Goal: Information Seeking & Learning: Find specific fact

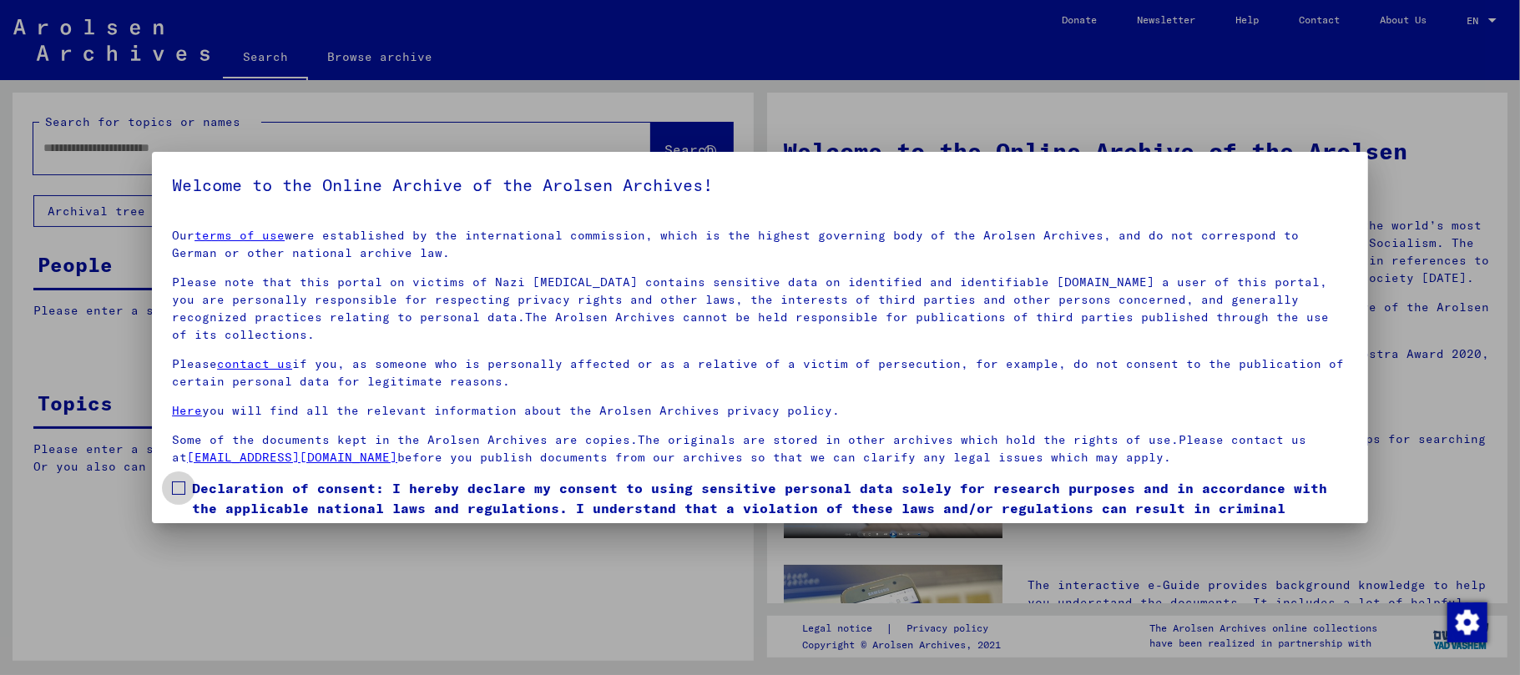
click at [179, 491] on span at bounding box center [178, 488] width 13 height 13
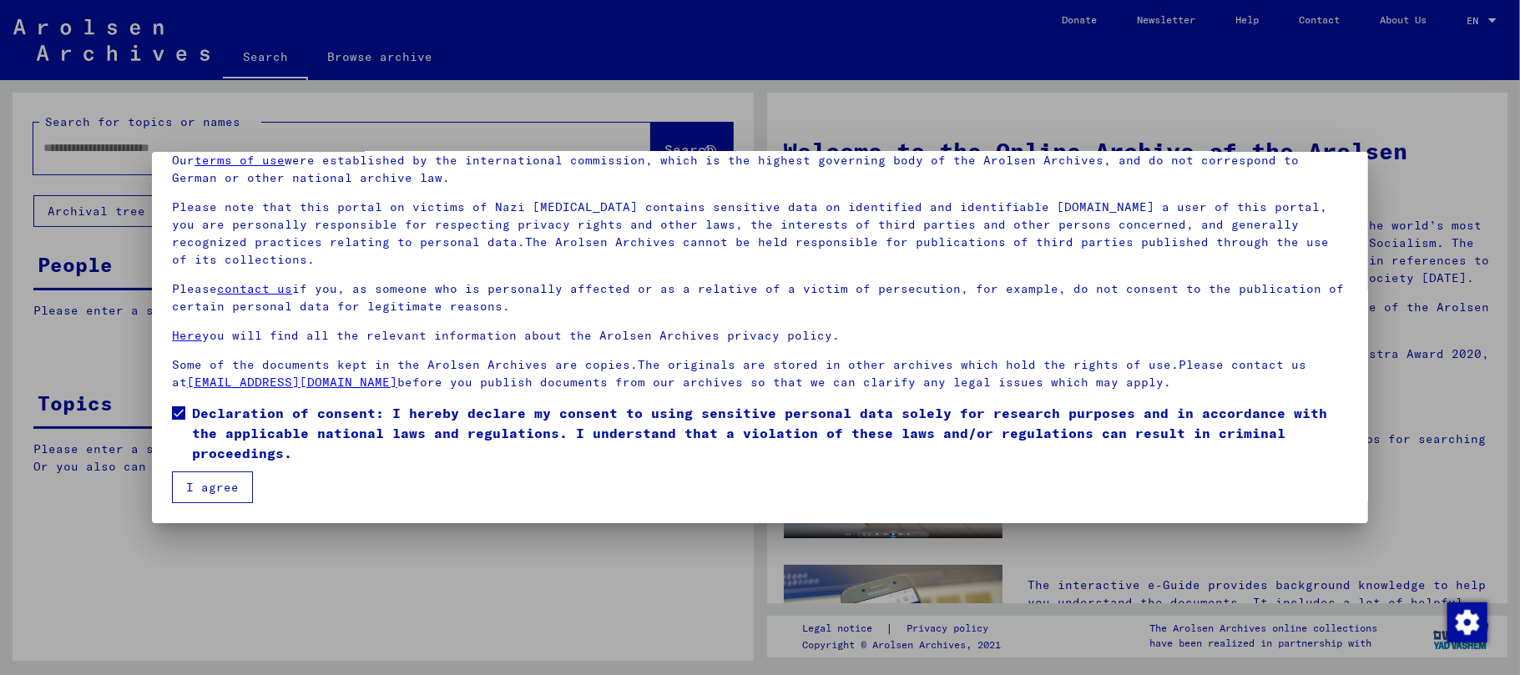
click at [211, 491] on button "I agree" at bounding box center [212, 488] width 81 height 32
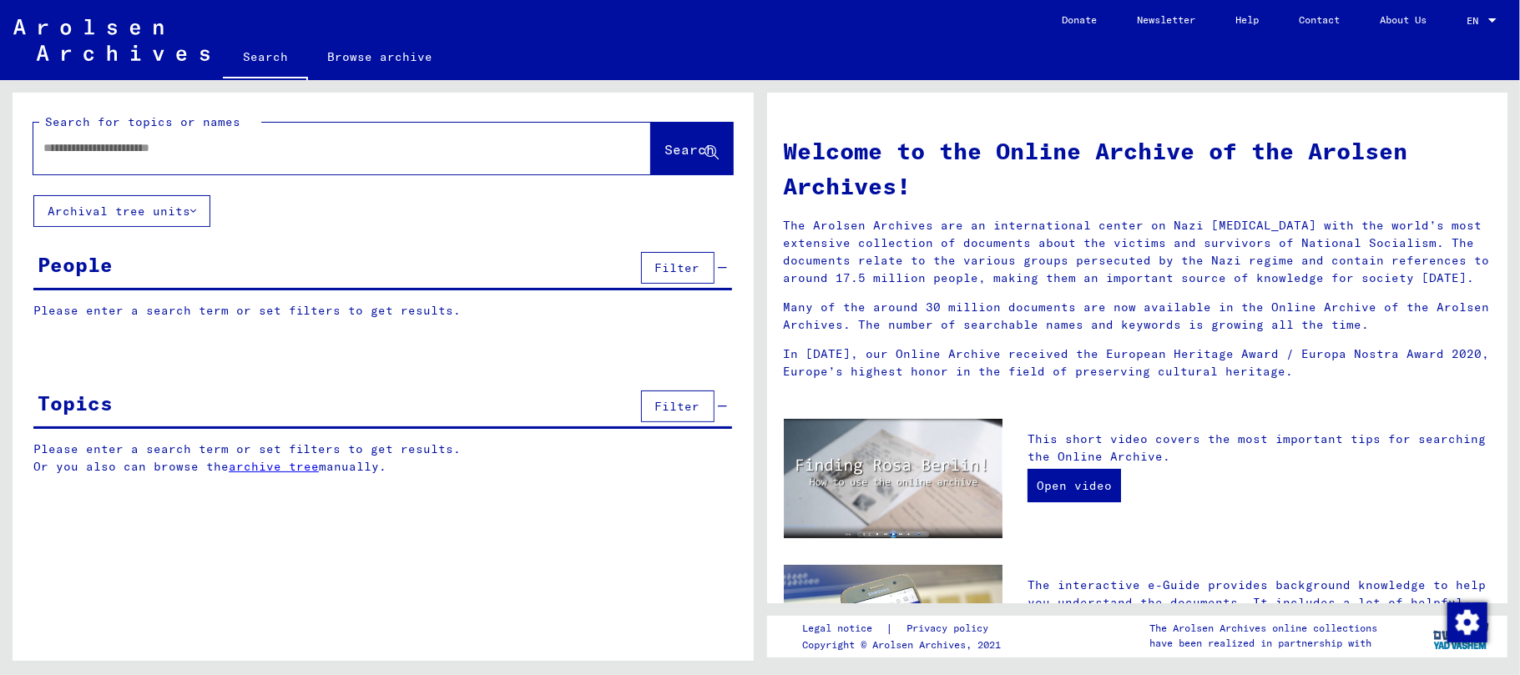
click at [77, 150] on input "text" at bounding box center [322, 148] width 558 height 18
paste input "*****"
type input "*****"
click at [668, 147] on span "Search" at bounding box center [690, 149] width 50 height 17
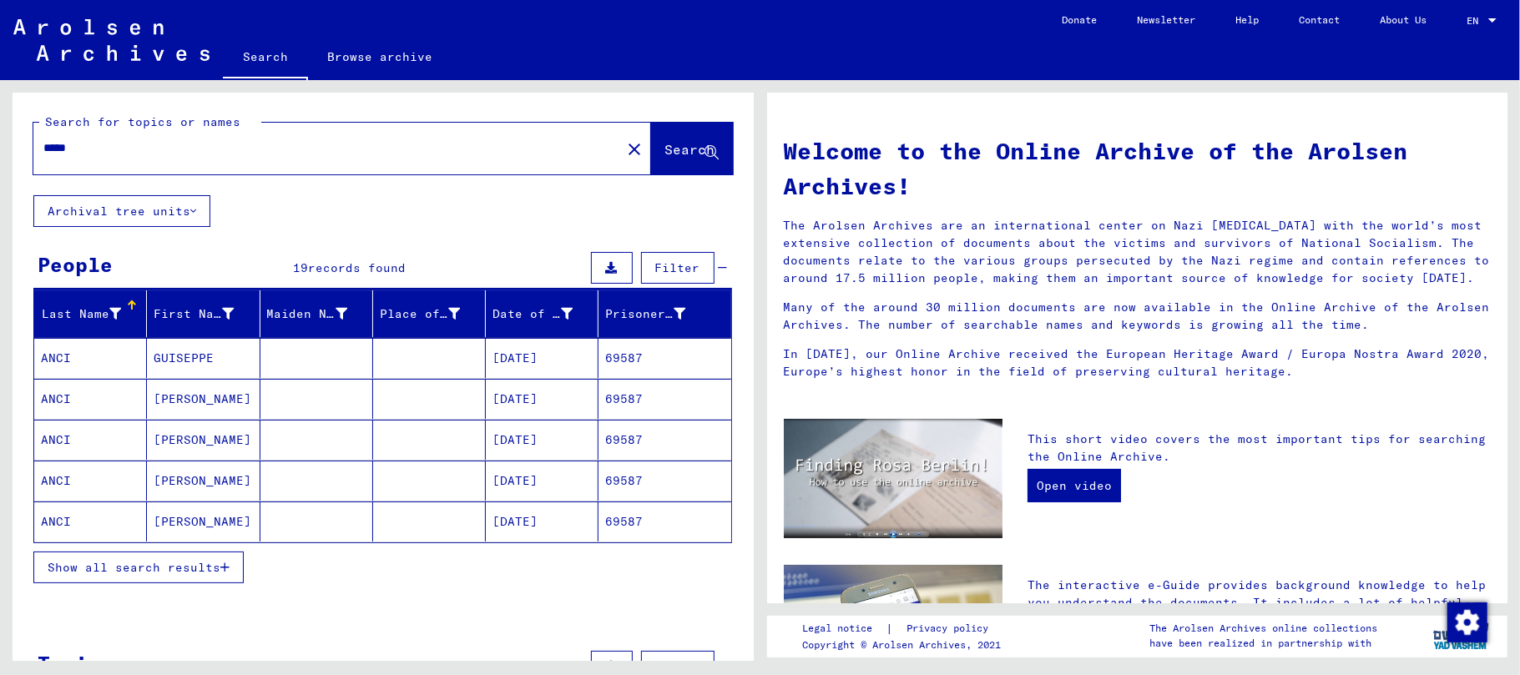
click at [169, 361] on mat-cell "GUISEPPE" at bounding box center [203, 358] width 113 height 40
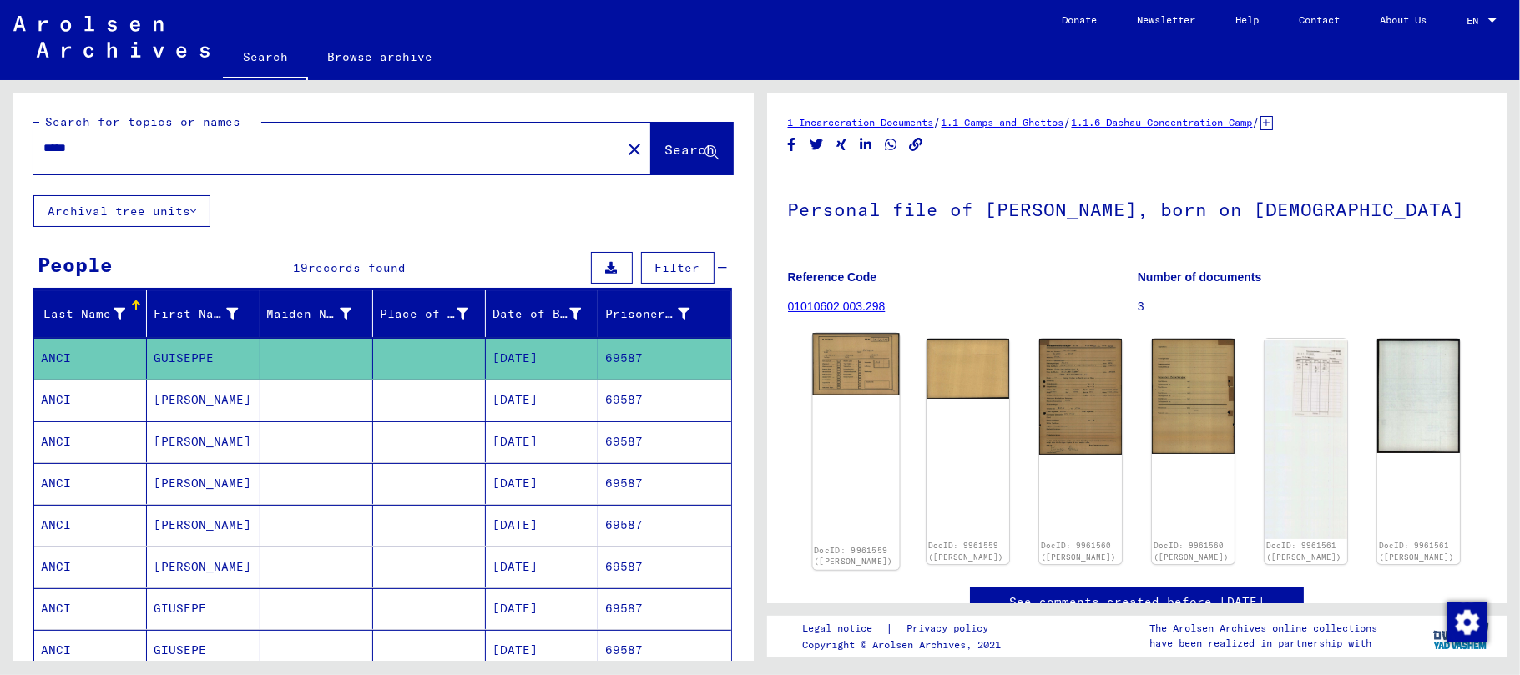
click at [865, 355] on img at bounding box center [855, 364] width 87 height 62
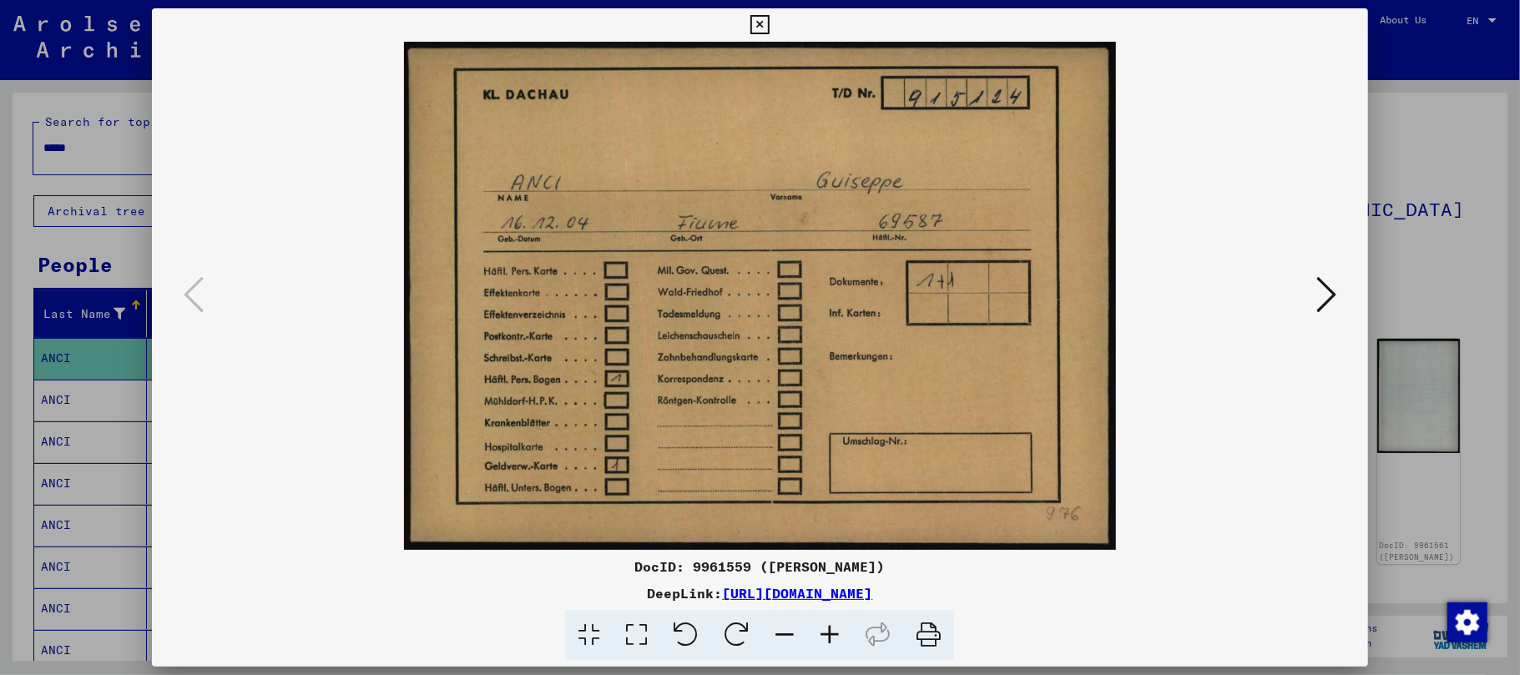
click at [1327, 297] on icon at bounding box center [1327, 295] width 20 height 40
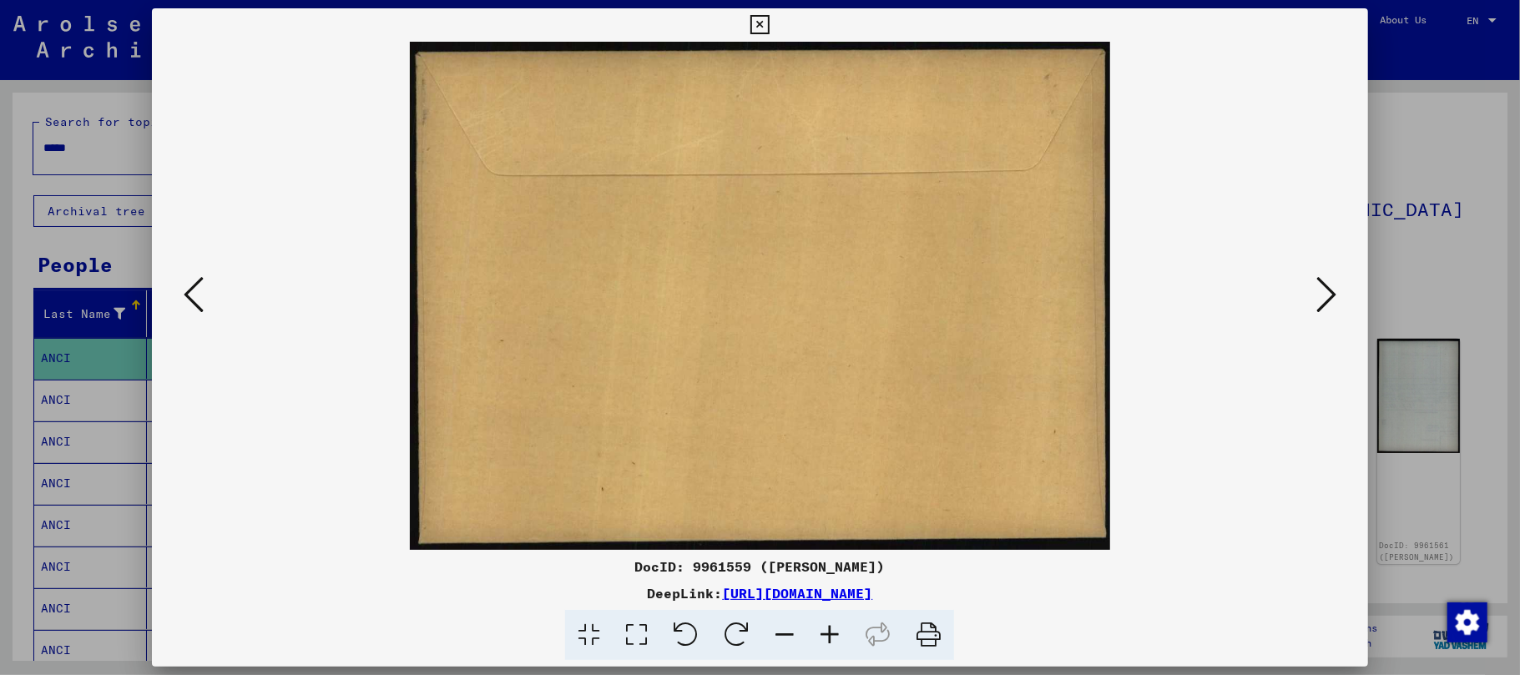
click at [1327, 297] on icon at bounding box center [1327, 295] width 20 height 40
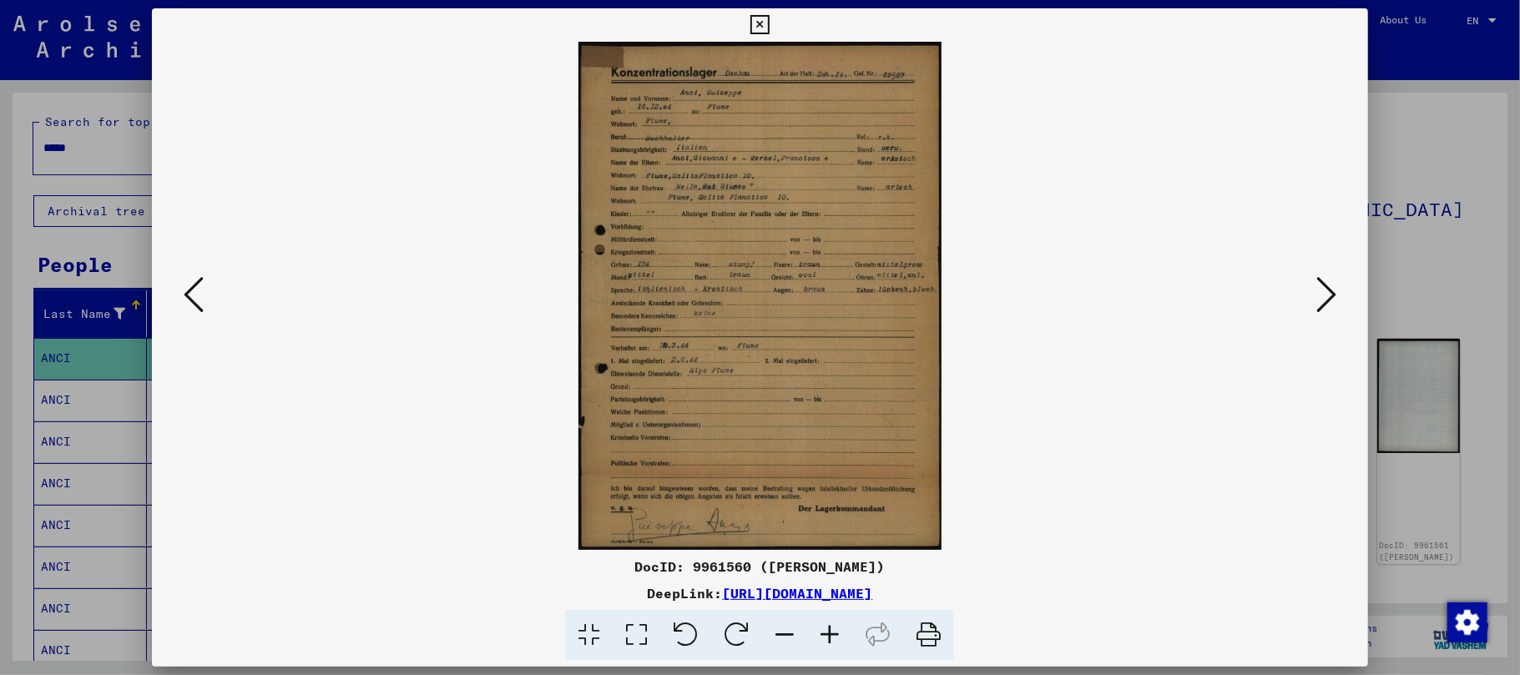
click at [830, 631] on icon at bounding box center [829, 635] width 45 height 51
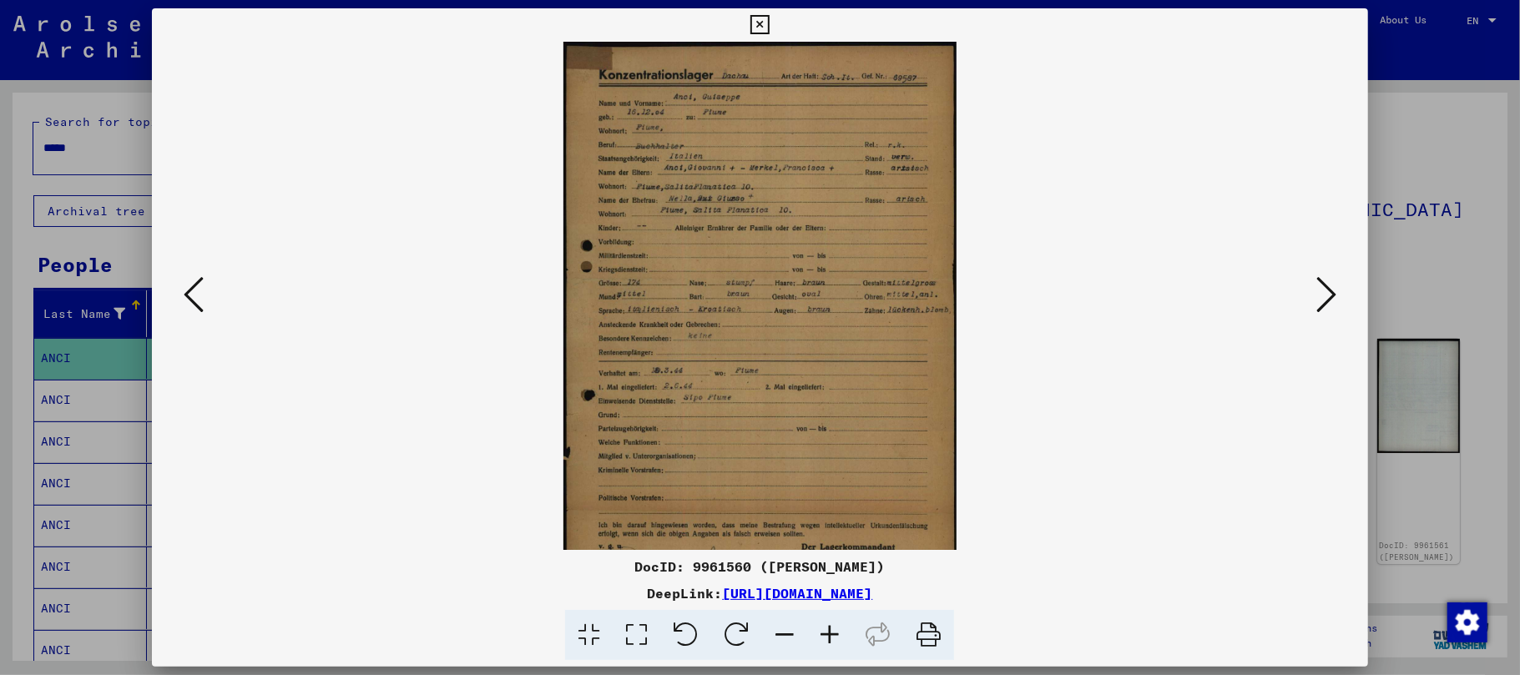
click at [830, 631] on icon at bounding box center [829, 635] width 45 height 51
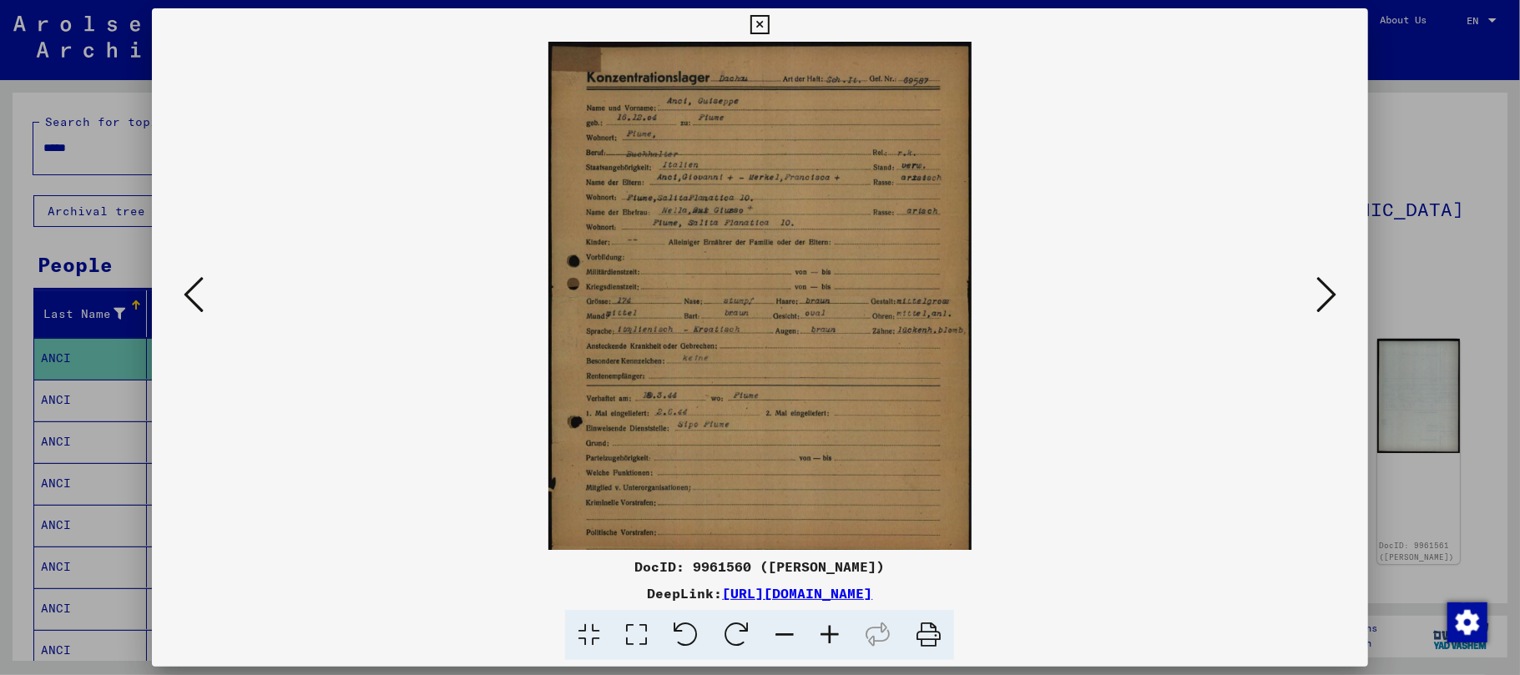
click at [830, 631] on icon at bounding box center [829, 635] width 45 height 51
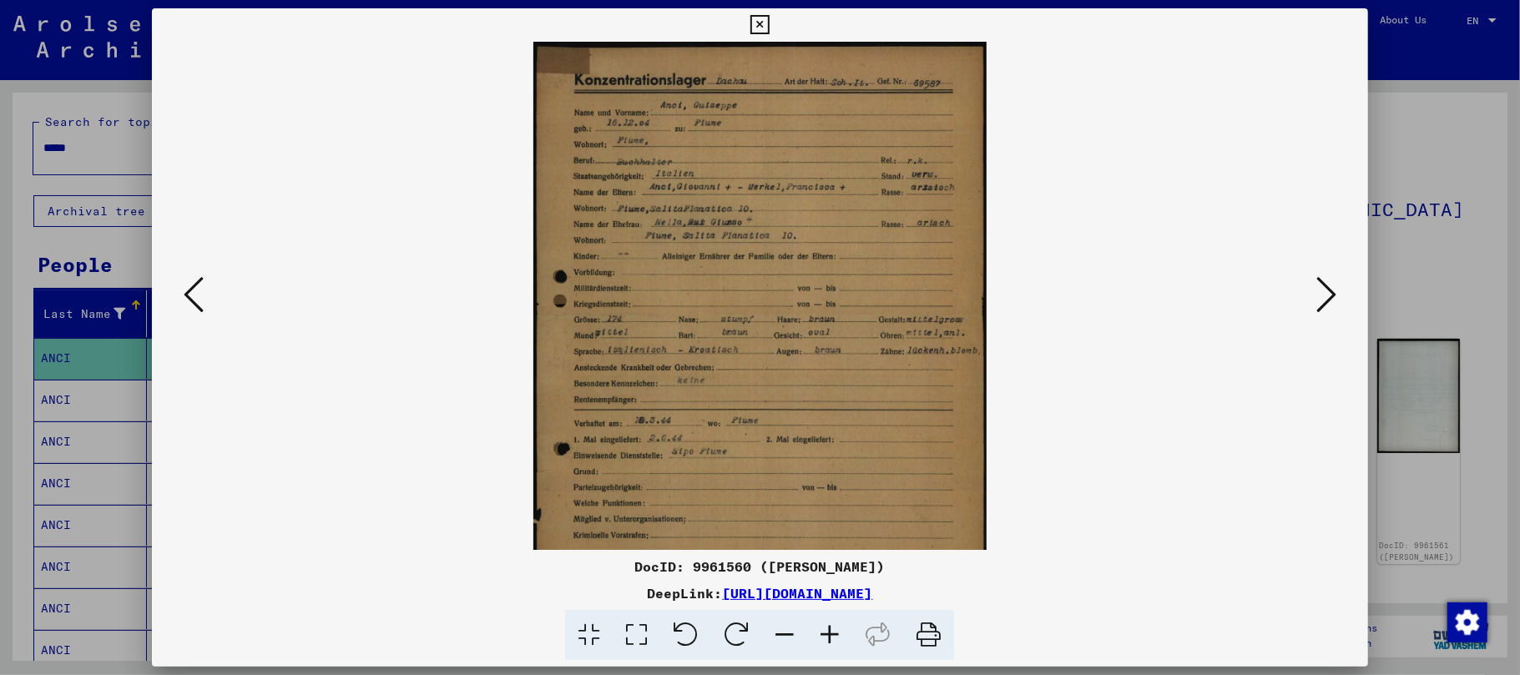
click at [830, 631] on icon at bounding box center [829, 635] width 45 height 51
click at [829, 631] on icon at bounding box center [829, 635] width 45 height 51
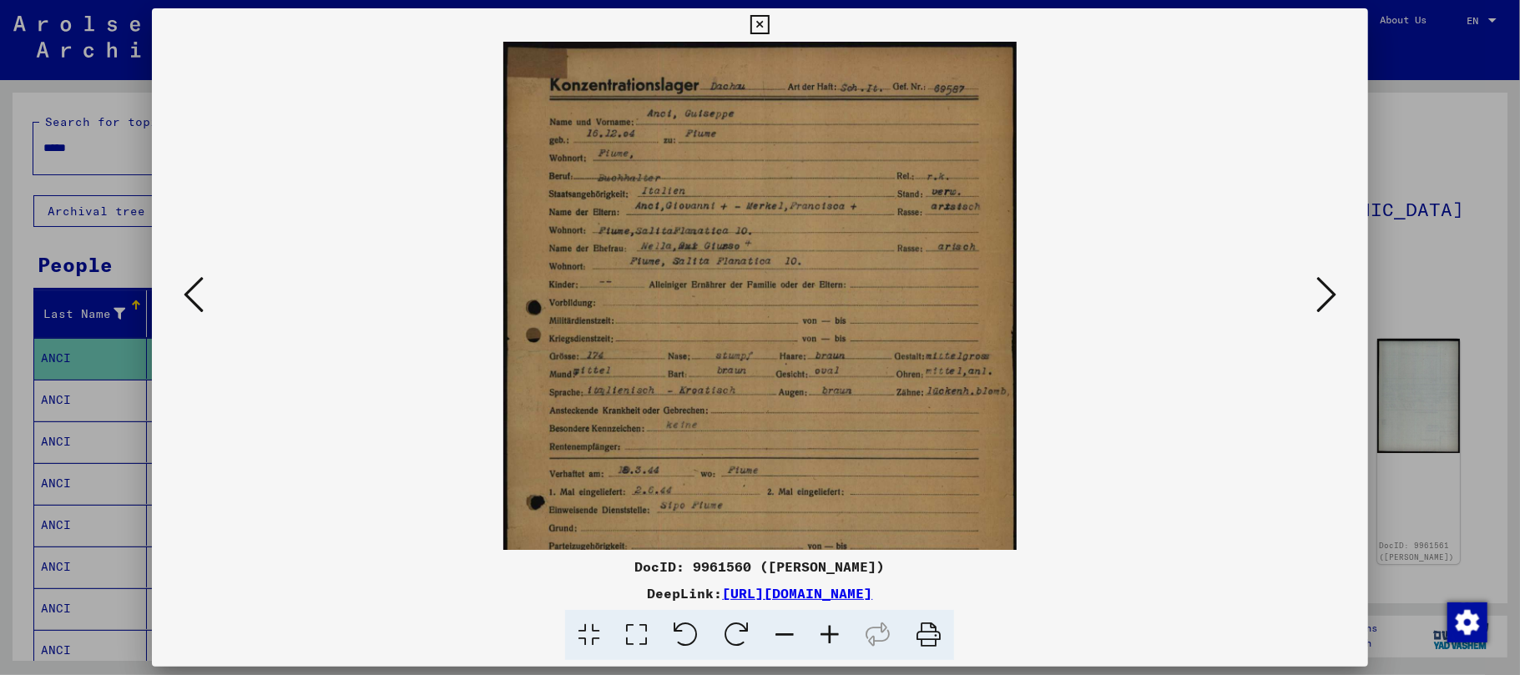
click at [829, 631] on icon at bounding box center [829, 635] width 45 height 51
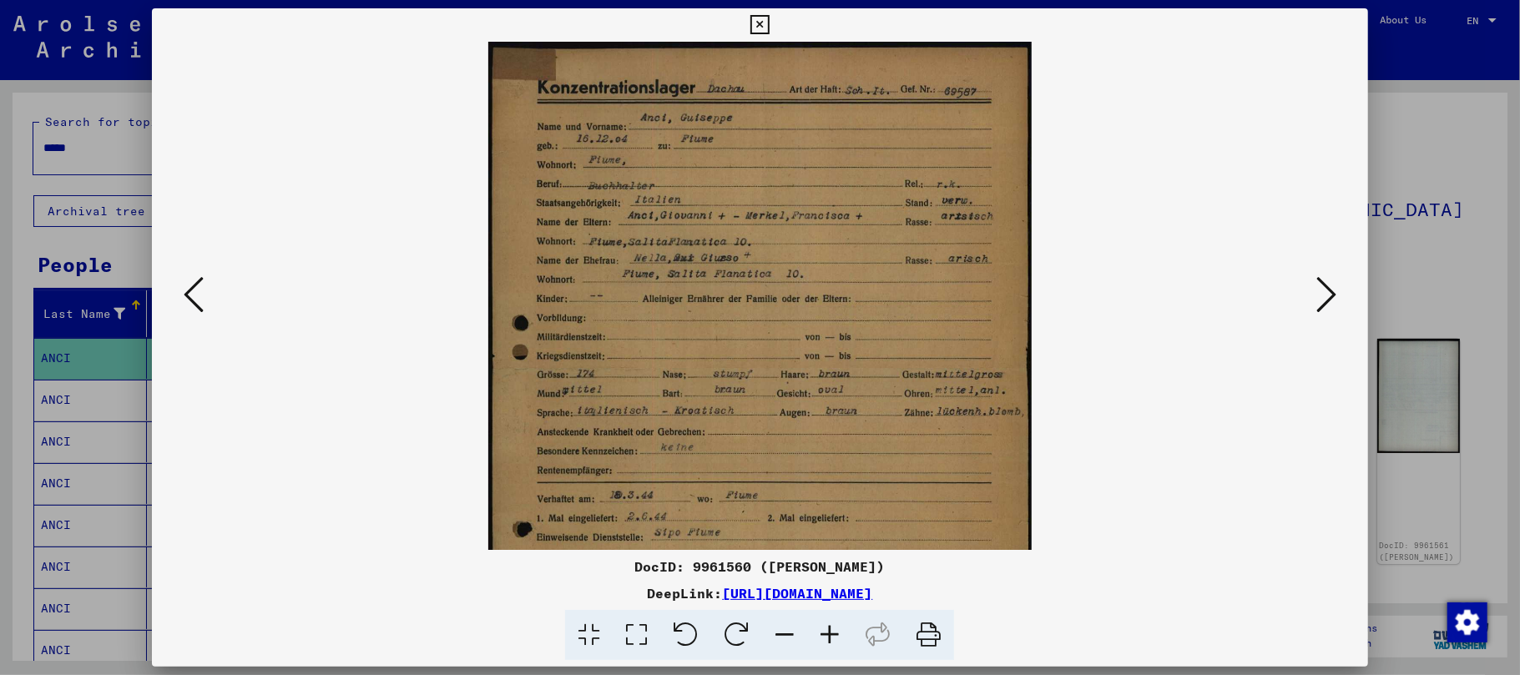
click at [829, 631] on icon at bounding box center [829, 635] width 45 height 51
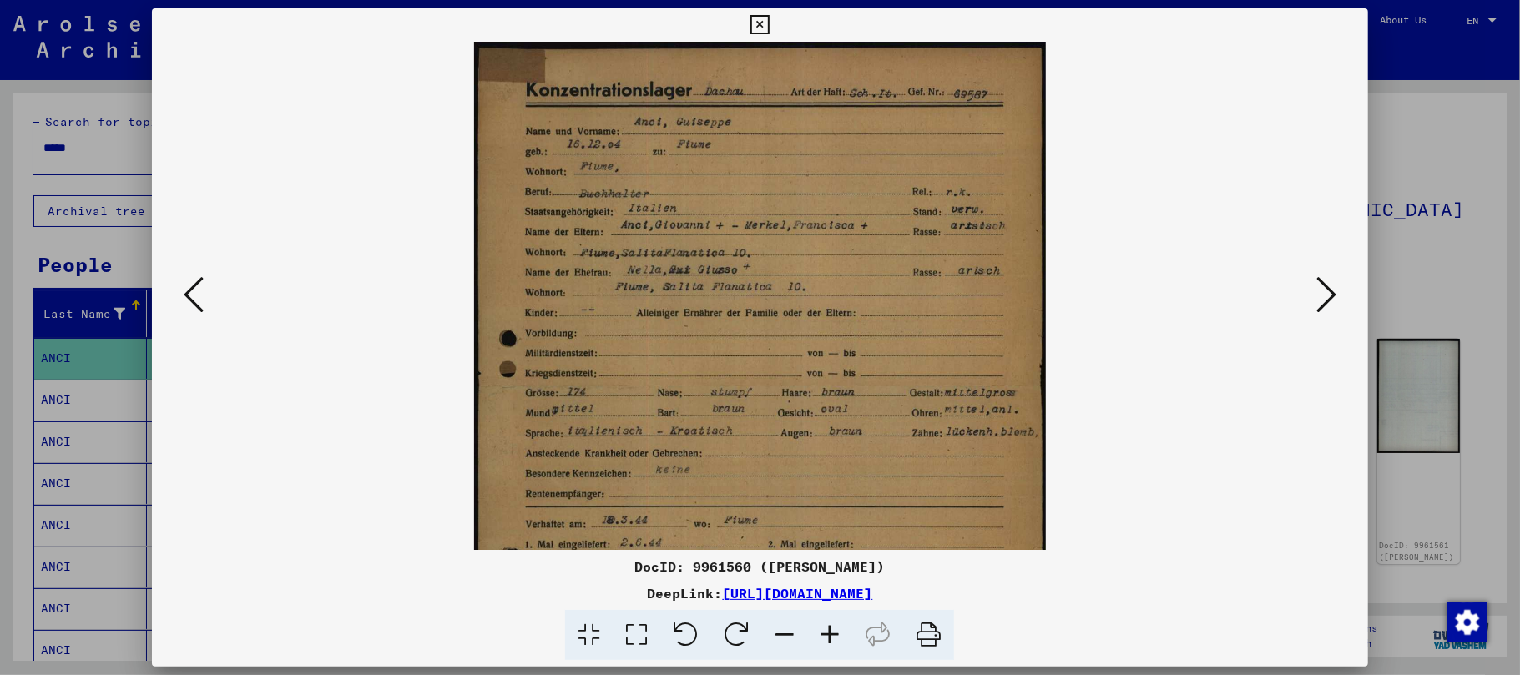
click at [829, 631] on icon at bounding box center [829, 635] width 45 height 51
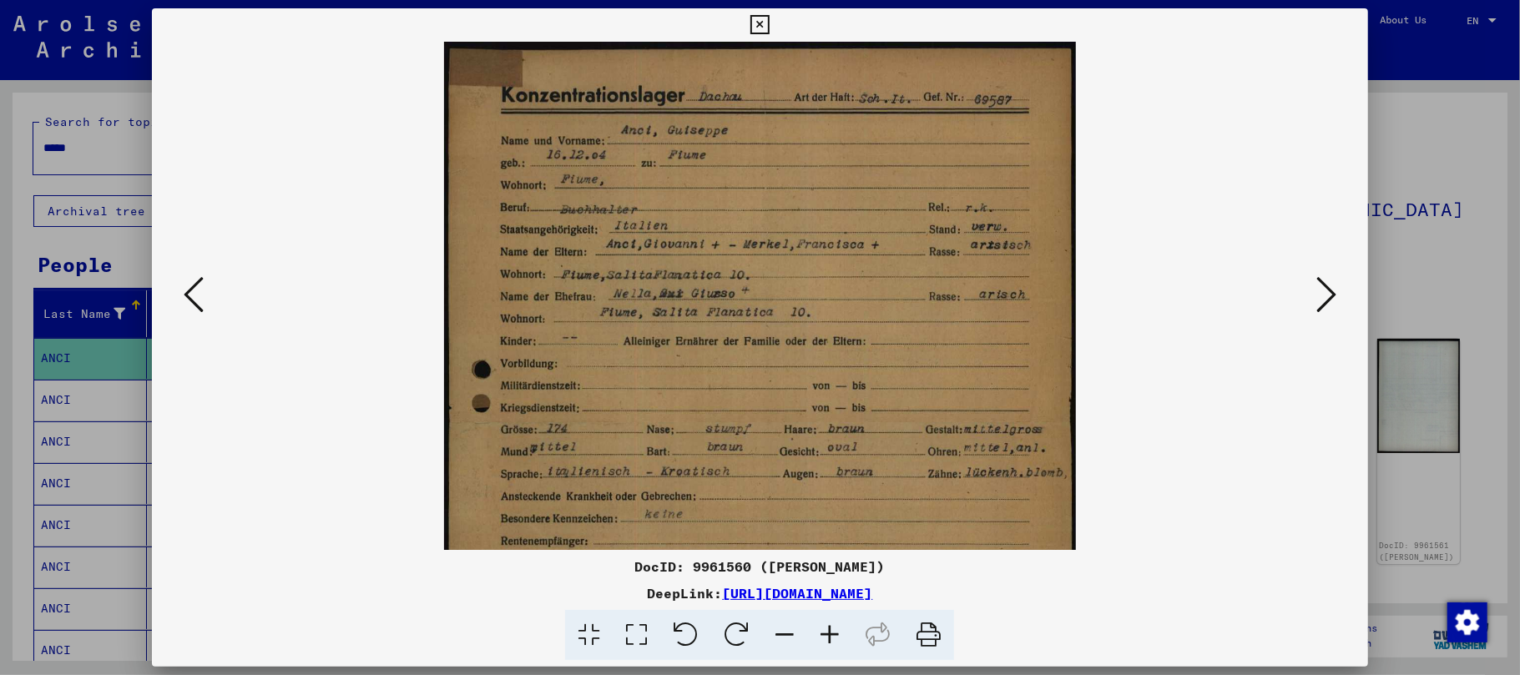
click at [829, 632] on icon at bounding box center [829, 635] width 45 height 51
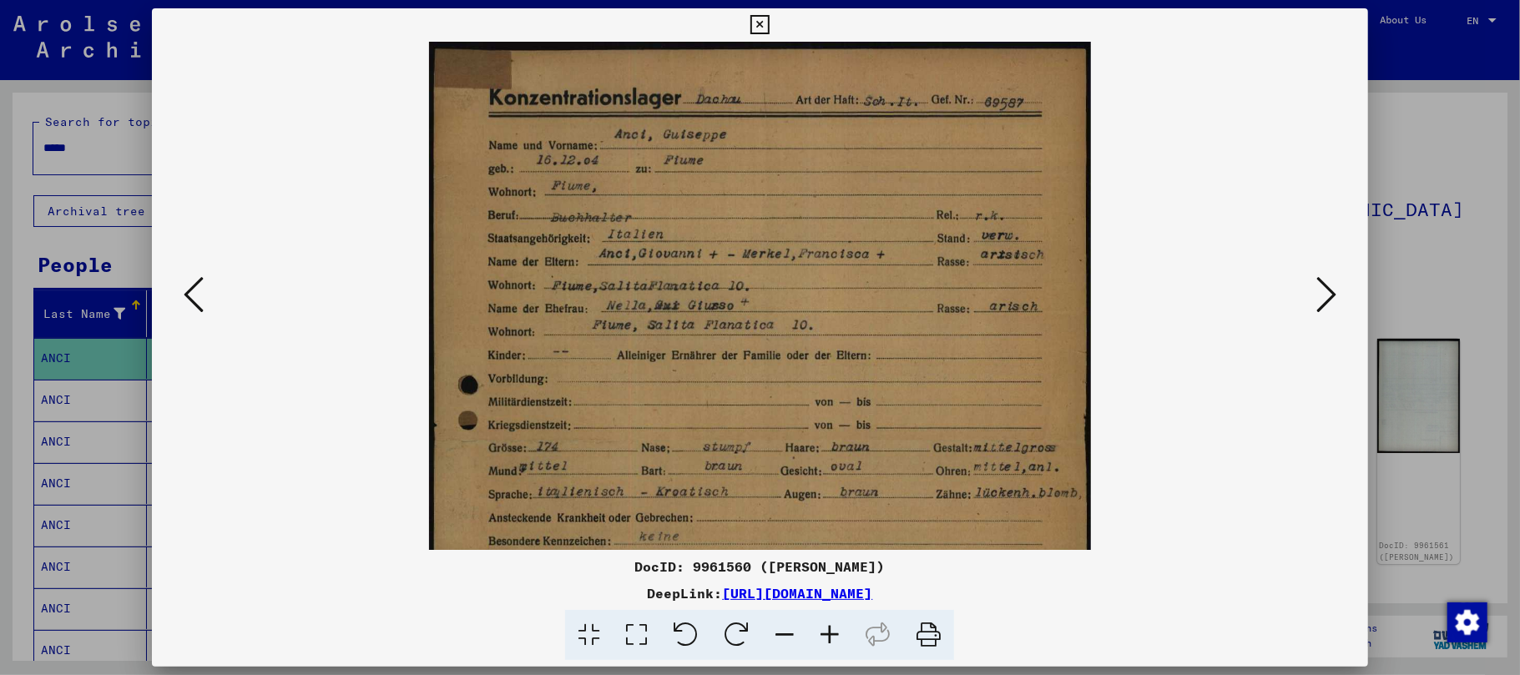
click at [828, 619] on icon at bounding box center [829, 635] width 45 height 51
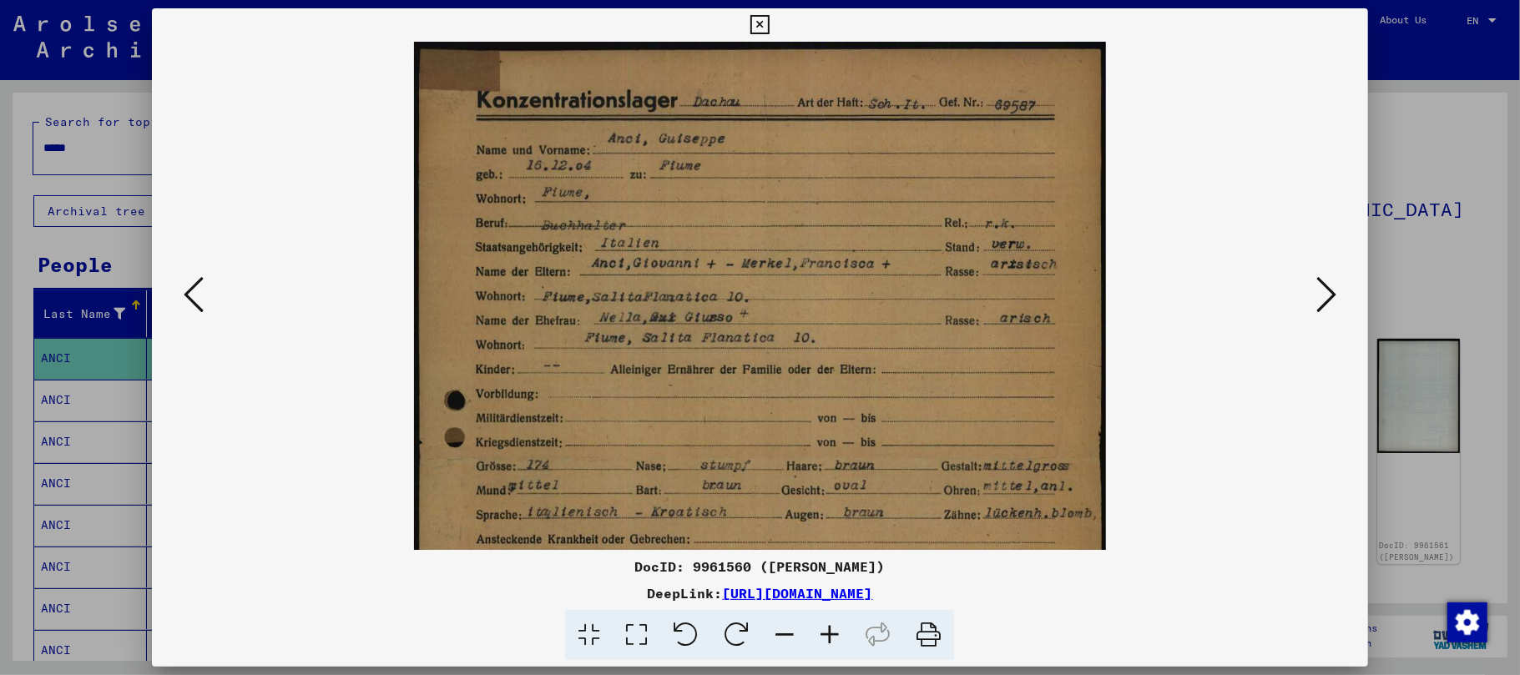
click at [837, 638] on icon at bounding box center [829, 635] width 45 height 51
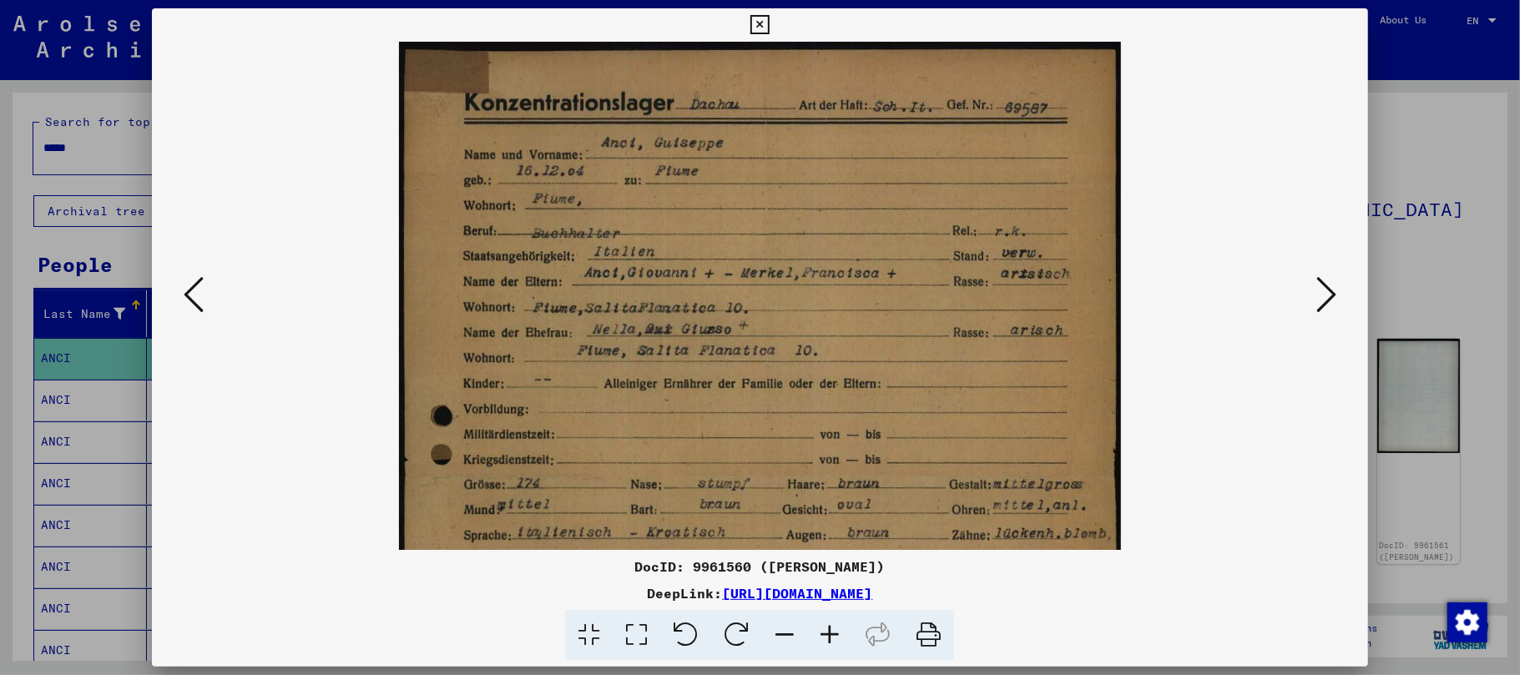
click at [837, 636] on icon at bounding box center [829, 635] width 45 height 51
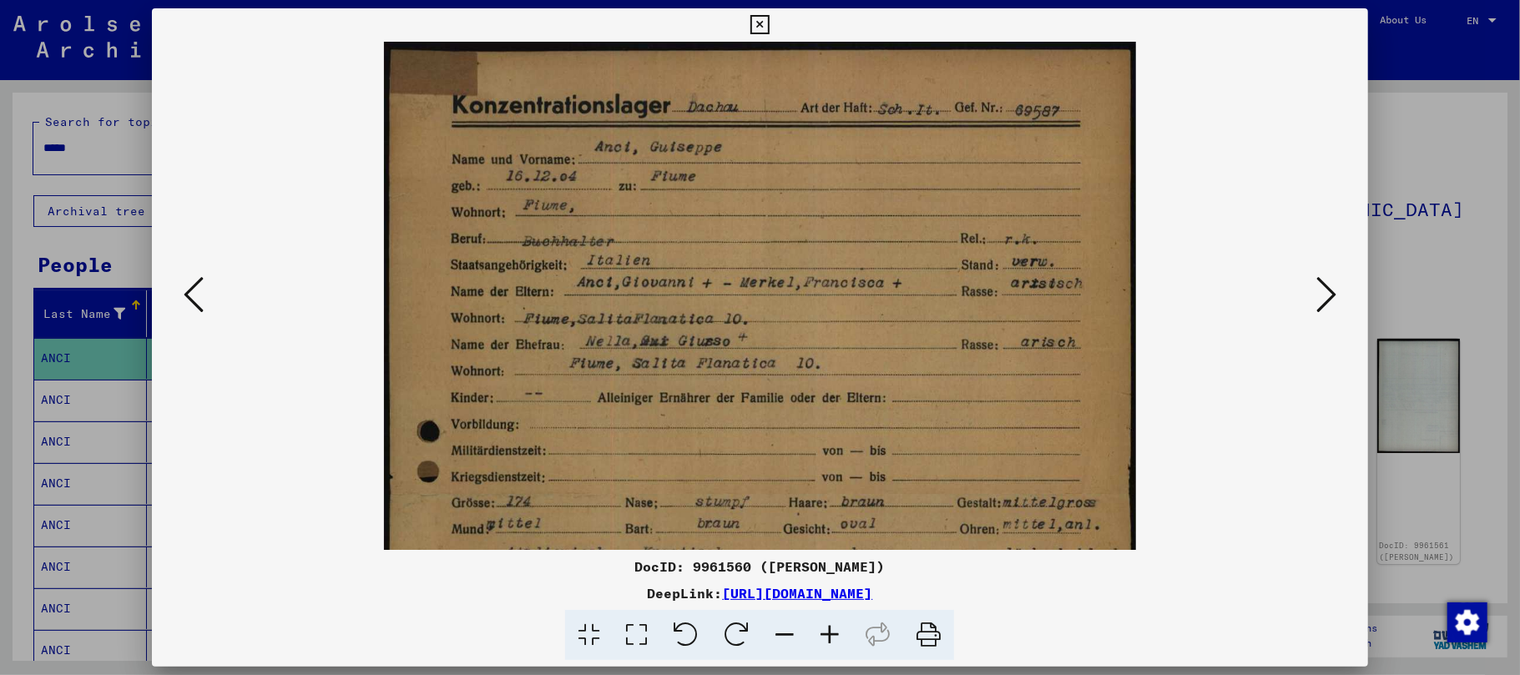
click at [837, 636] on icon at bounding box center [829, 635] width 45 height 51
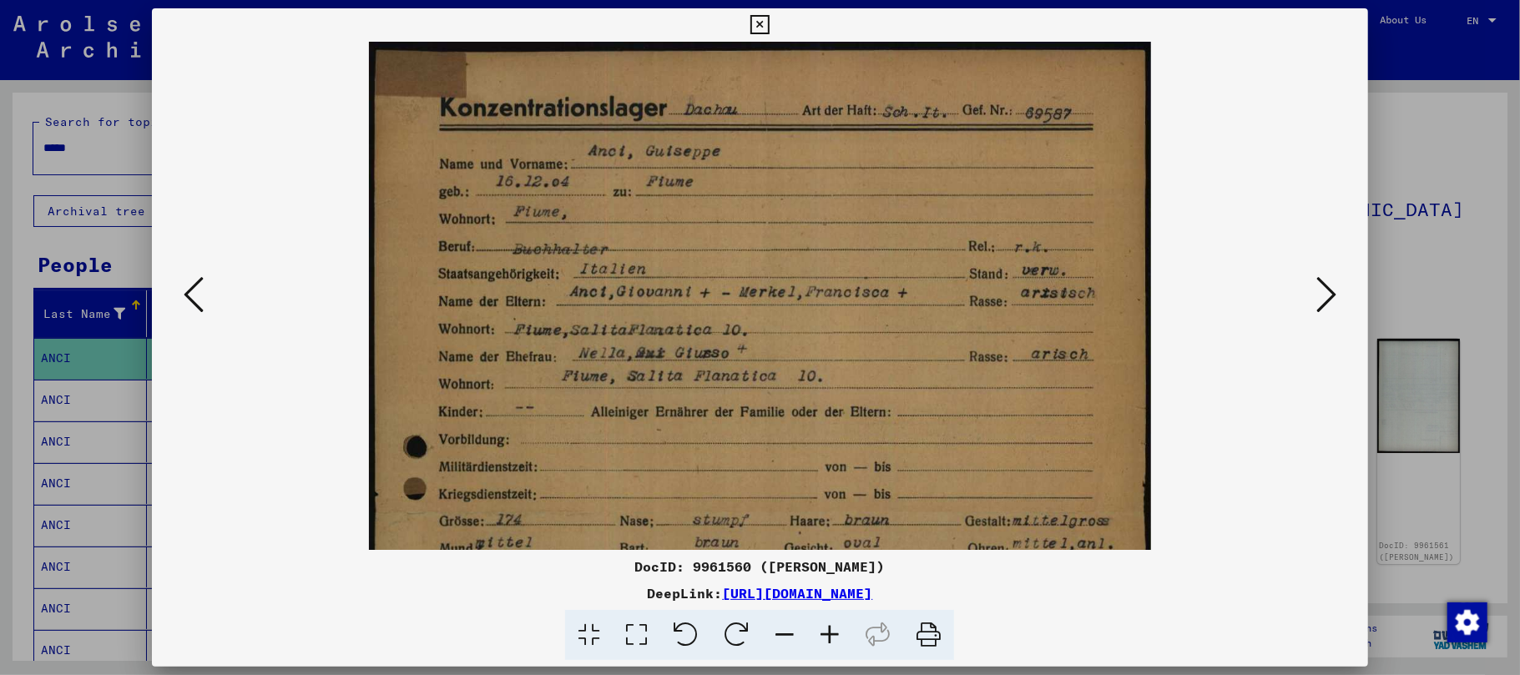
click at [837, 635] on icon at bounding box center [829, 635] width 45 height 51
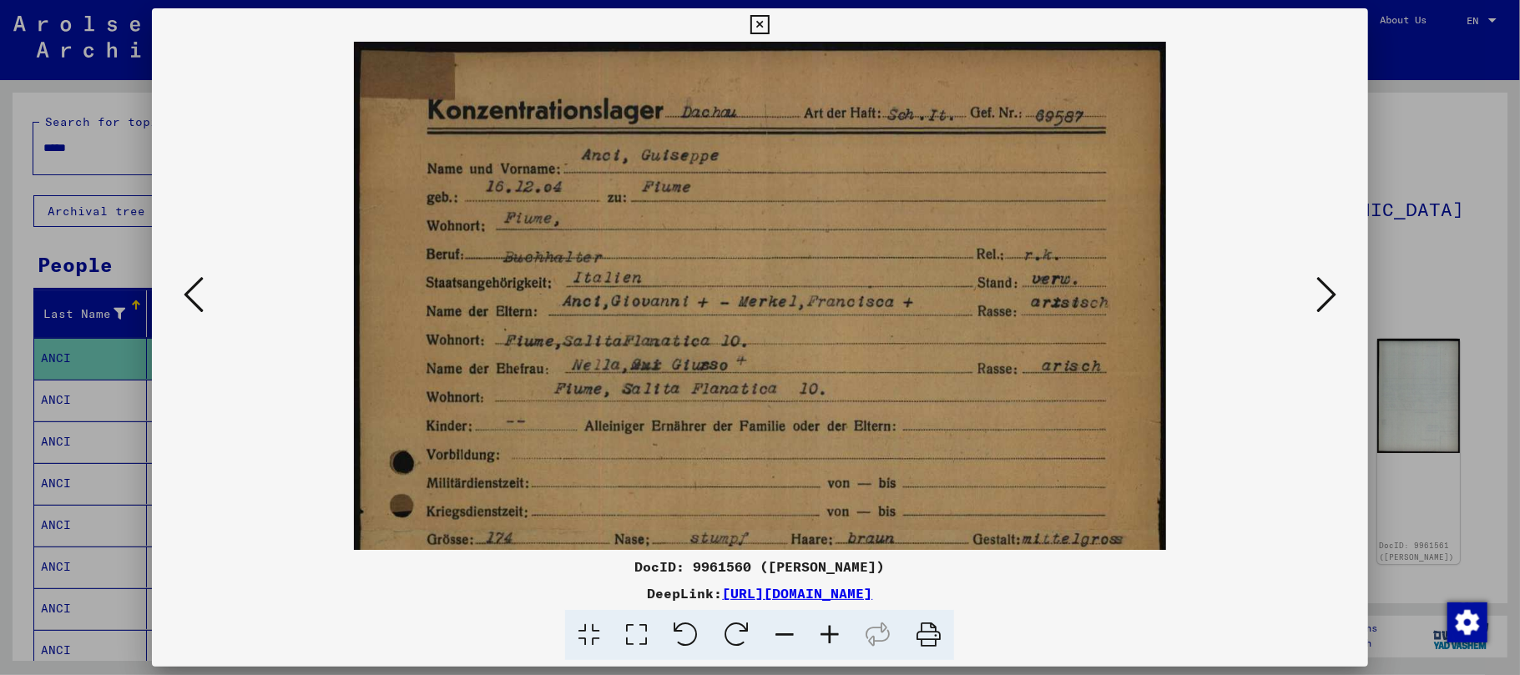
click at [837, 633] on icon at bounding box center [829, 635] width 45 height 51
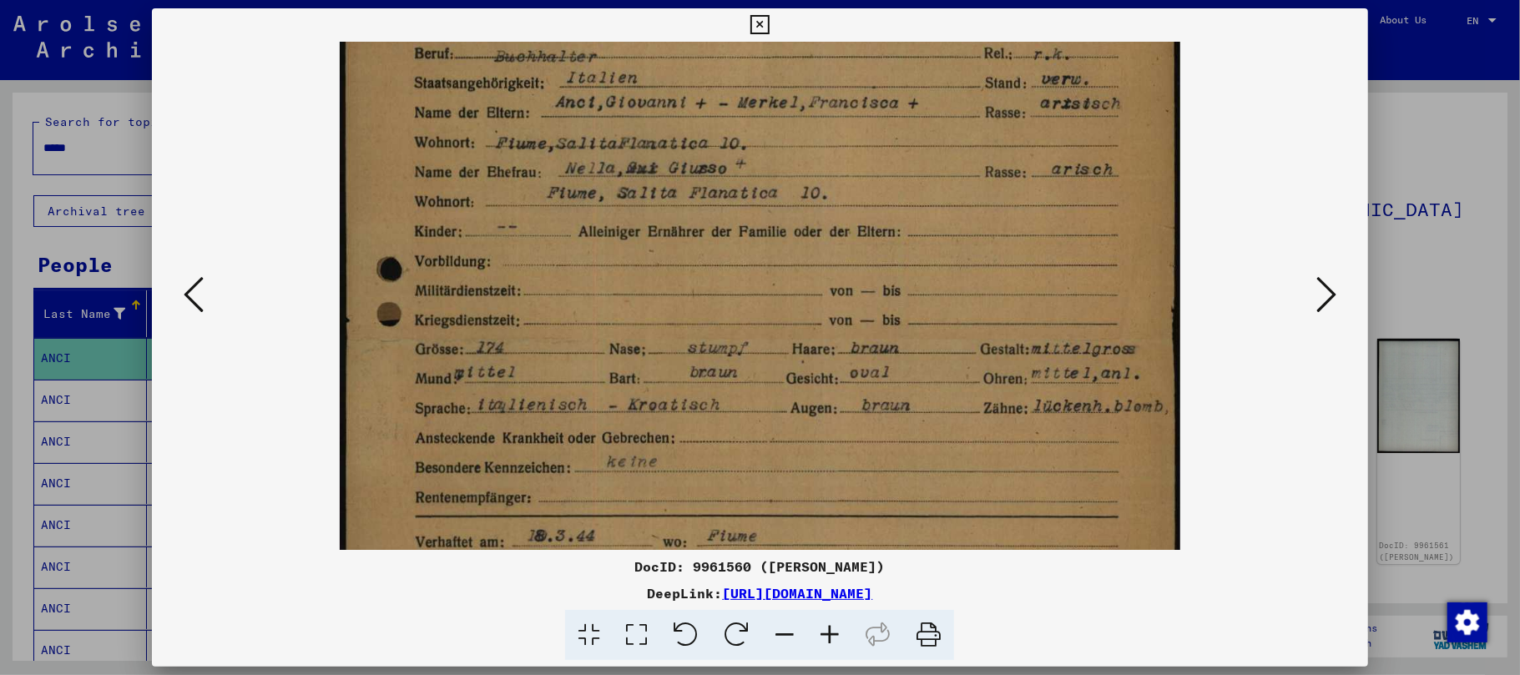
scroll to position [387, 0]
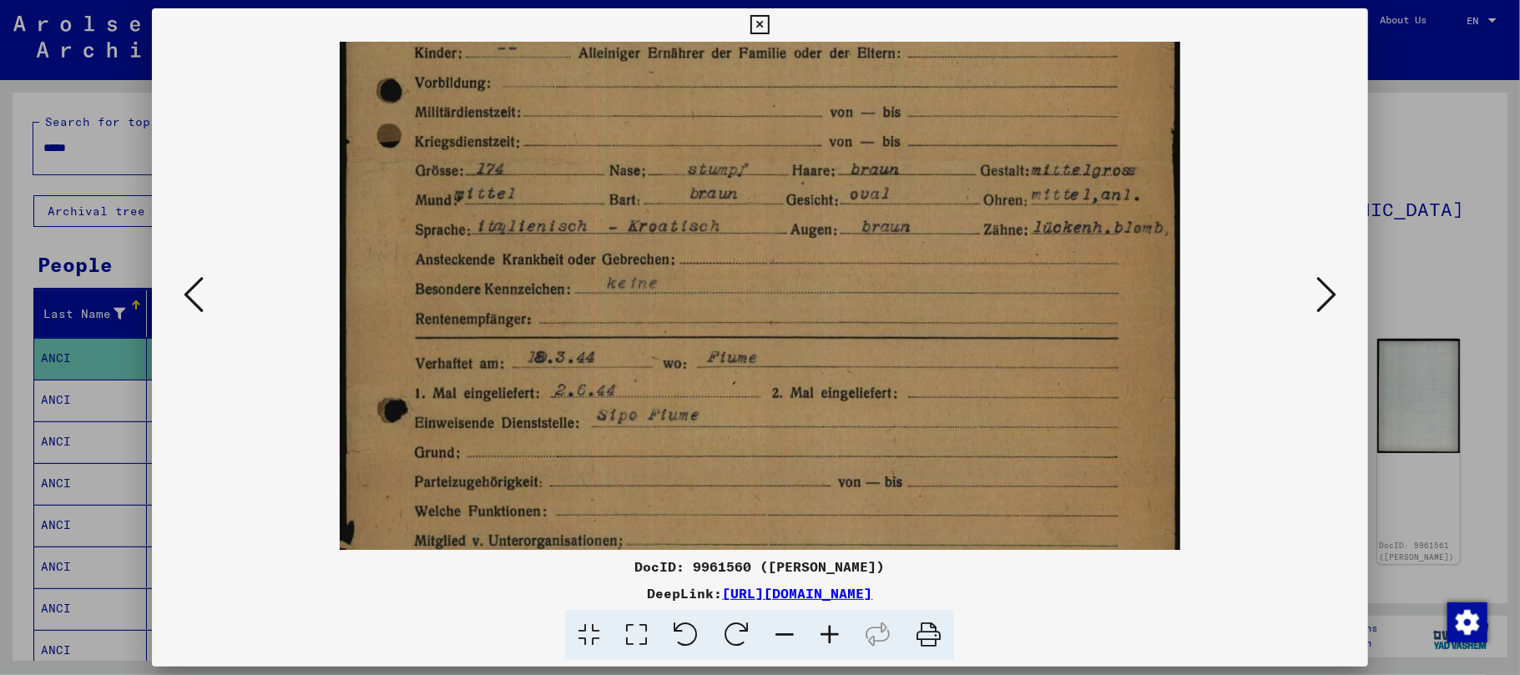
drag, startPoint x: 735, startPoint y: 471, endPoint x: 700, endPoint y: 104, distance: 369.1
click at [702, 105] on img at bounding box center [761, 242] width 842 height 1176
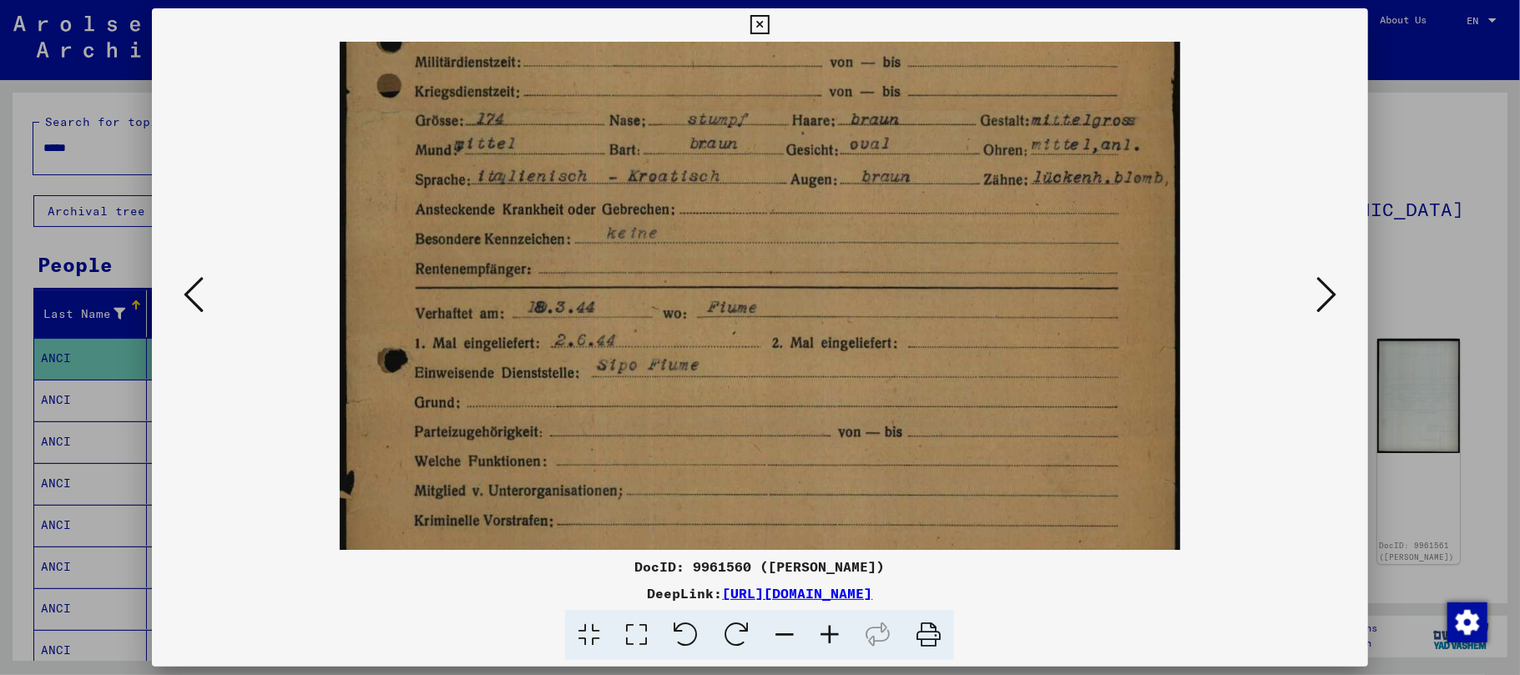
scroll to position [452, 0]
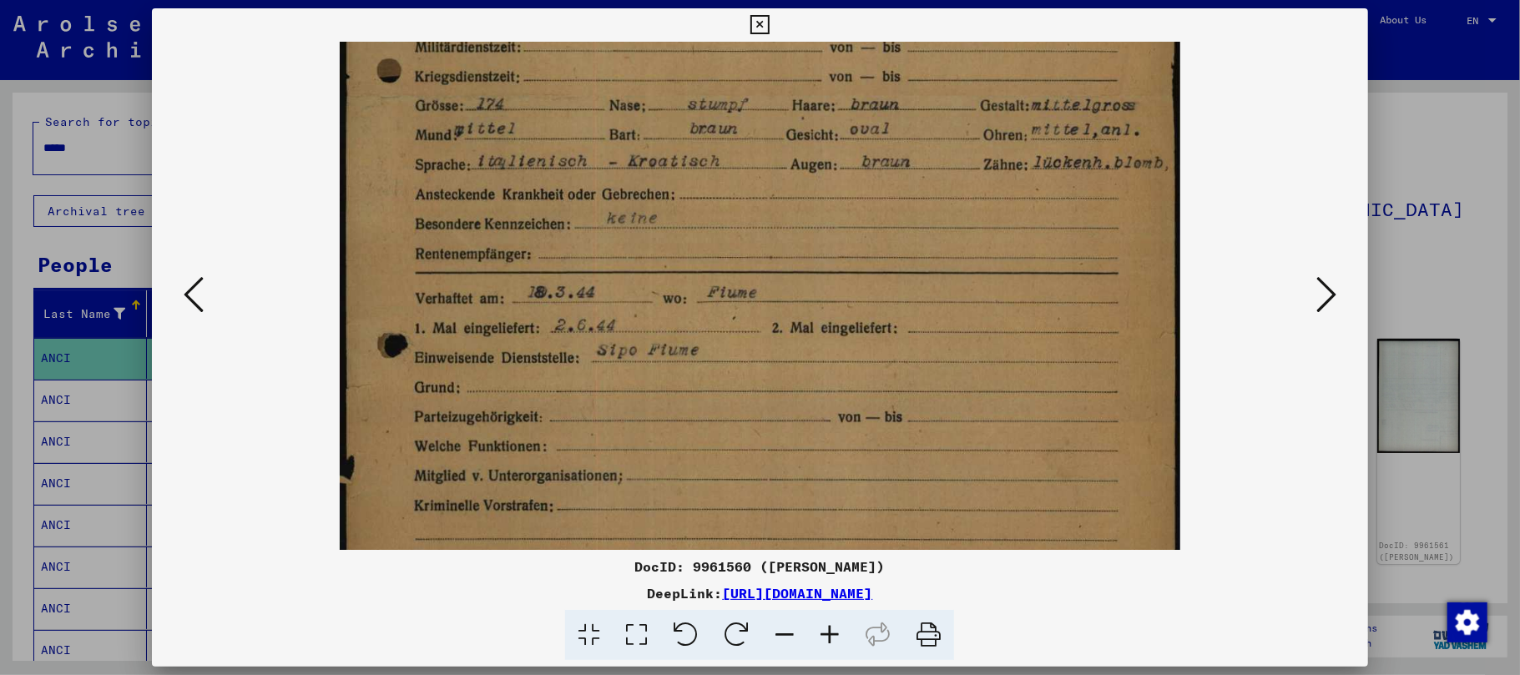
drag, startPoint x: 675, startPoint y: 382, endPoint x: 665, endPoint y: 318, distance: 64.1
click at [665, 318] on img at bounding box center [761, 177] width 842 height 1176
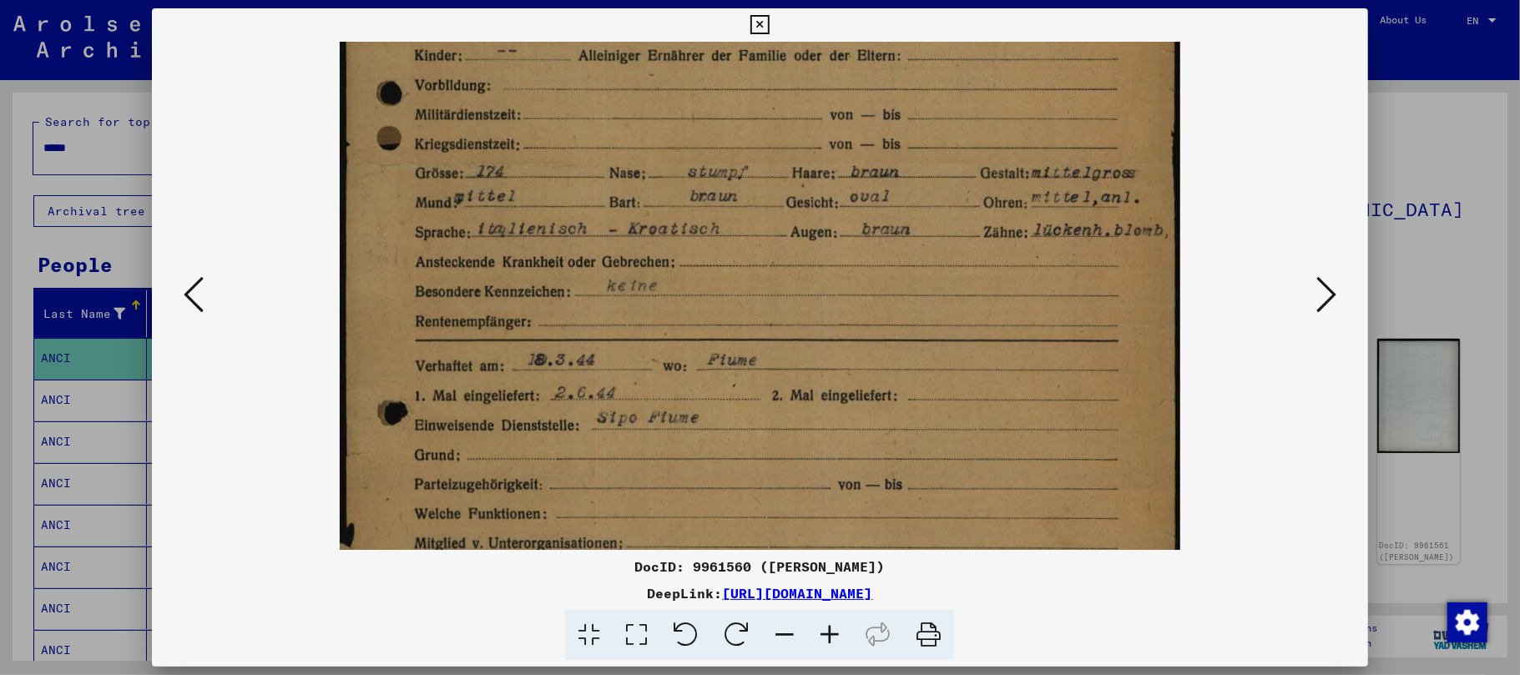
drag, startPoint x: 766, startPoint y: 286, endPoint x: 765, endPoint y: 356, distance: 70.1
click at [765, 356] on img at bounding box center [761, 245] width 842 height 1176
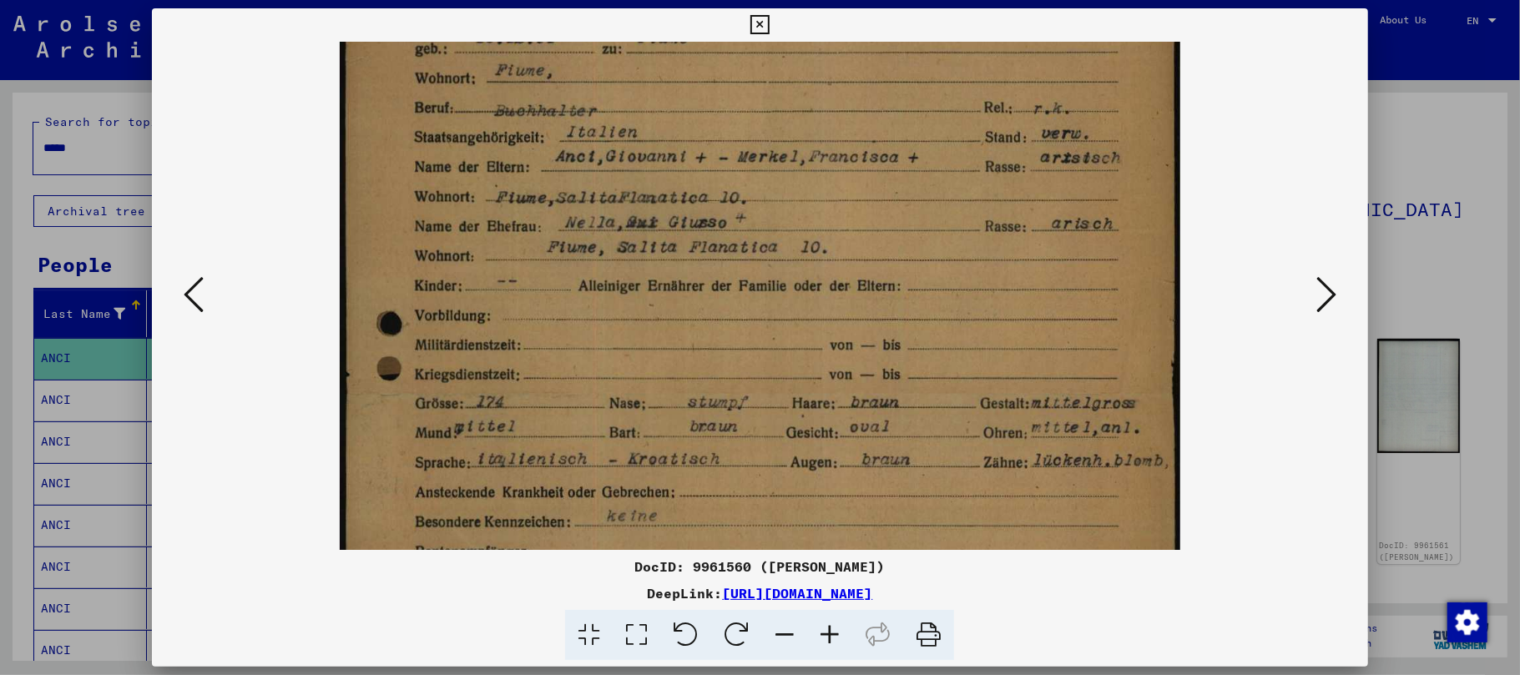
drag, startPoint x: 769, startPoint y: 308, endPoint x: 775, endPoint y: 542, distance: 233.8
click at [775, 542] on img at bounding box center [761, 475] width 842 height 1176
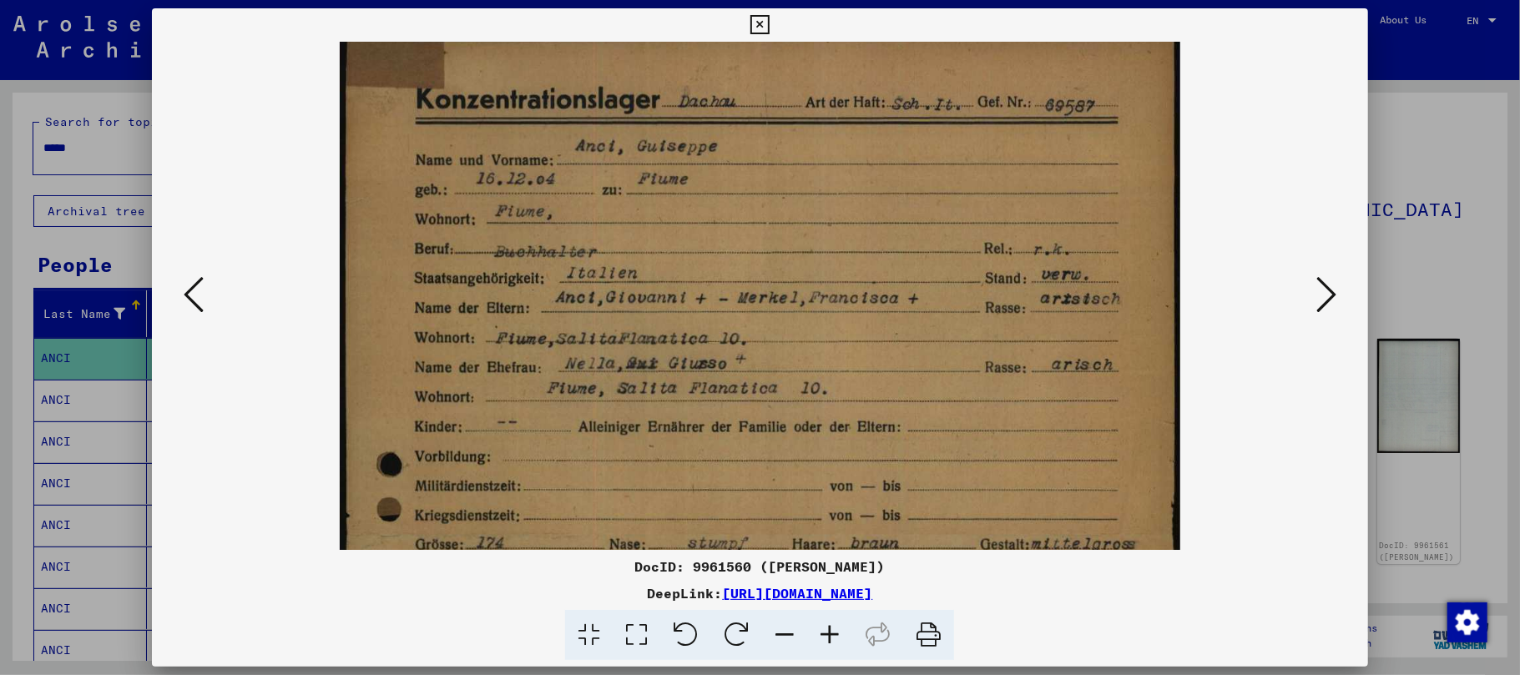
scroll to position [8, 0]
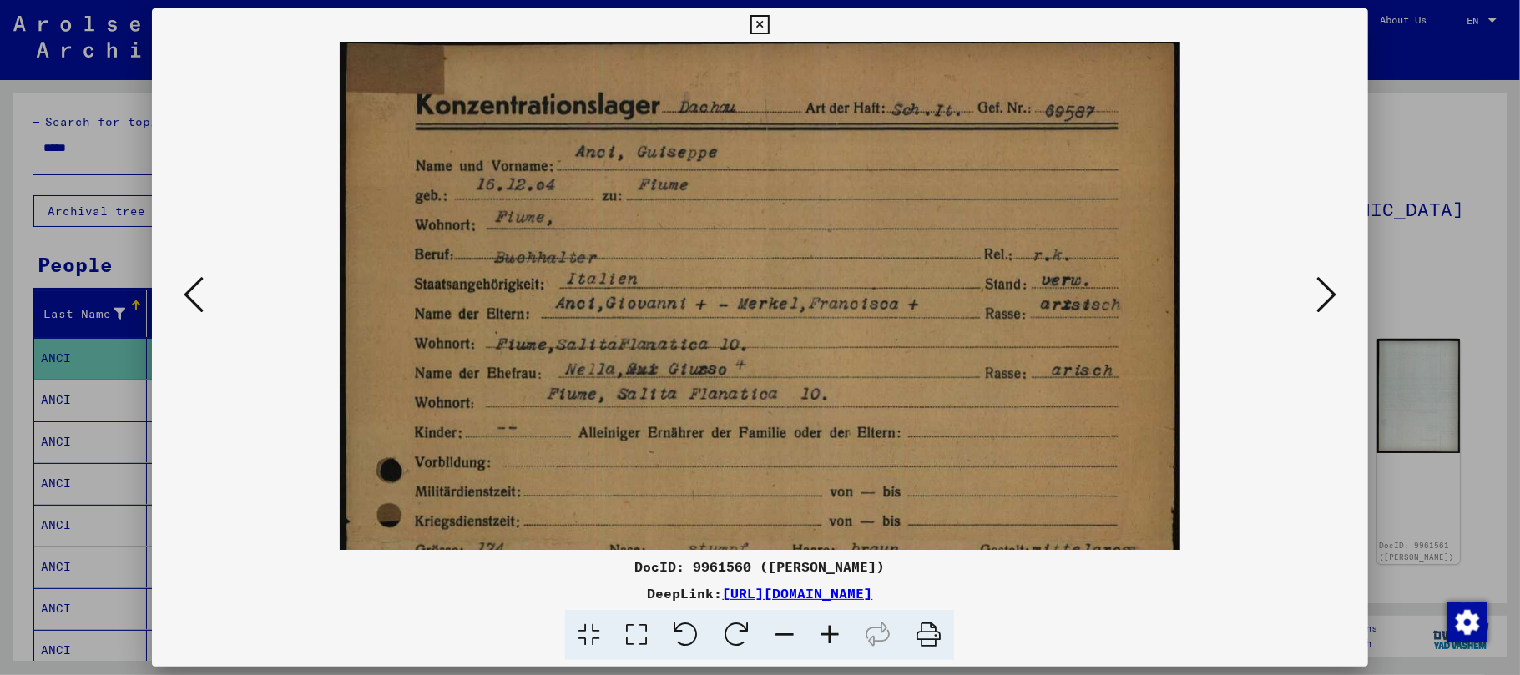
drag, startPoint x: 778, startPoint y: 385, endPoint x: 782, endPoint y: 535, distance: 150.3
click at [782, 535] on img at bounding box center [761, 622] width 842 height 1176
click at [758, 28] on icon at bounding box center [760, 25] width 19 height 20
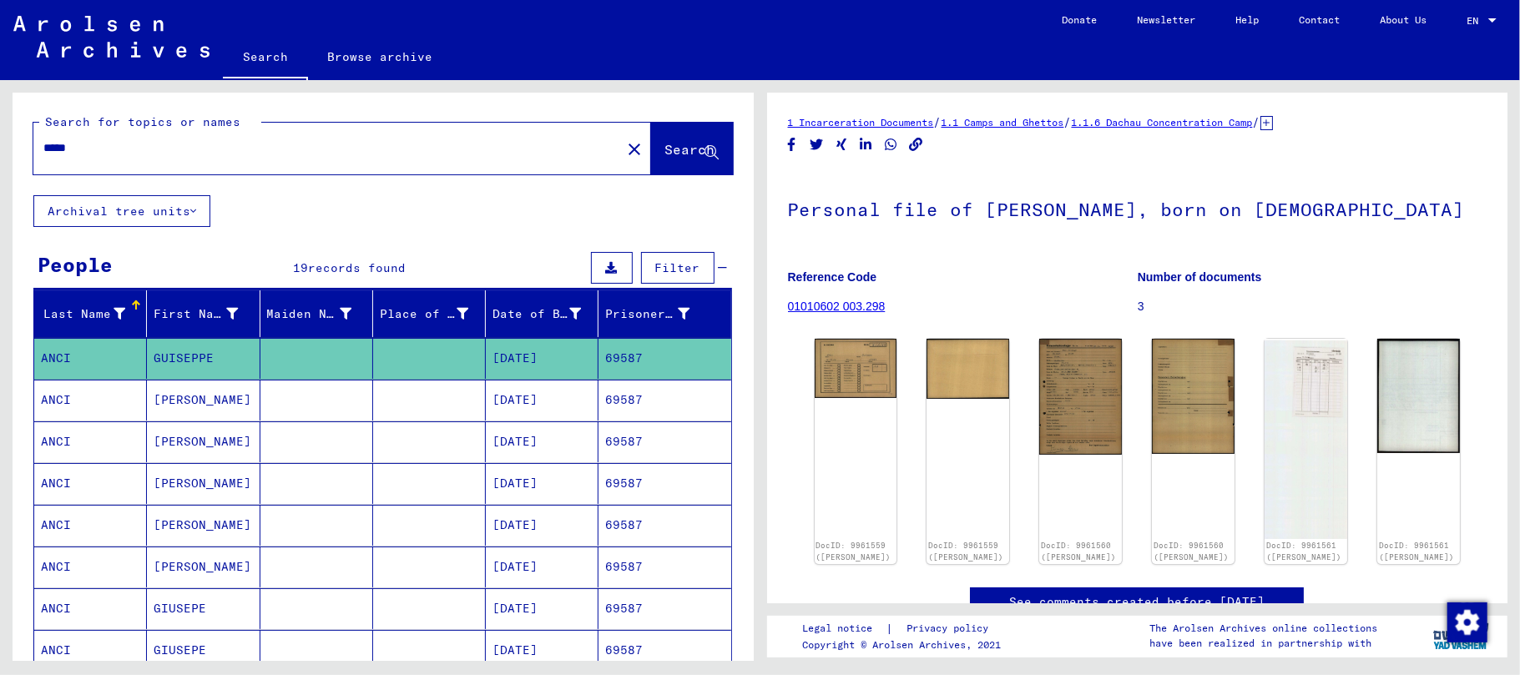
click at [190, 398] on mat-cell "[PERSON_NAME]" at bounding box center [203, 400] width 113 height 41
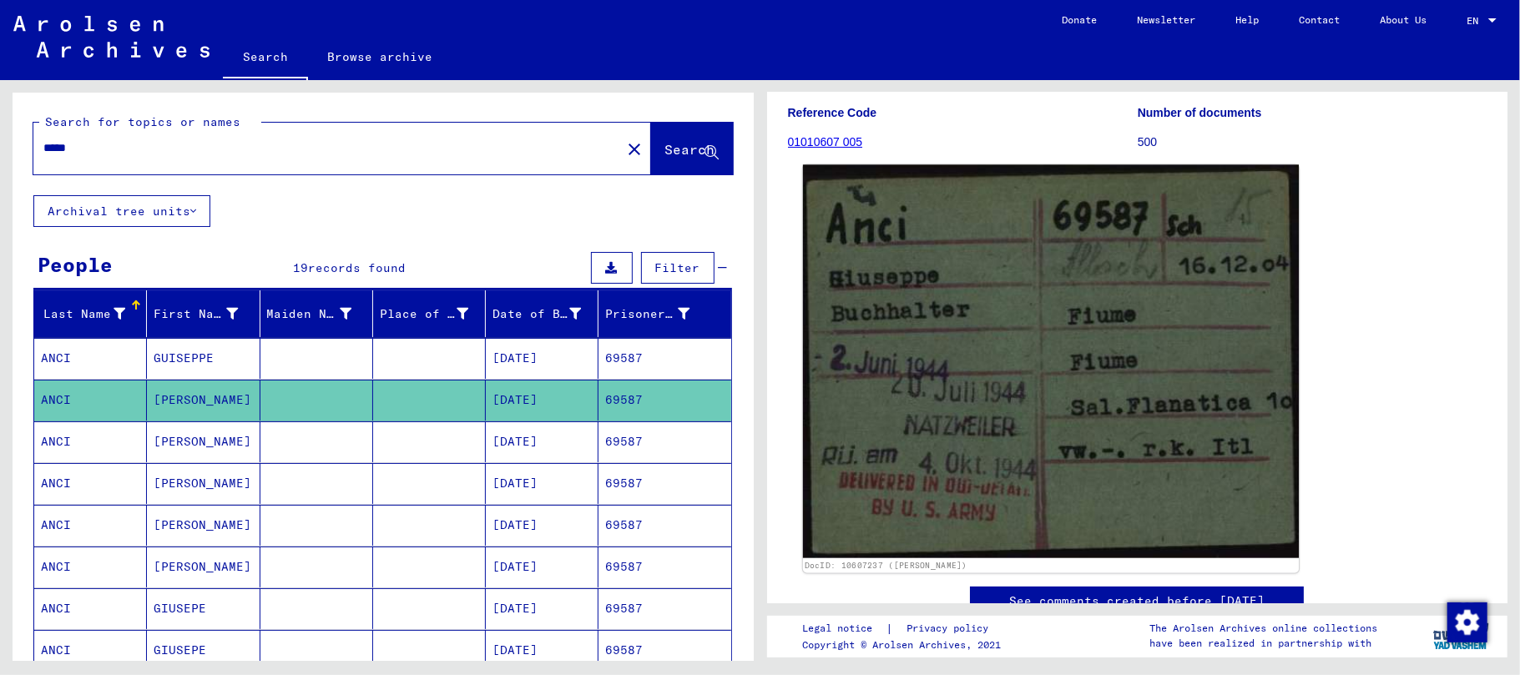
scroll to position [222, 0]
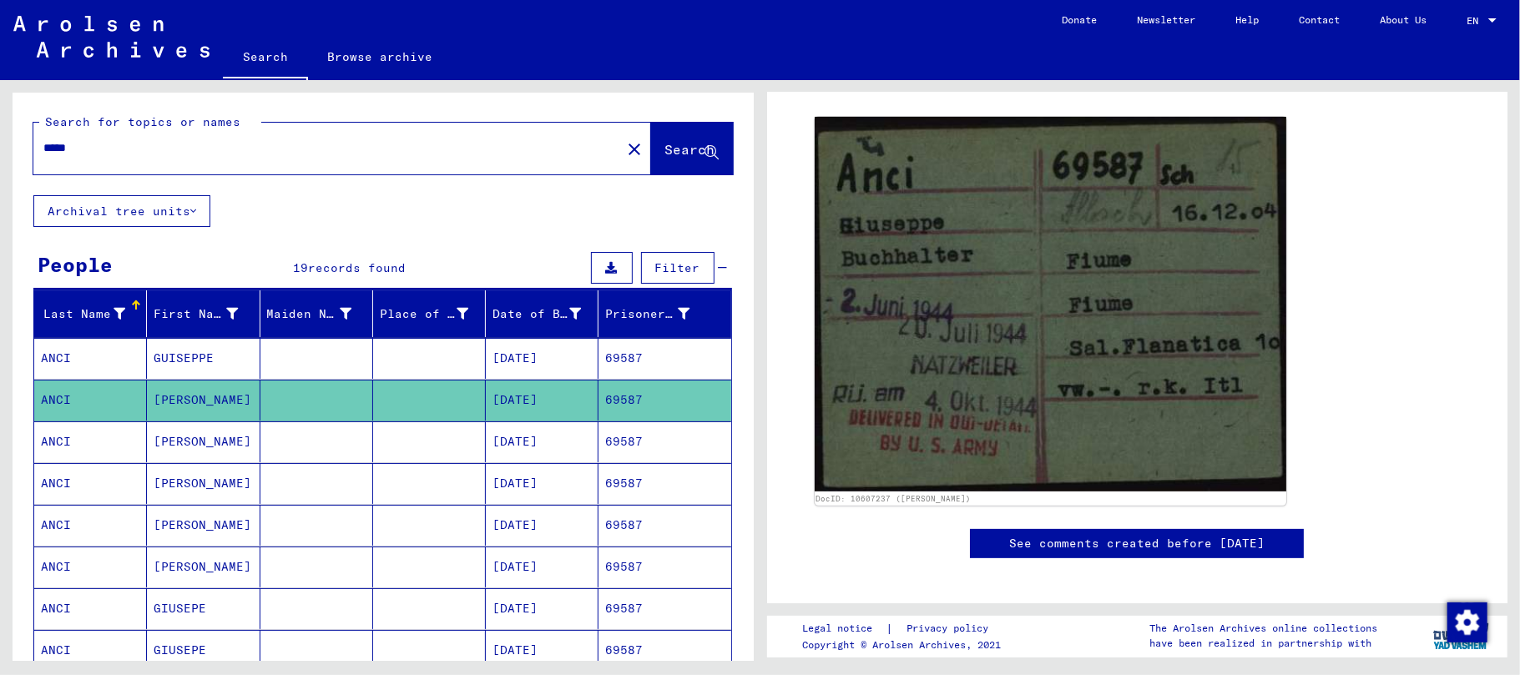
click at [181, 357] on mat-cell "GUISEPPE" at bounding box center [203, 358] width 113 height 41
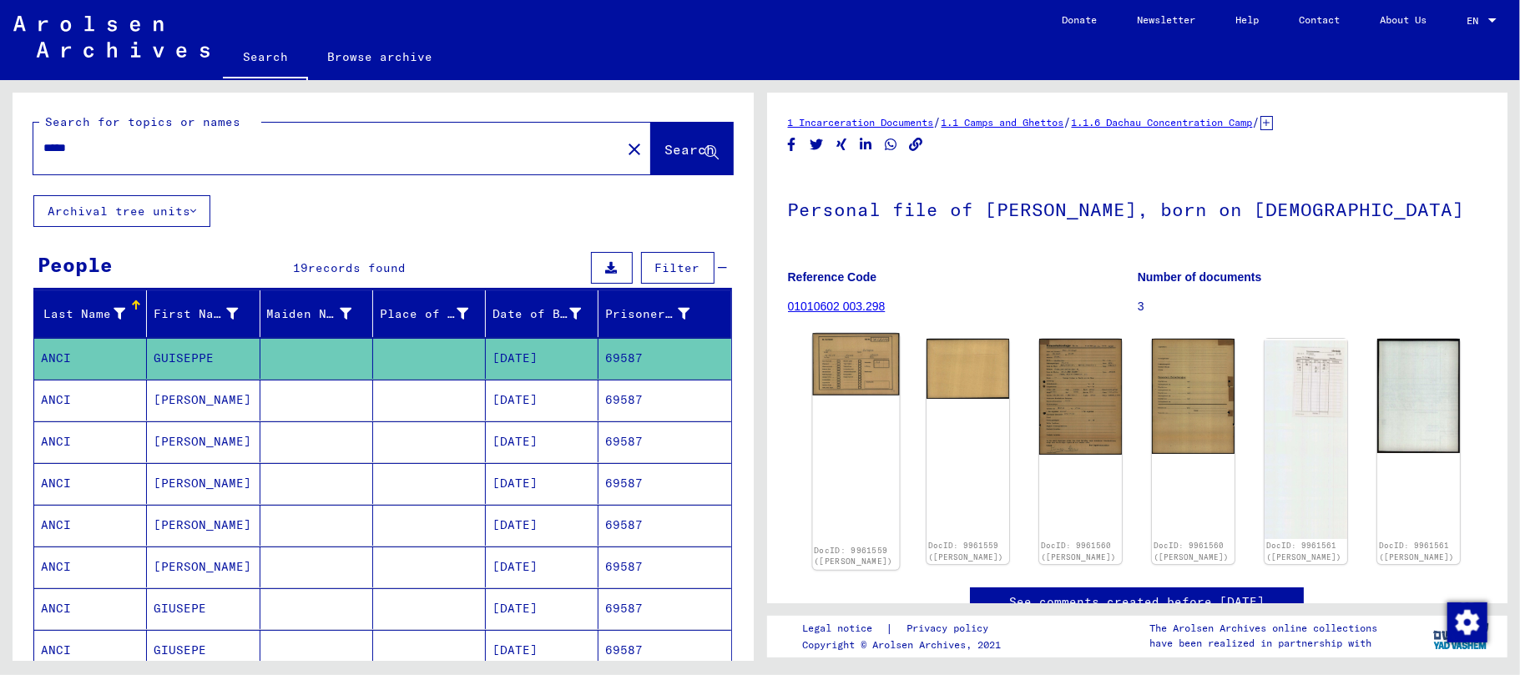
click at [872, 354] on img at bounding box center [855, 364] width 87 height 62
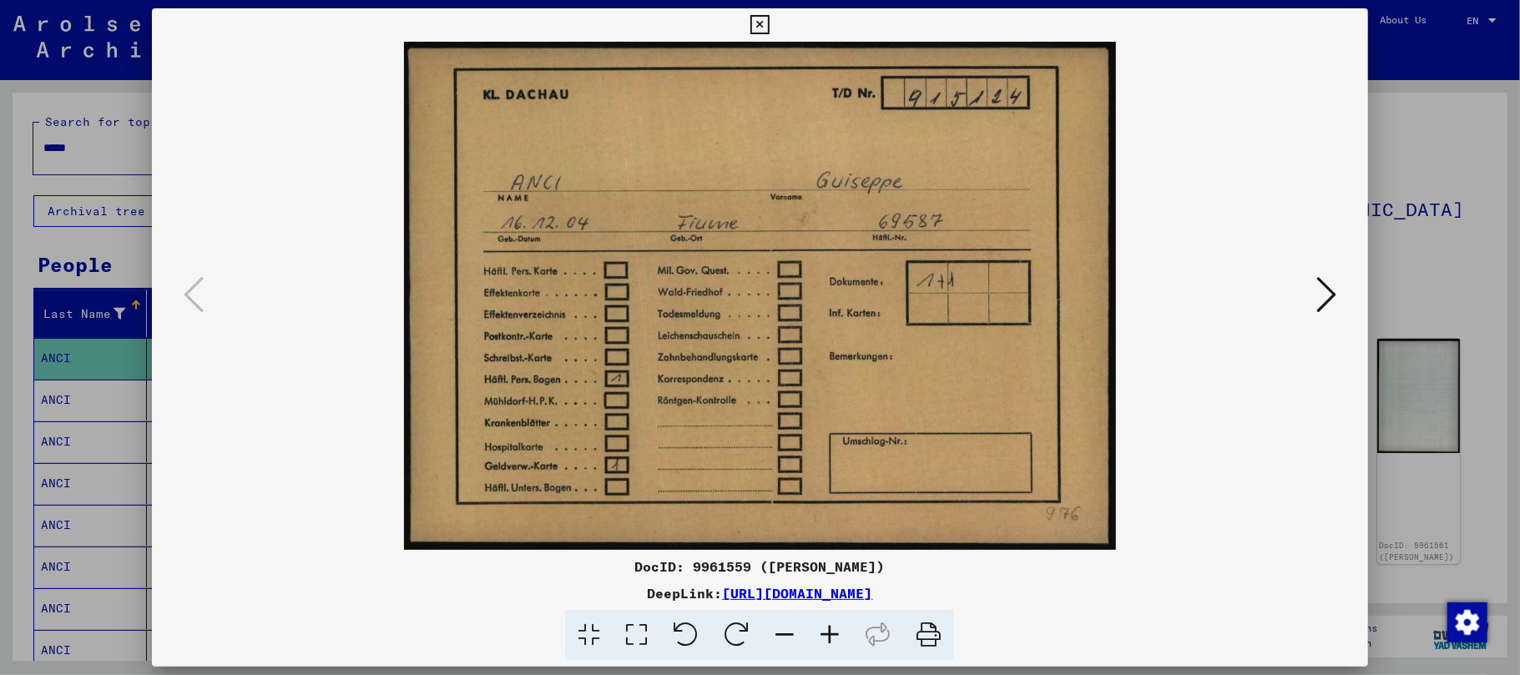
click at [1322, 297] on icon at bounding box center [1327, 295] width 20 height 40
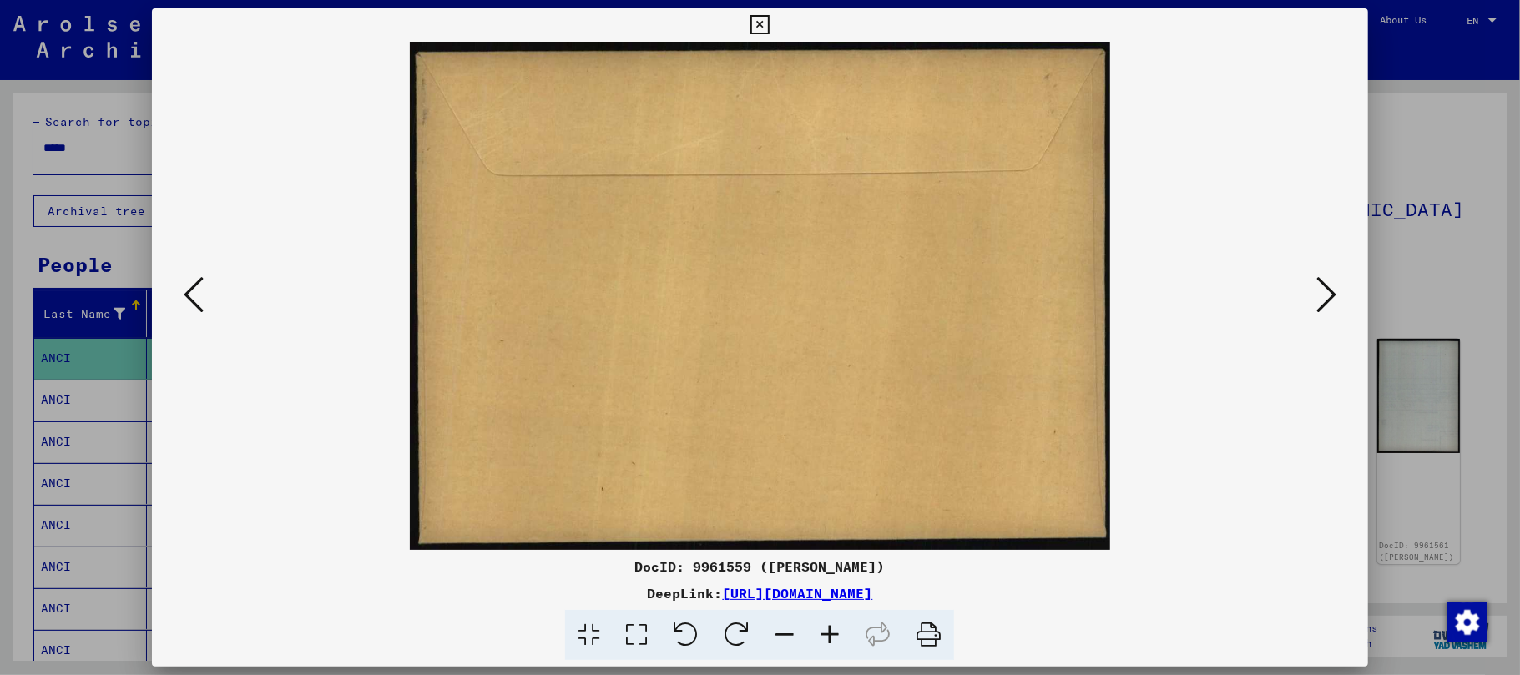
click at [1322, 297] on icon at bounding box center [1327, 295] width 20 height 40
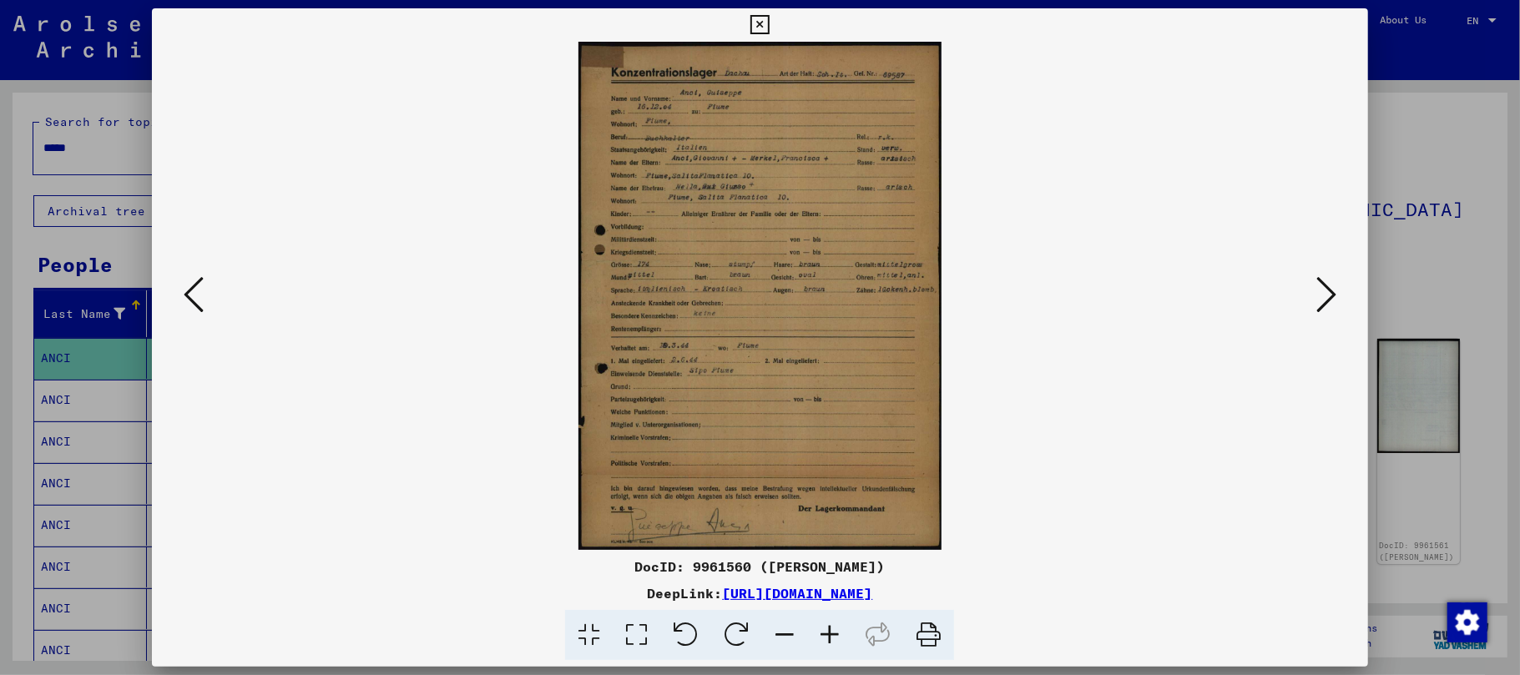
click at [829, 636] on icon at bounding box center [829, 635] width 45 height 51
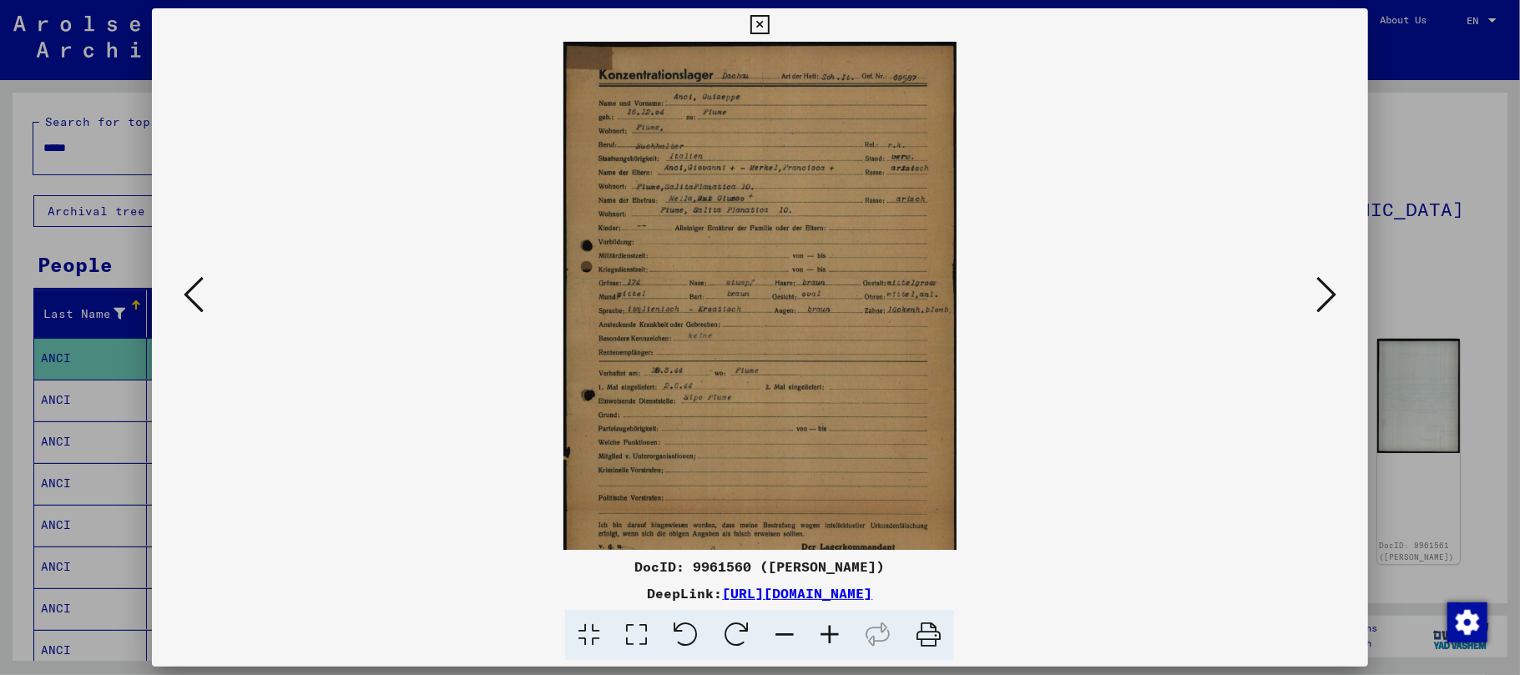
click at [829, 636] on icon at bounding box center [829, 635] width 45 height 51
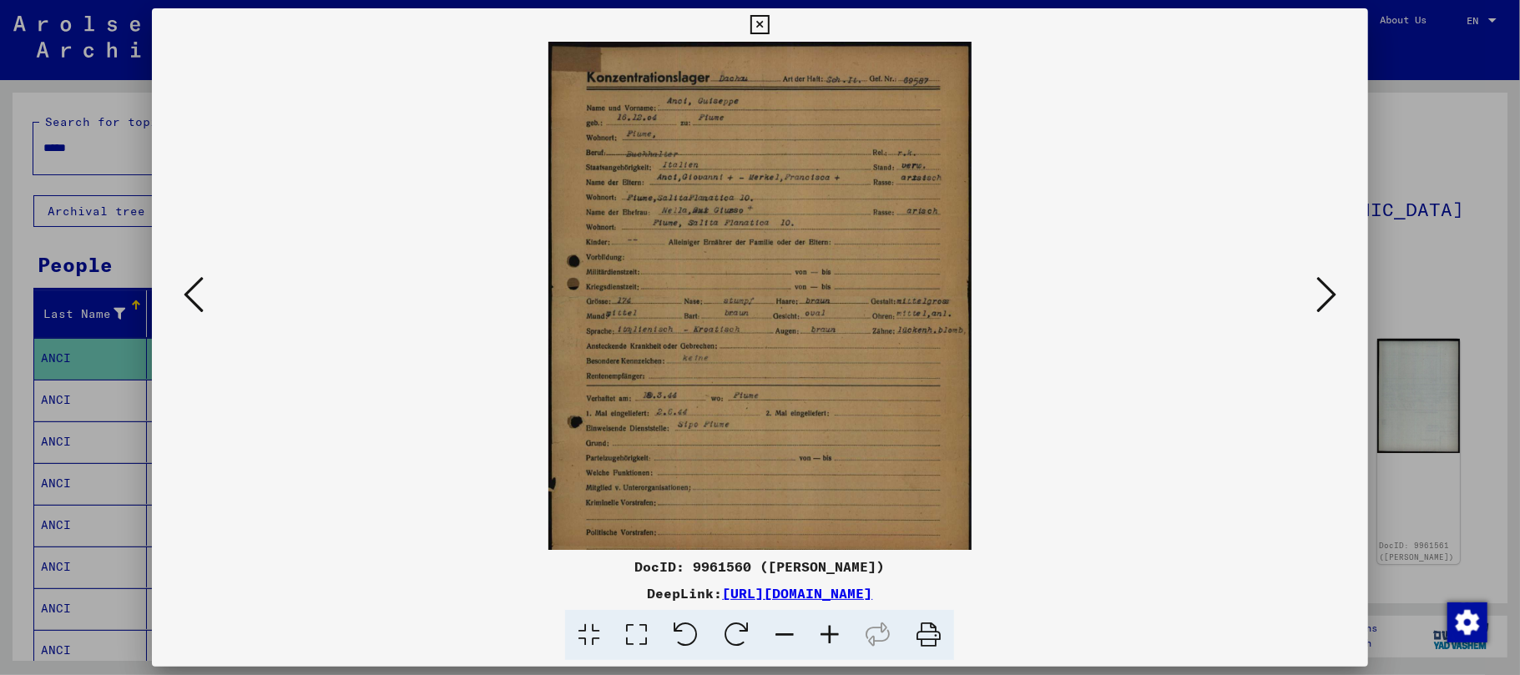
click at [829, 636] on icon at bounding box center [829, 635] width 45 height 51
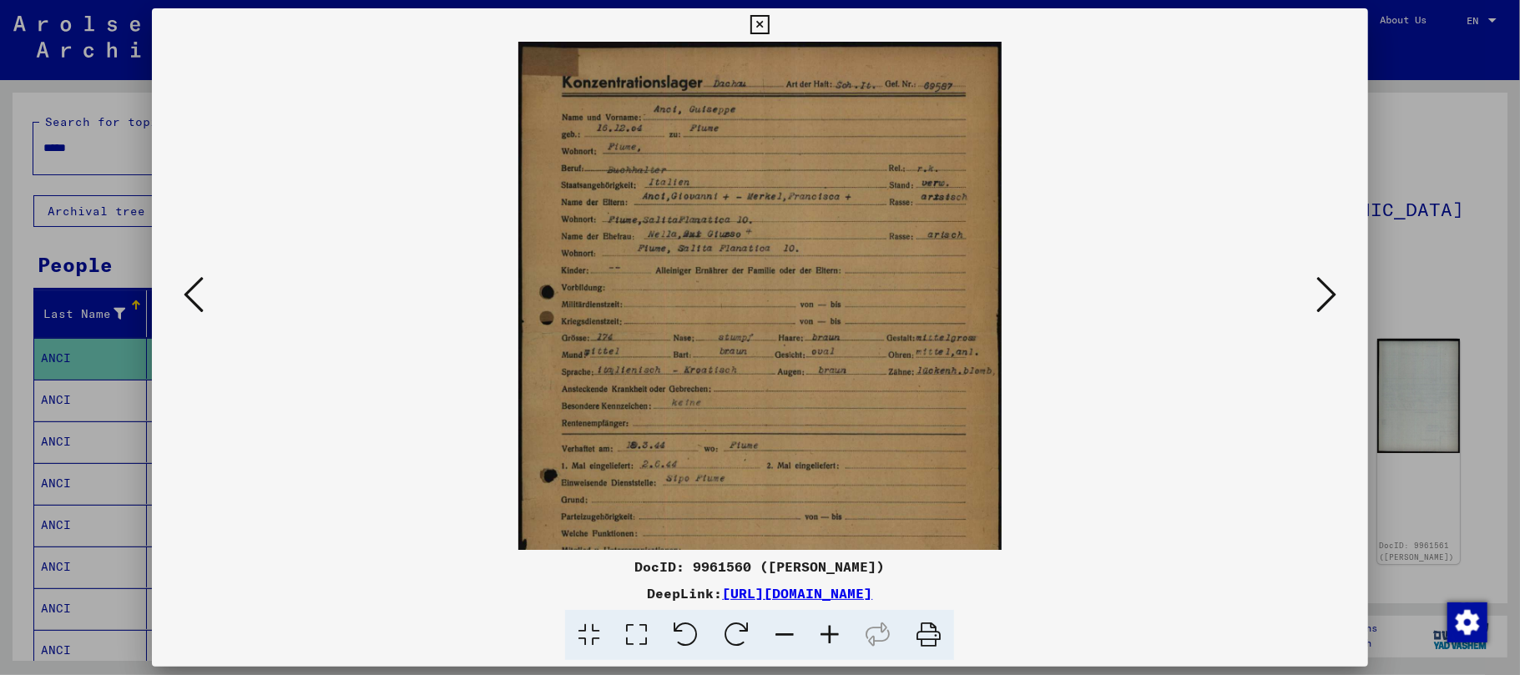
click at [829, 636] on icon at bounding box center [829, 635] width 45 height 51
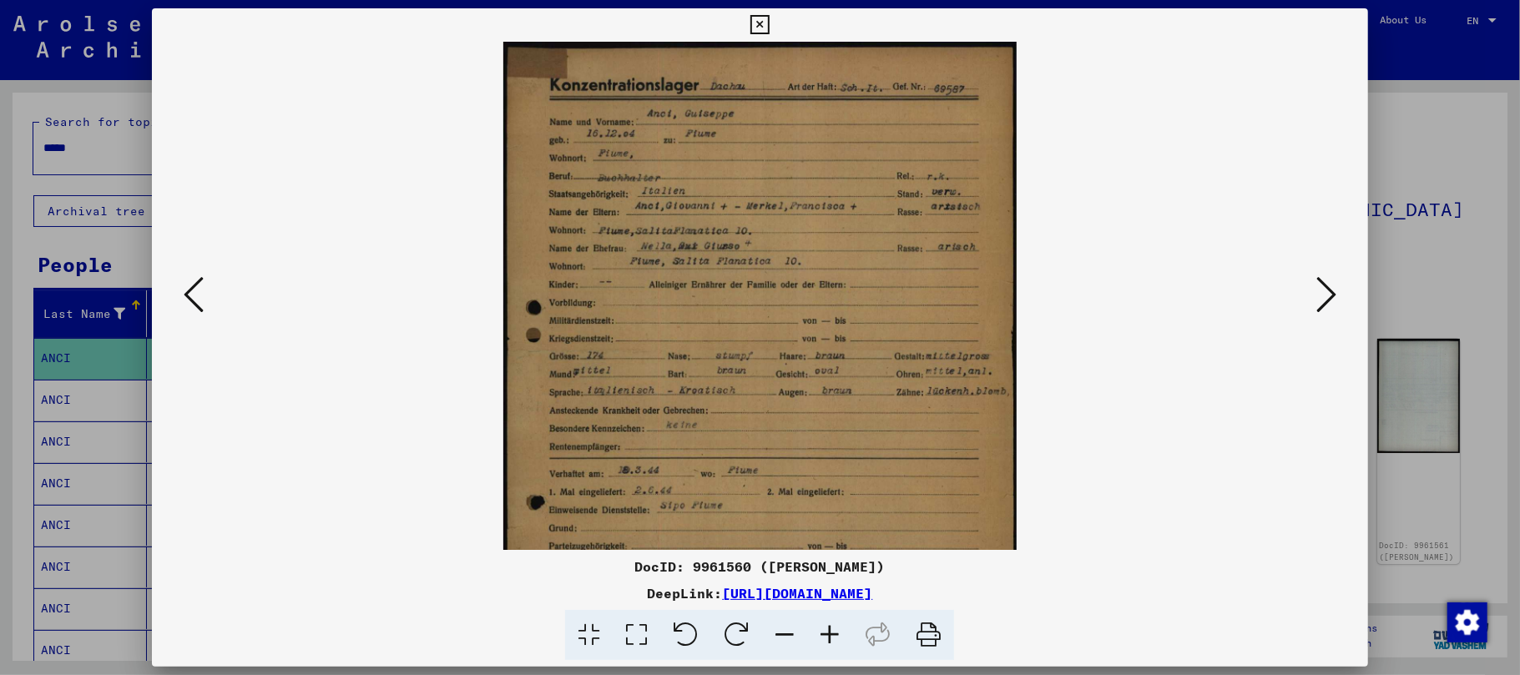
click at [829, 636] on icon at bounding box center [829, 635] width 45 height 51
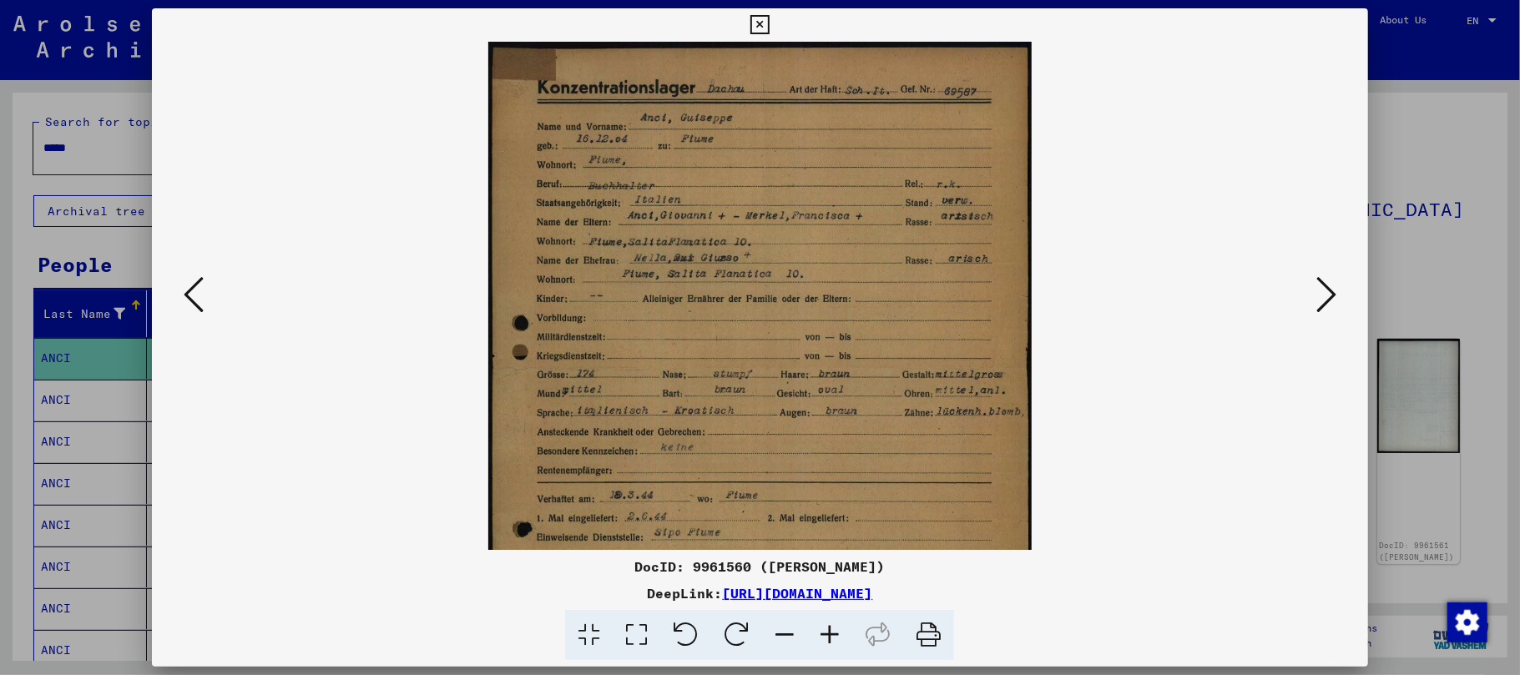
click at [829, 636] on icon at bounding box center [829, 635] width 45 height 51
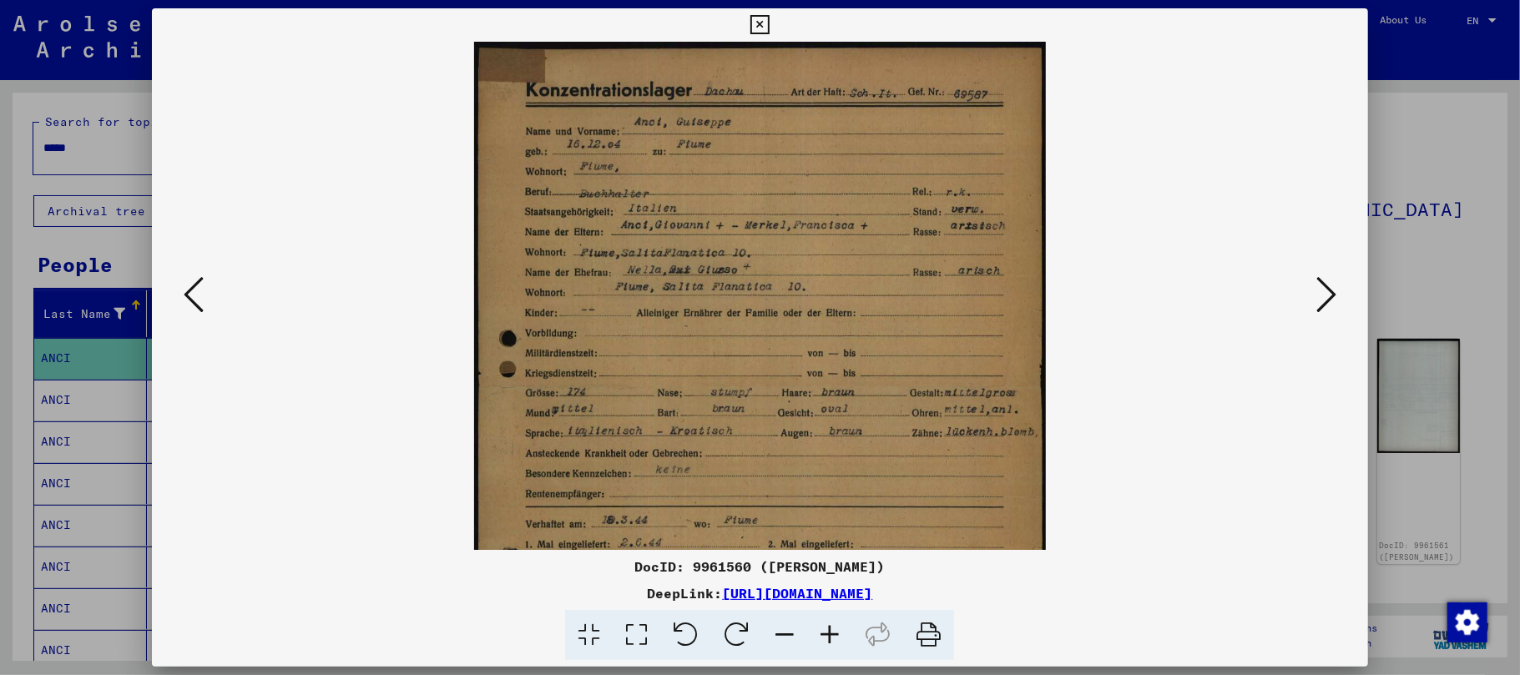
click at [829, 636] on icon at bounding box center [829, 635] width 45 height 51
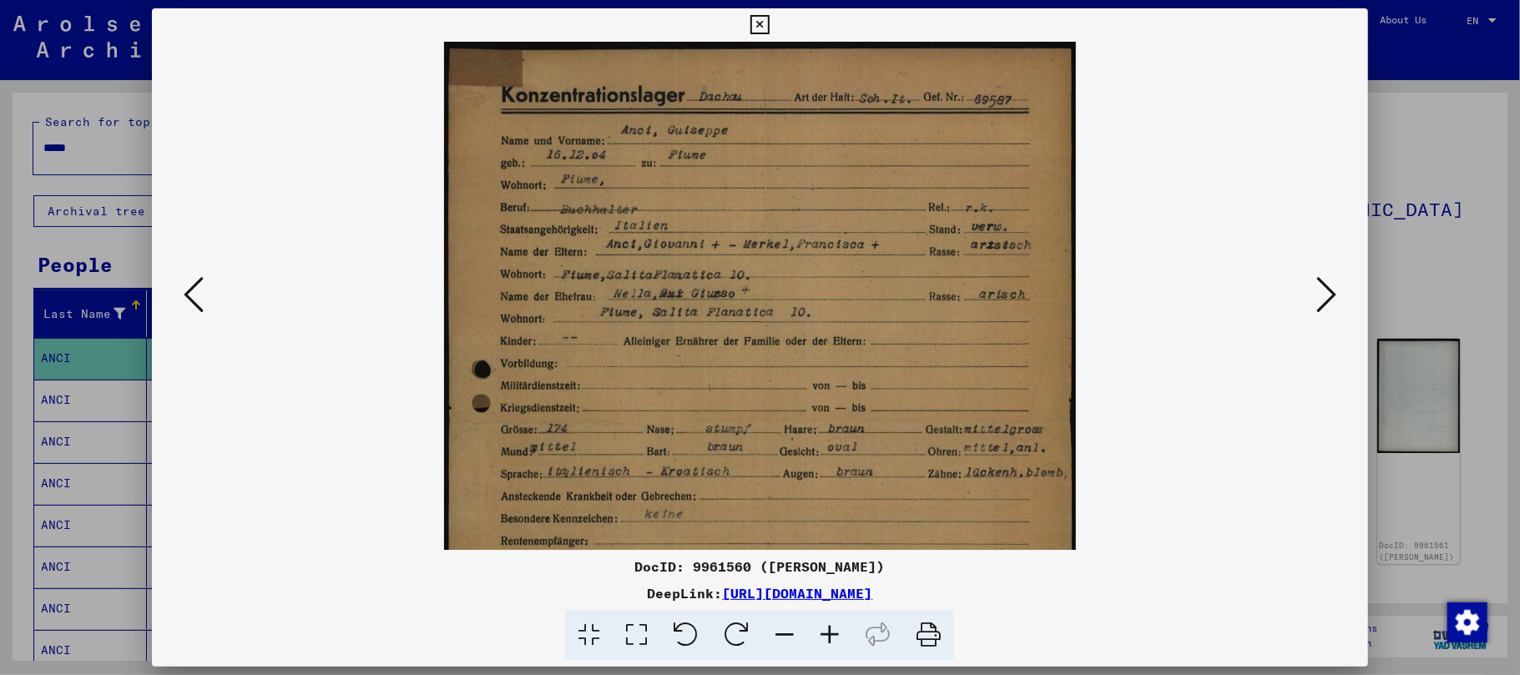
click at [829, 636] on icon at bounding box center [829, 635] width 45 height 51
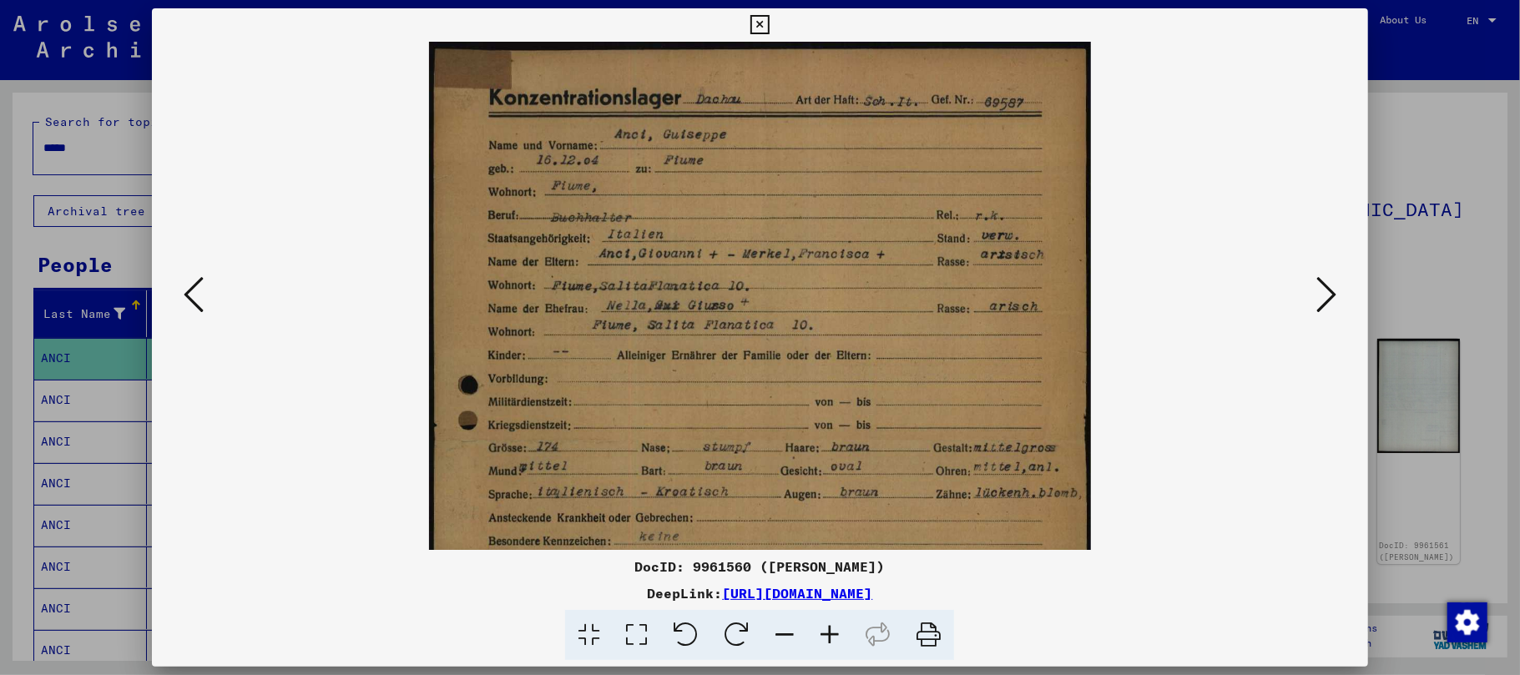
click at [829, 636] on icon at bounding box center [829, 635] width 45 height 51
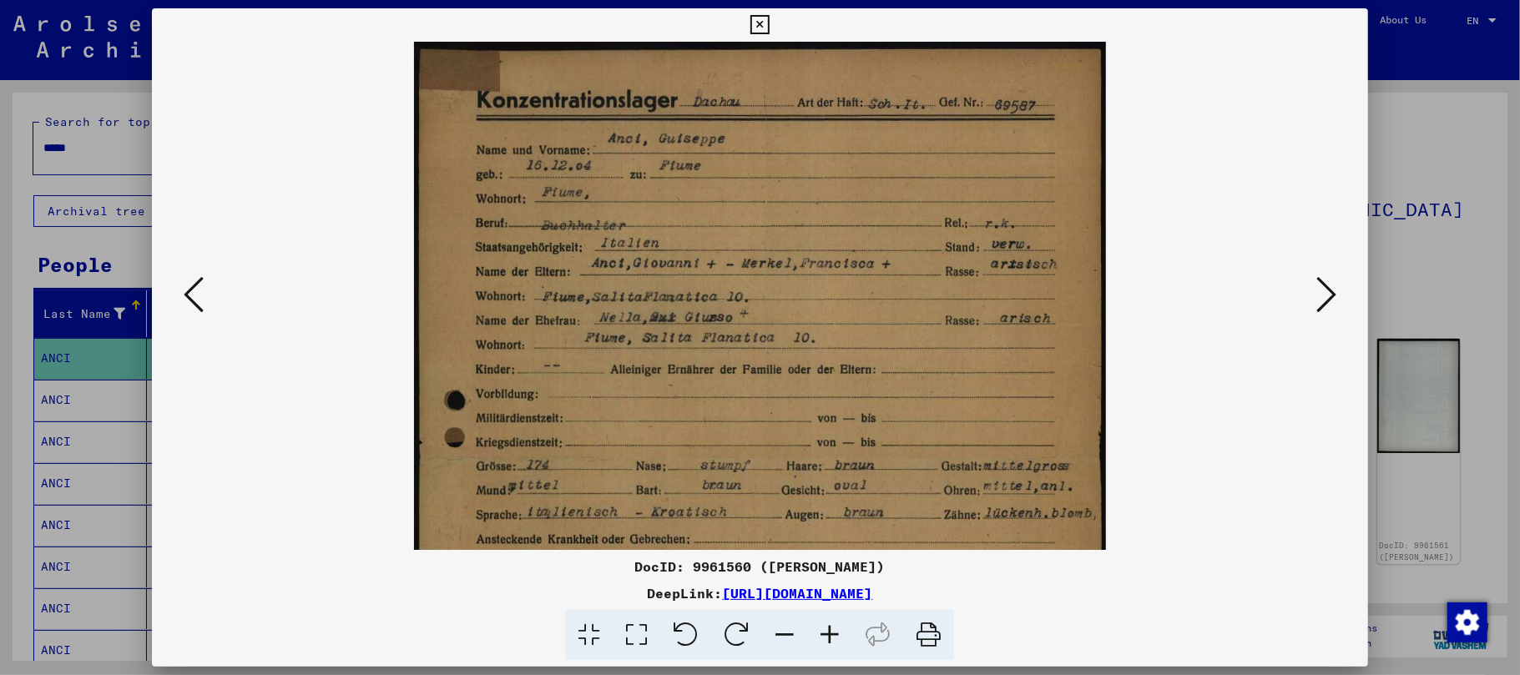
click at [829, 636] on icon at bounding box center [829, 635] width 45 height 51
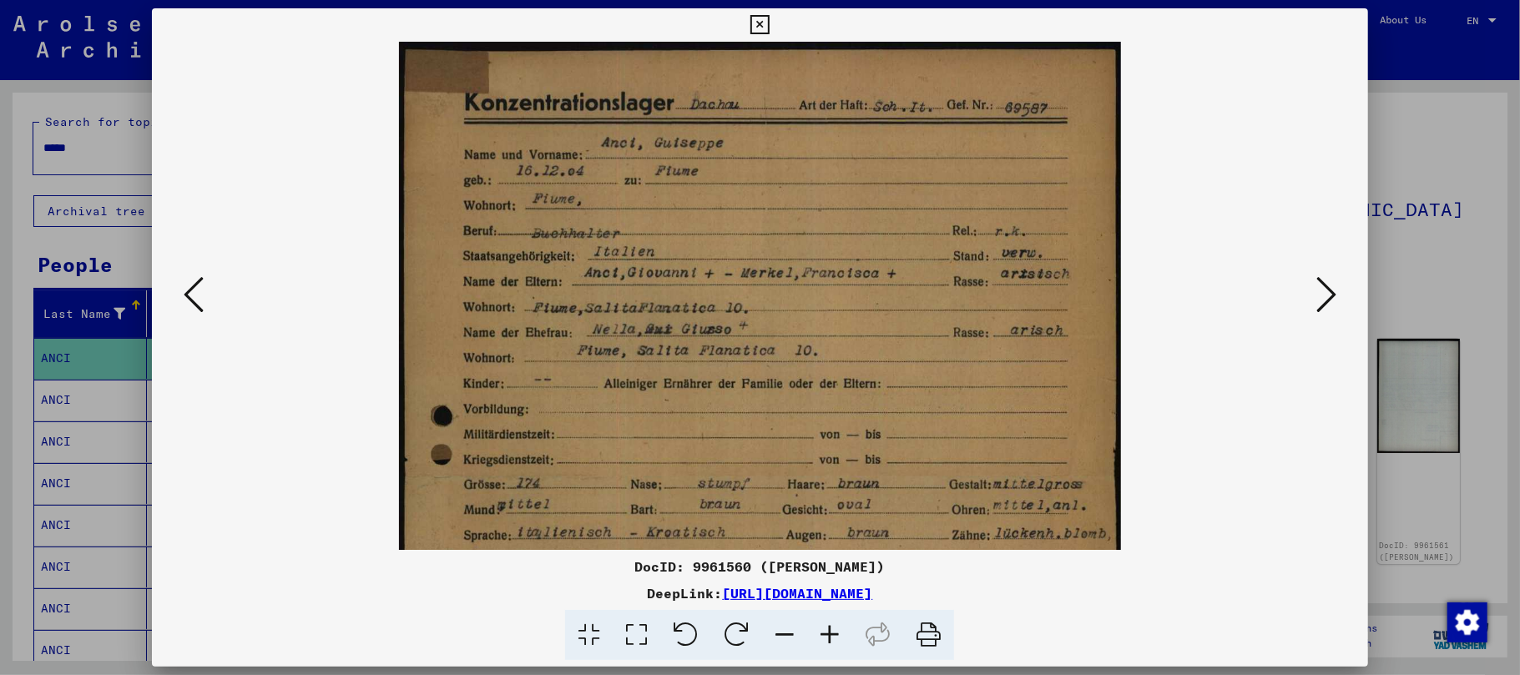
click at [829, 636] on icon at bounding box center [829, 635] width 45 height 51
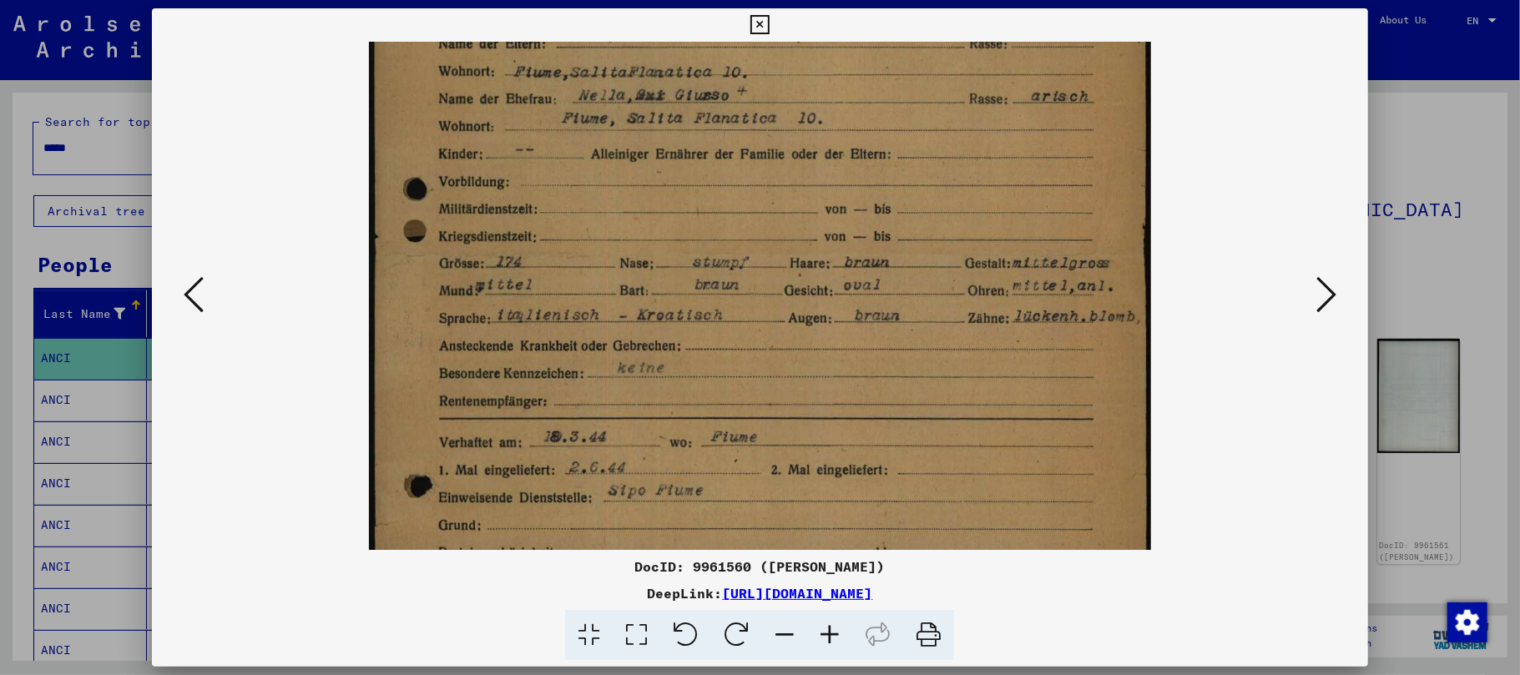
drag, startPoint x: 749, startPoint y: 469, endPoint x: 746, endPoint y: 107, distance: 362.3
click at [746, 112] on img at bounding box center [759, 330] width 781 height 1093
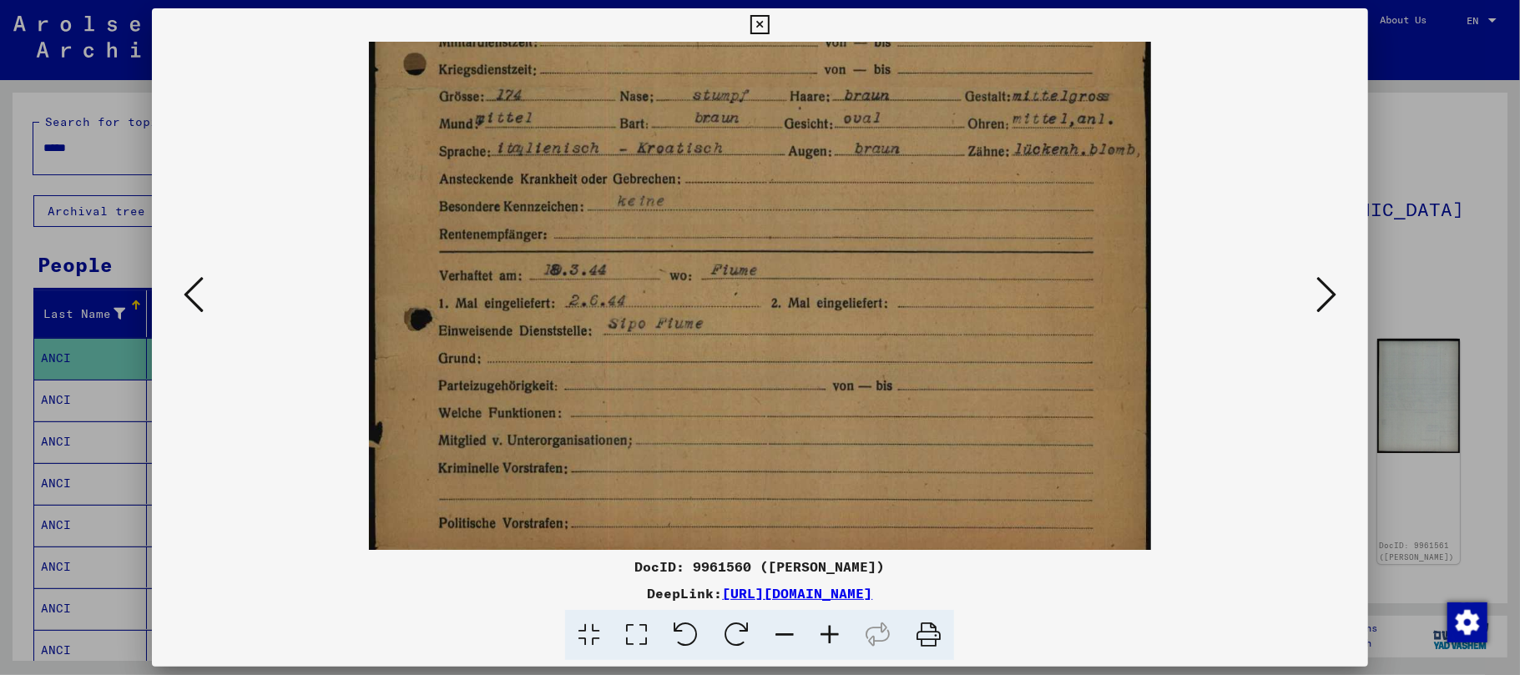
scroll to position [447, 0]
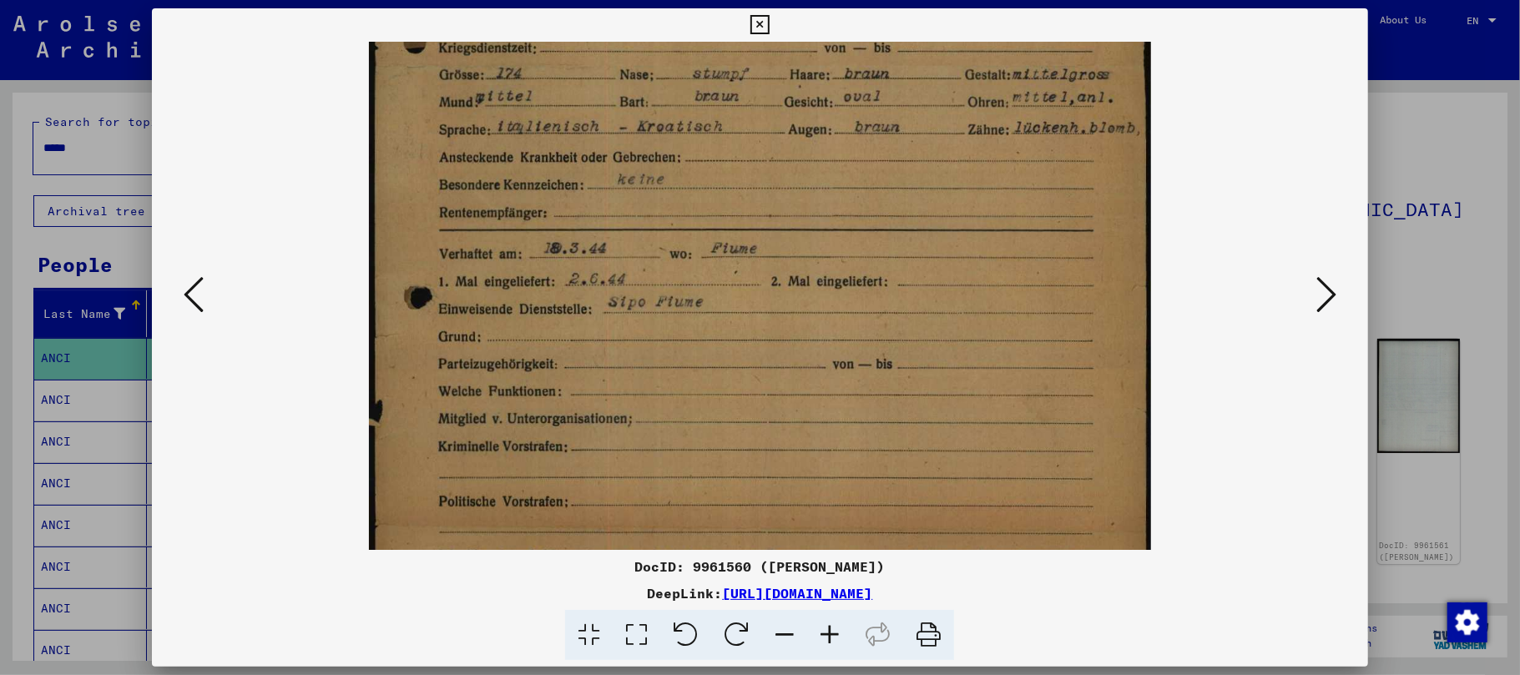
drag, startPoint x: 732, startPoint y: 412, endPoint x: 732, endPoint y: 344, distance: 67.6
click at [732, 344] on img at bounding box center [759, 141] width 781 height 1093
click at [832, 633] on icon at bounding box center [829, 635] width 45 height 51
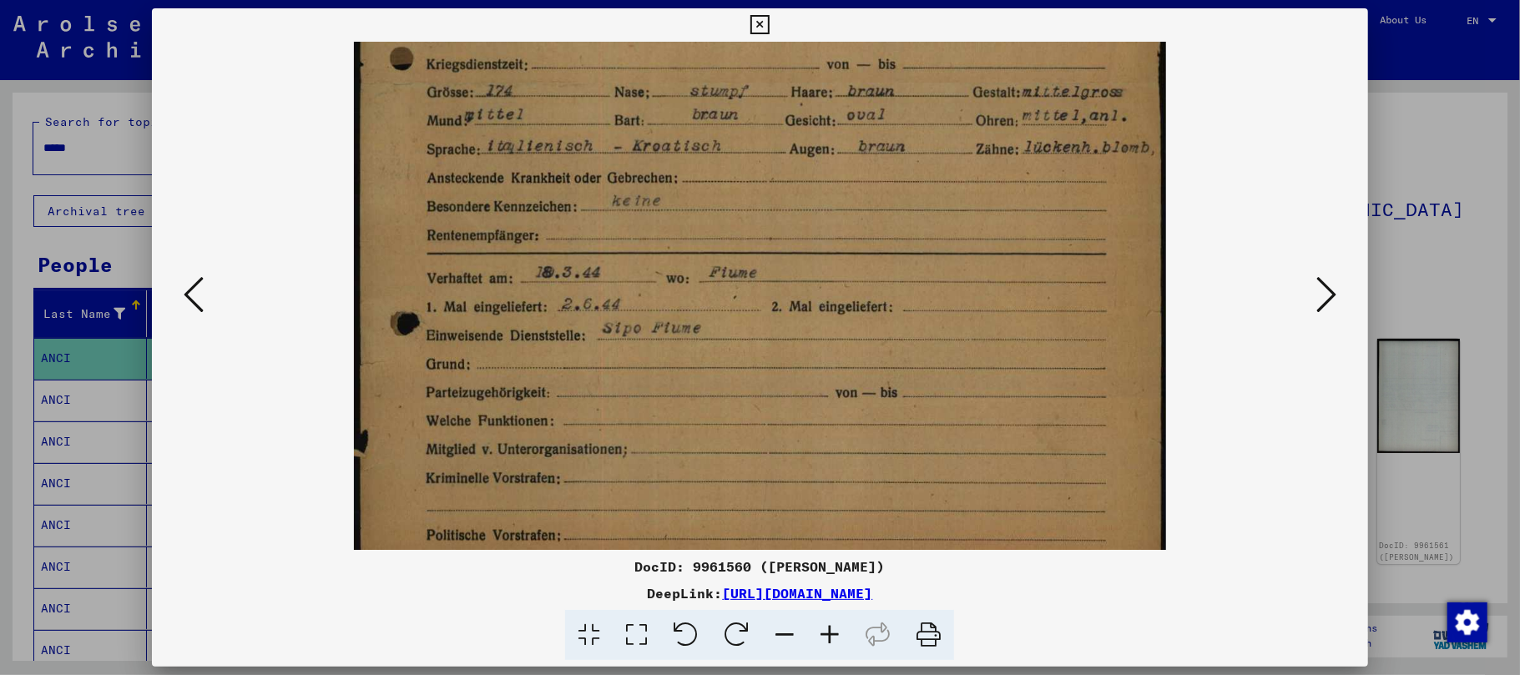
click at [832, 633] on icon at bounding box center [829, 635] width 45 height 51
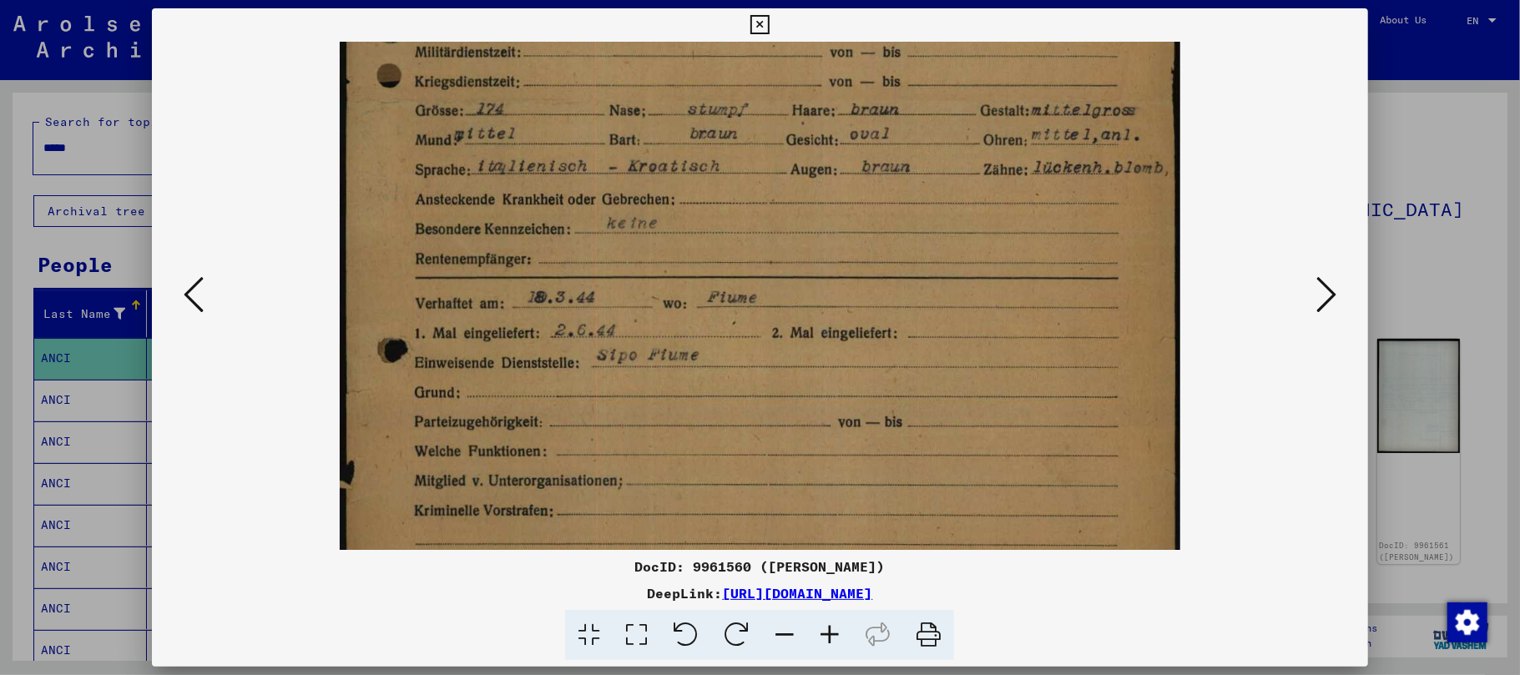
click at [832, 633] on icon at bounding box center [829, 635] width 45 height 51
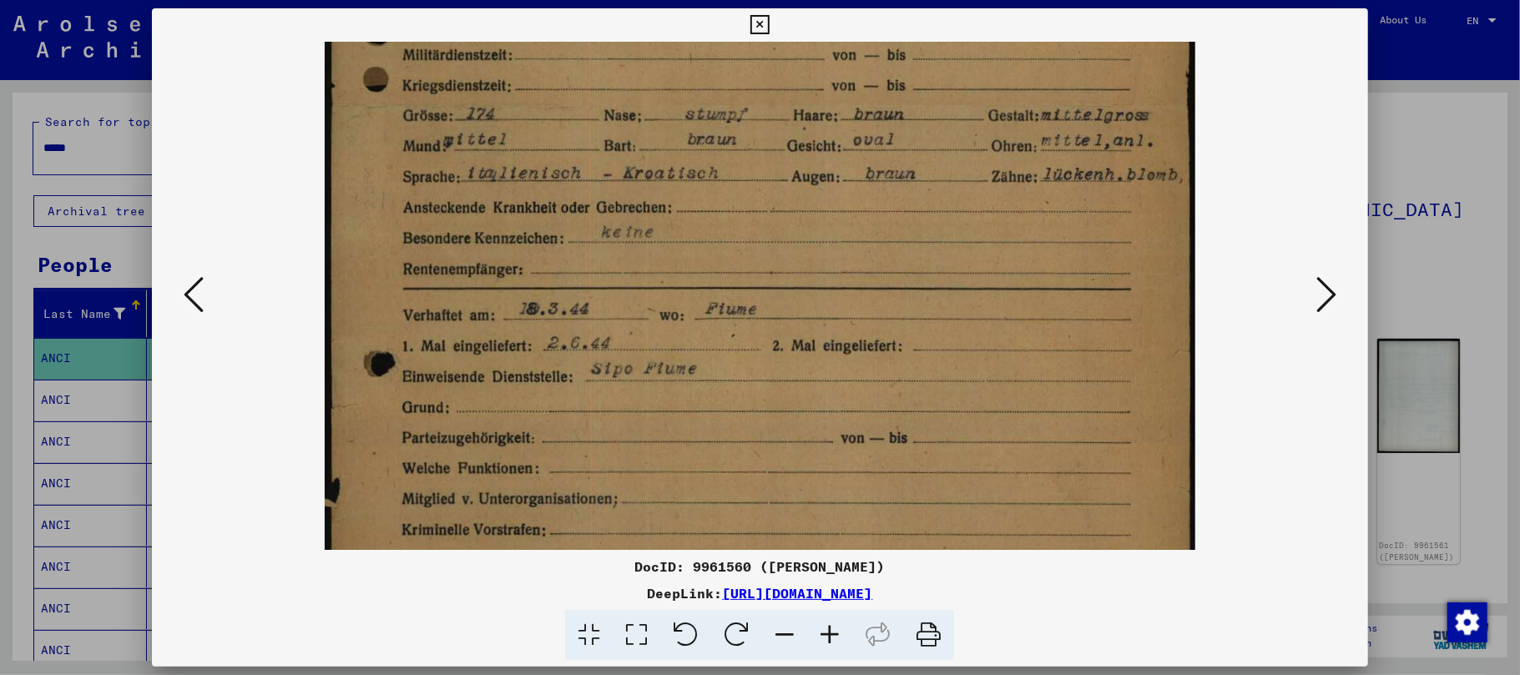
scroll to position [473, 0]
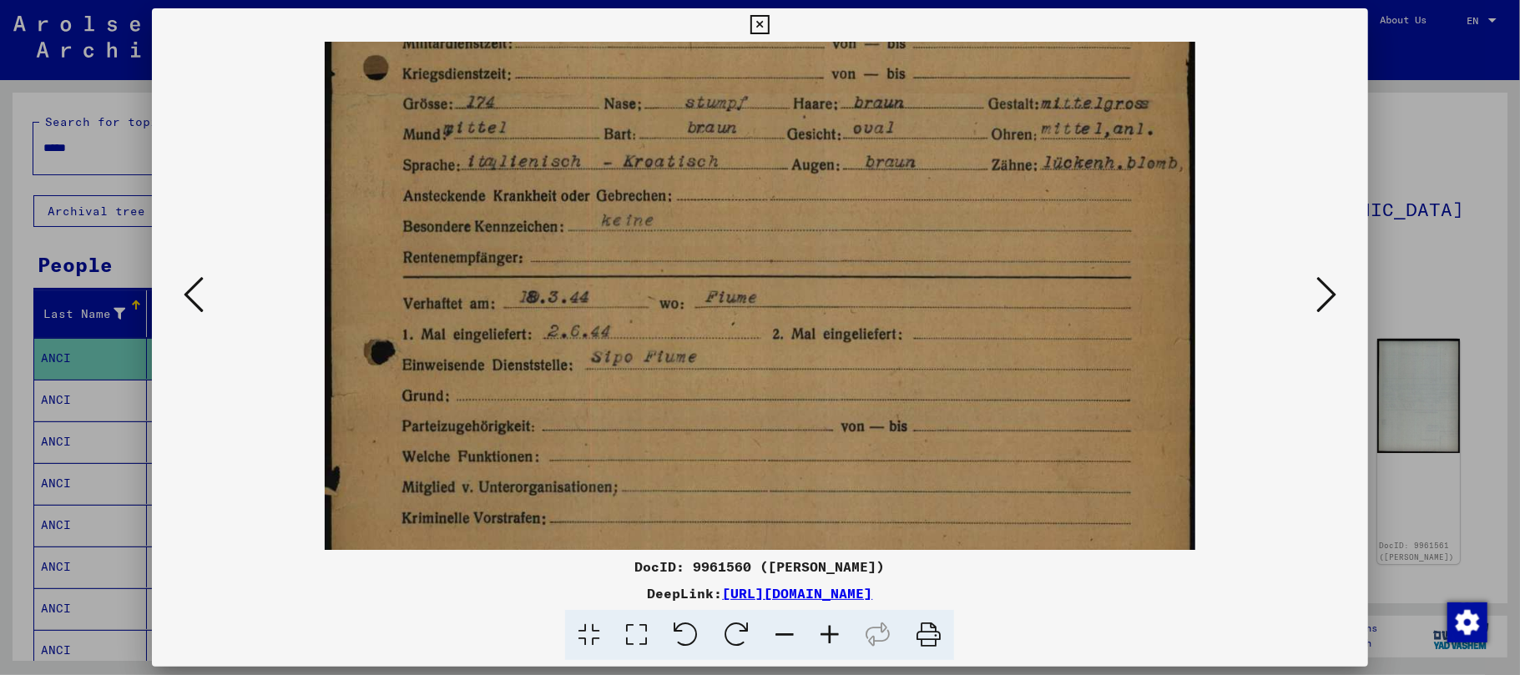
drag, startPoint x: 745, startPoint y: 503, endPoint x: 741, endPoint y: 485, distance: 17.8
click at [741, 485] on img at bounding box center [761, 178] width 872 height 1218
click at [829, 635] on icon at bounding box center [829, 635] width 45 height 51
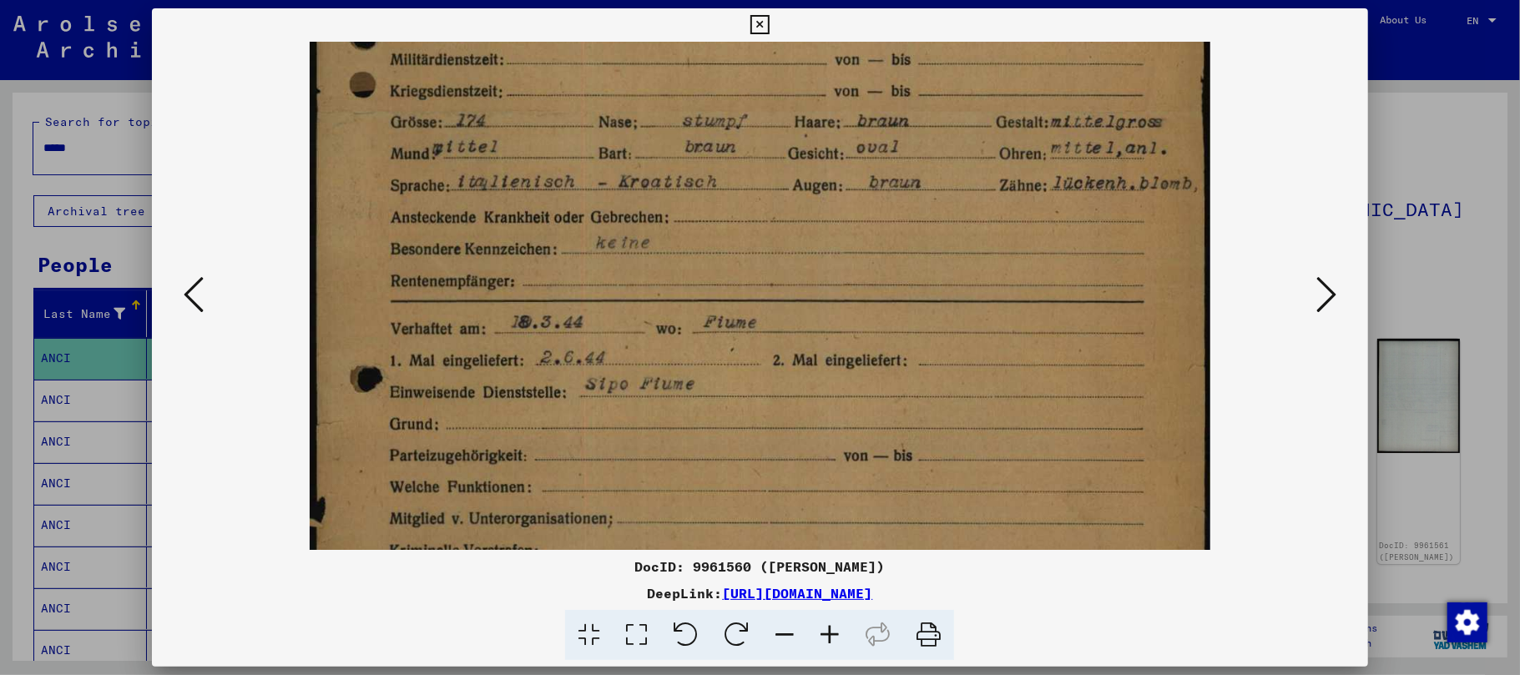
click at [831, 634] on icon at bounding box center [829, 635] width 45 height 51
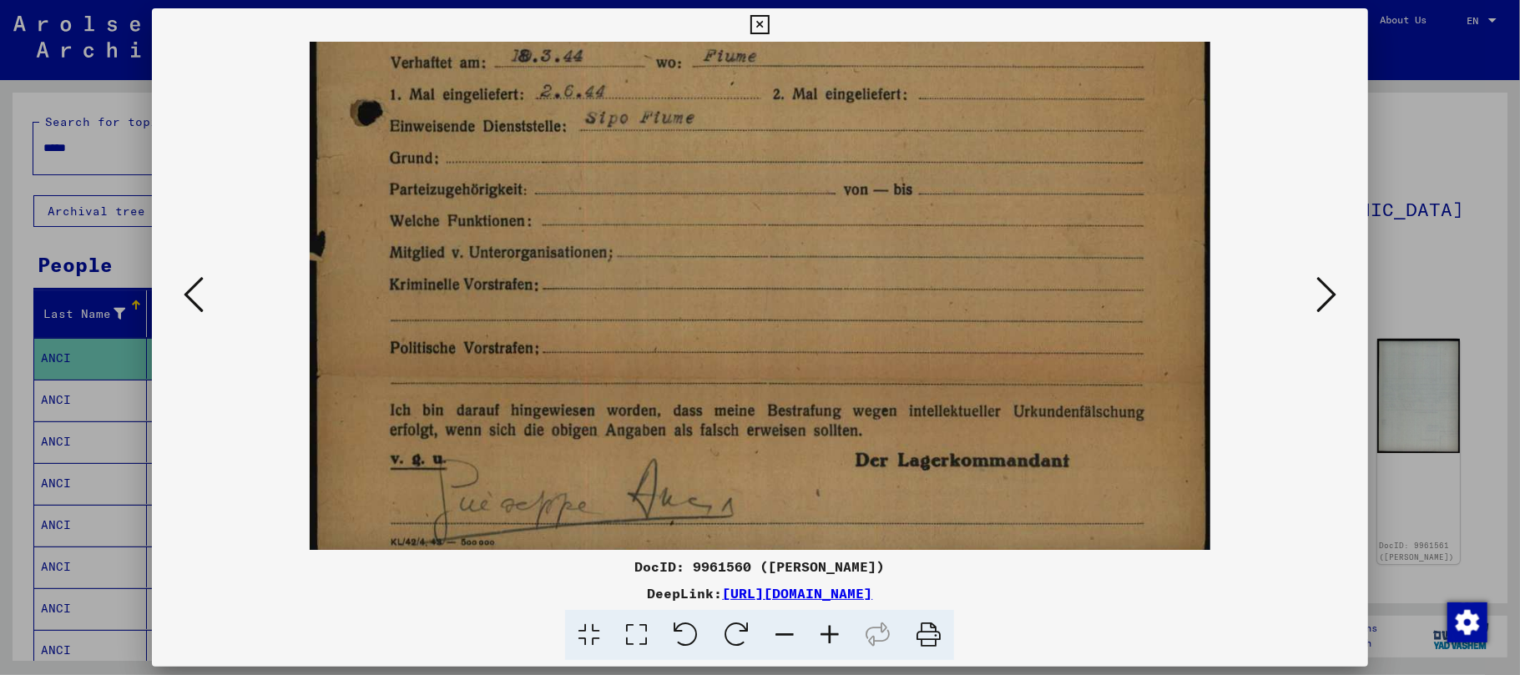
scroll to position [751, 0]
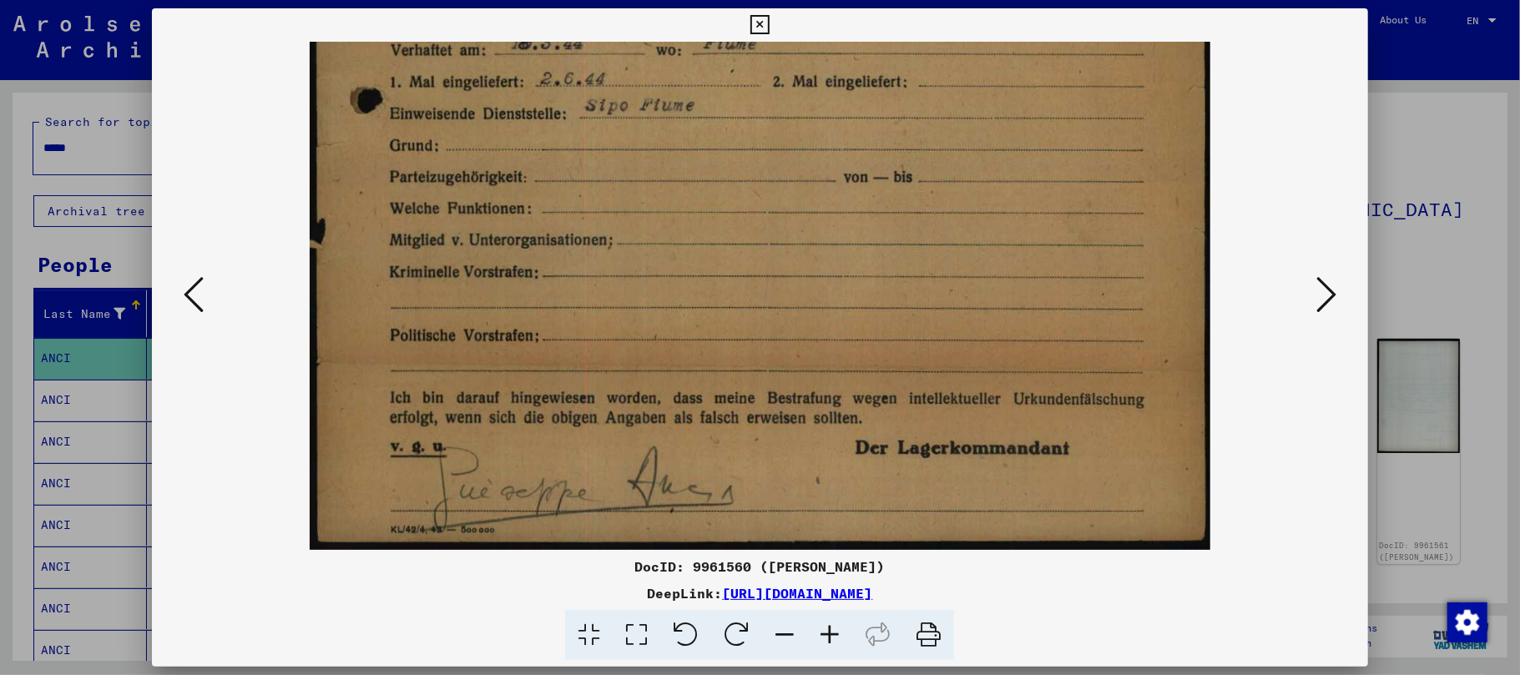
drag, startPoint x: 669, startPoint y: 379, endPoint x: 685, endPoint y: 82, distance: 297.7
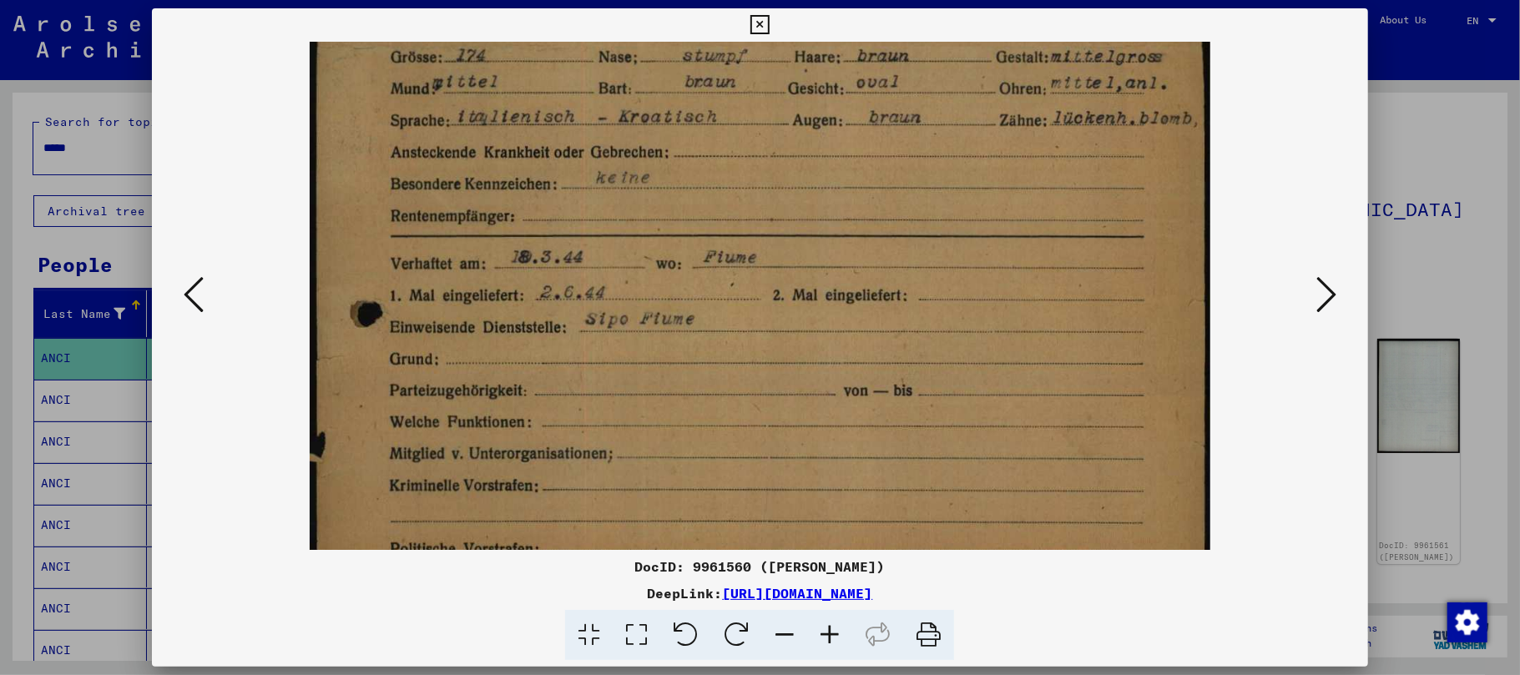
scroll to position [479, 0]
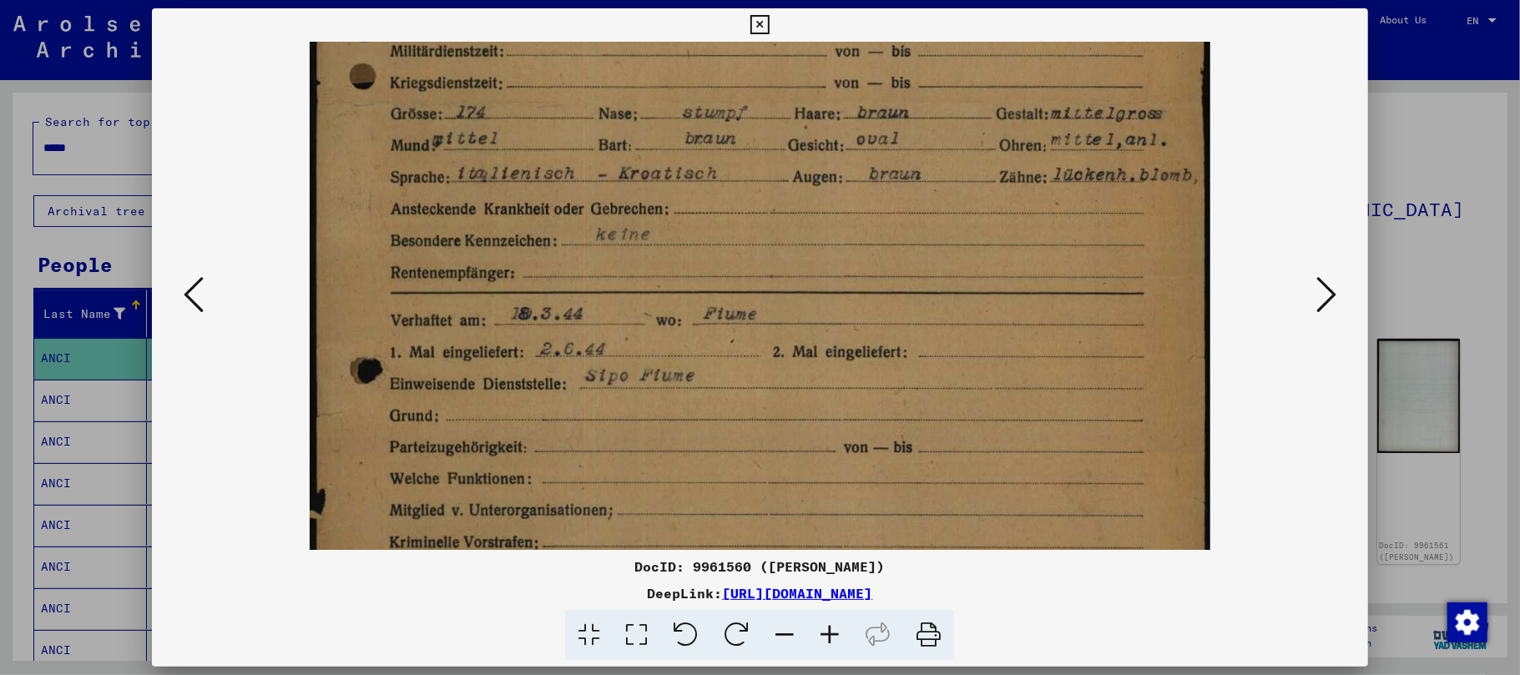
drag, startPoint x: 721, startPoint y: 281, endPoint x: 749, endPoint y: 562, distance: 281.9
click at [749, 562] on div "DocID: 9961560 ([PERSON_NAME]) DeepLink: [URL][DOMAIN_NAME]" at bounding box center [760, 334] width 1216 height 653
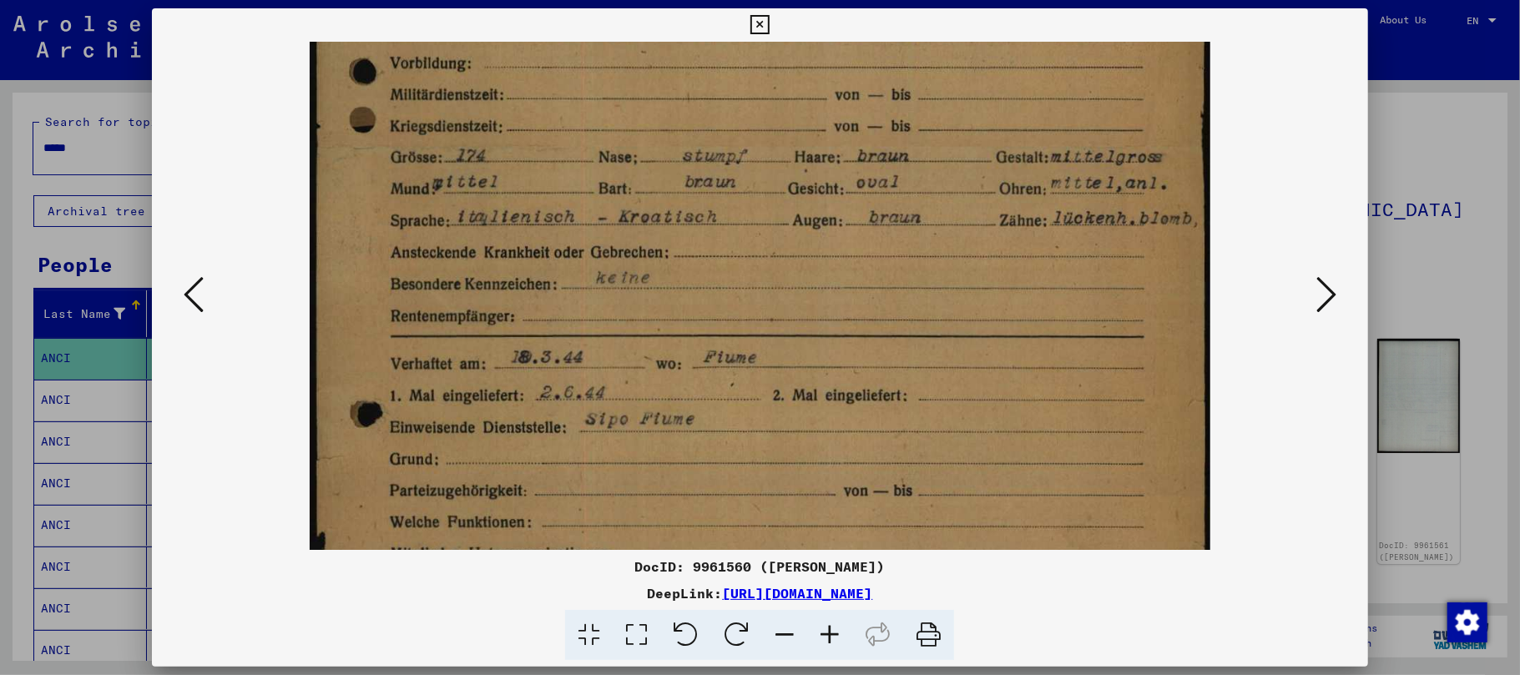
scroll to position [435, 0]
drag, startPoint x: 769, startPoint y: 312, endPoint x: 766, endPoint y: 362, distance: 50.2
click at [766, 362] on img at bounding box center [760, 237] width 901 height 1260
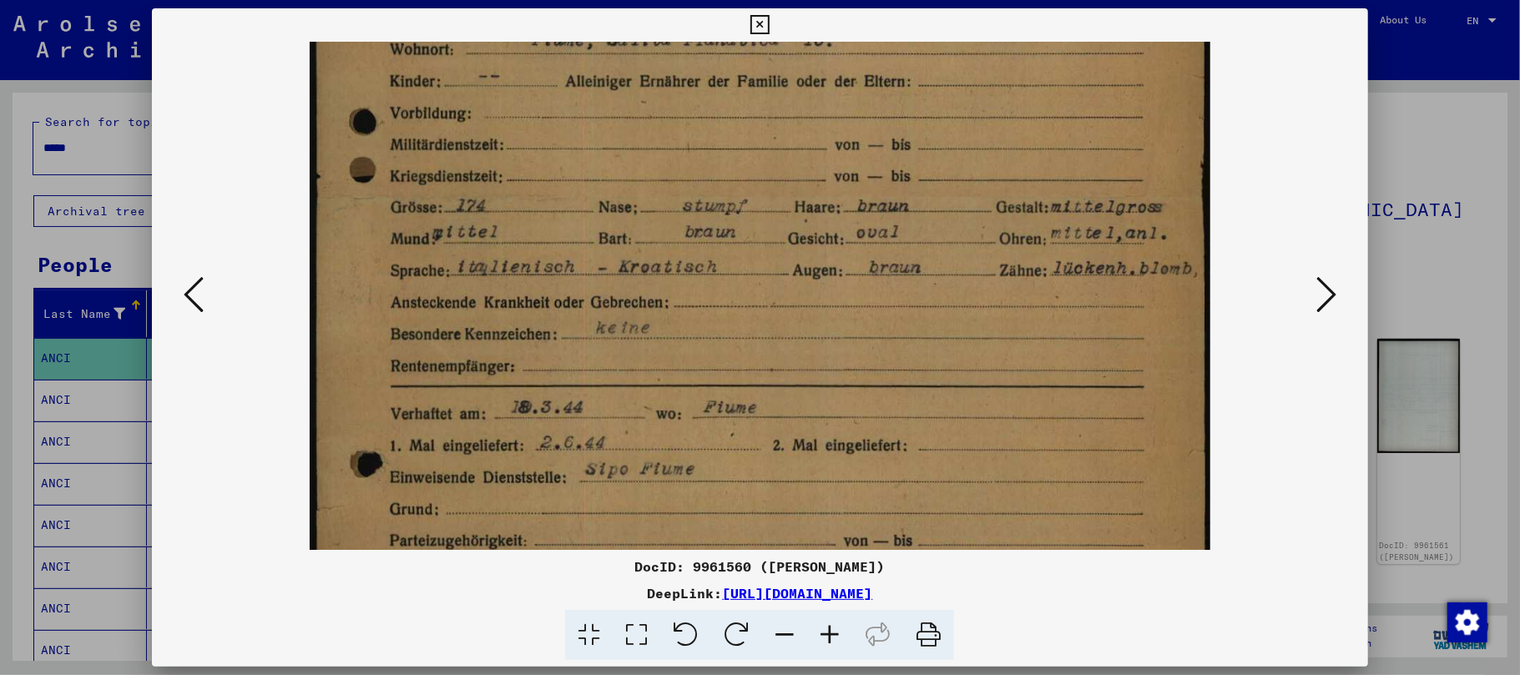
drag, startPoint x: 643, startPoint y: 327, endPoint x: 641, endPoint y: 376, distance: 48.4
click at [641, 376] on img at bounding box center [760, 284] width 901 height 1260
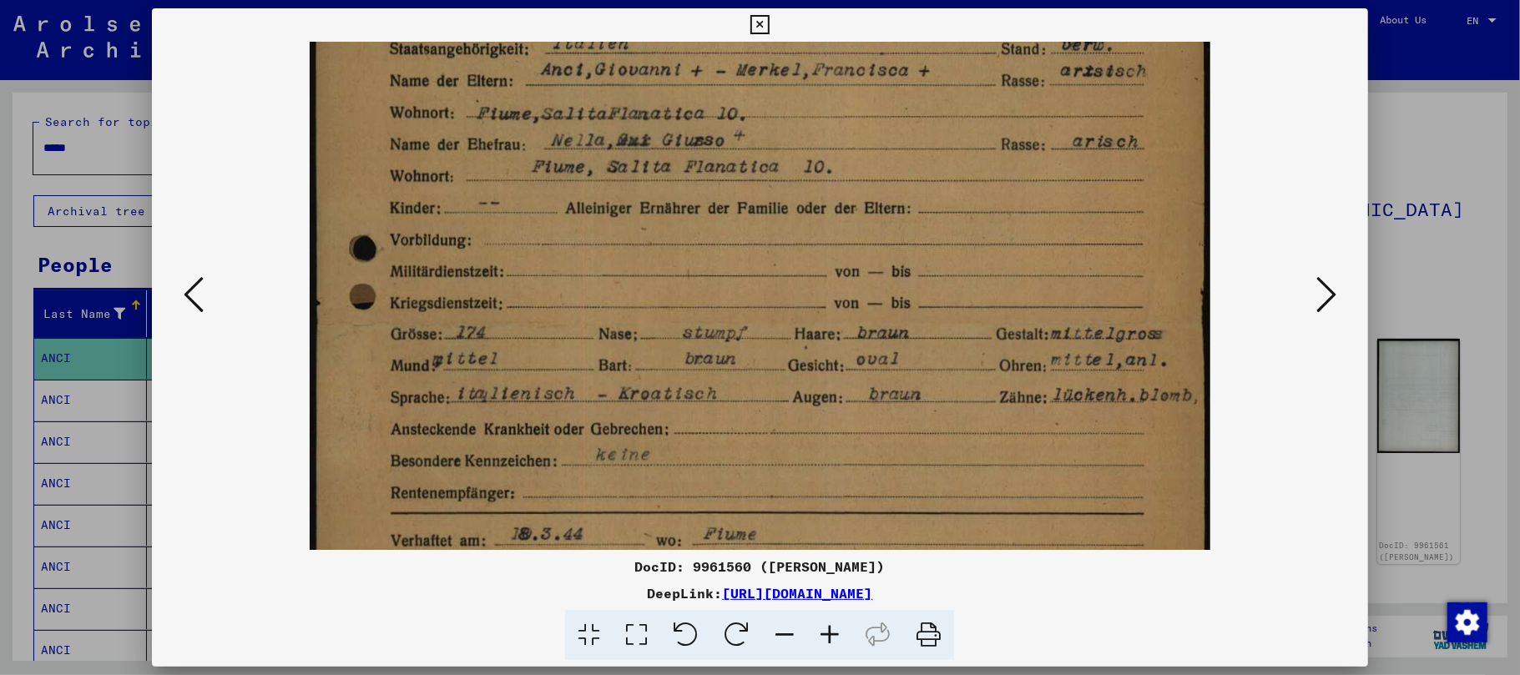
drag, startPoint x: 614, startPoint y: 311, endPoint x: 603, endPoint y: 441, distance: 129.9
click at [603, 441] on img at bounding box center [760, 411] width 901 height 1260
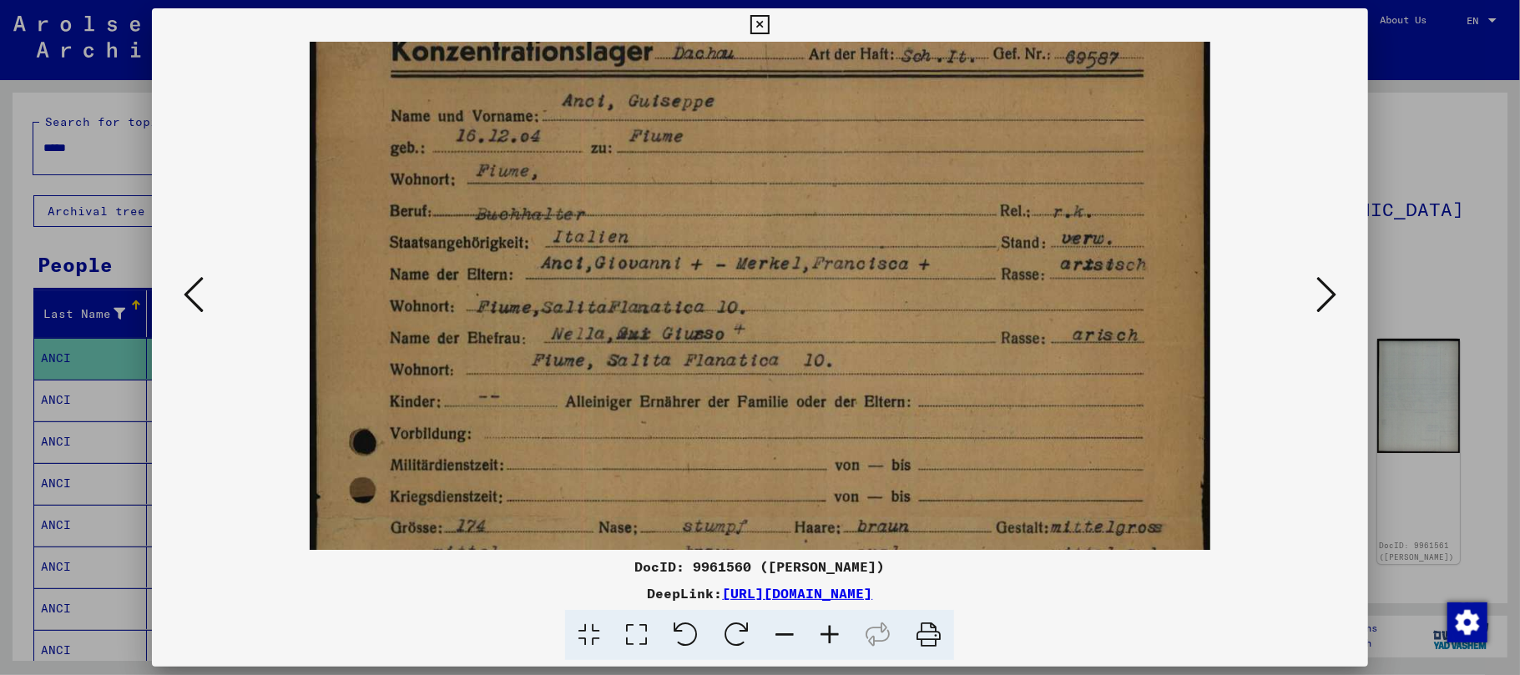
drag, startPoint x: 589, startPoint y: 265, endPoint x: 576, endPoint y: 462, distance: 197.5
click at [576, 462] on img at bounding box center [760, 605] width 901 height 1260
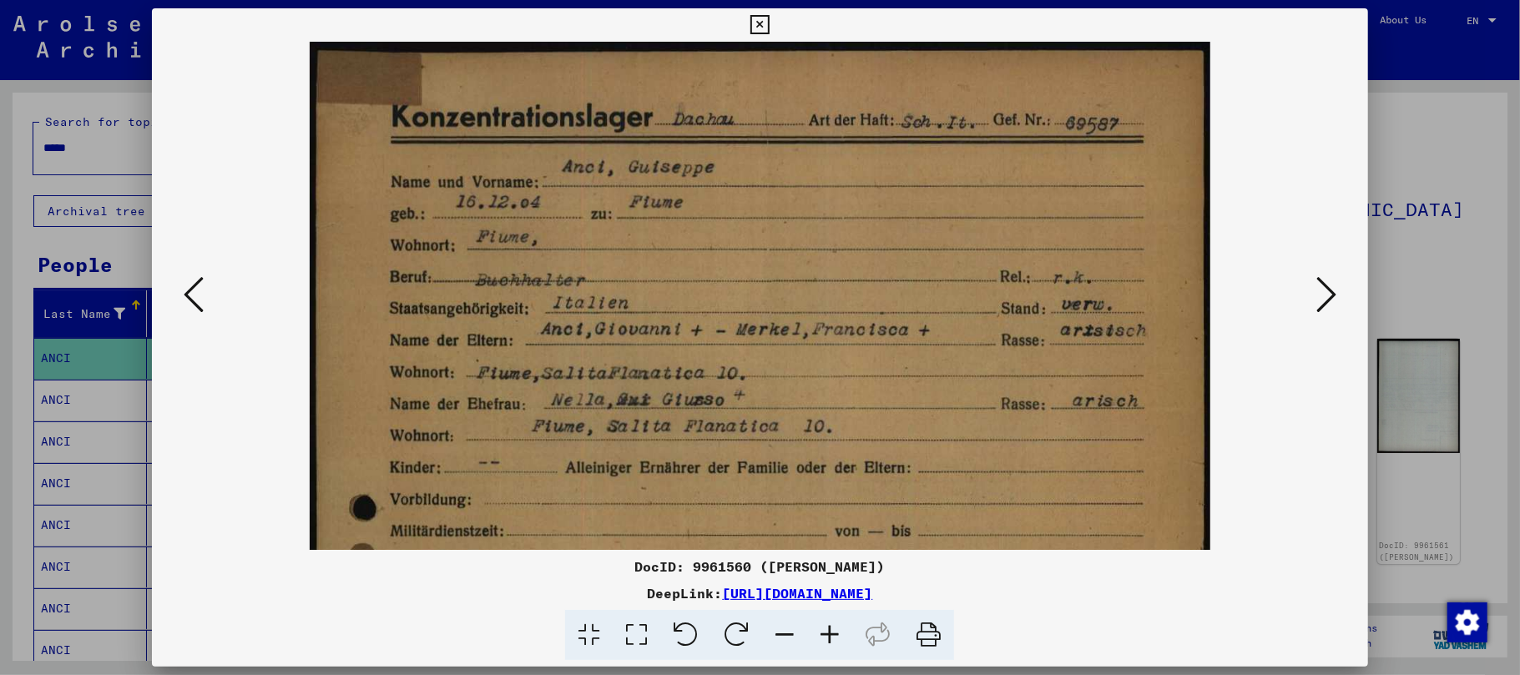
scroll to position [0, 0]
drag, startPoint x: 586, startPoint y: 402, endPoint x: 584, endPoint y: 481, distance: 78.5
click at [584, 481] on img at bounding box center [760, 672] width 901 height 1260
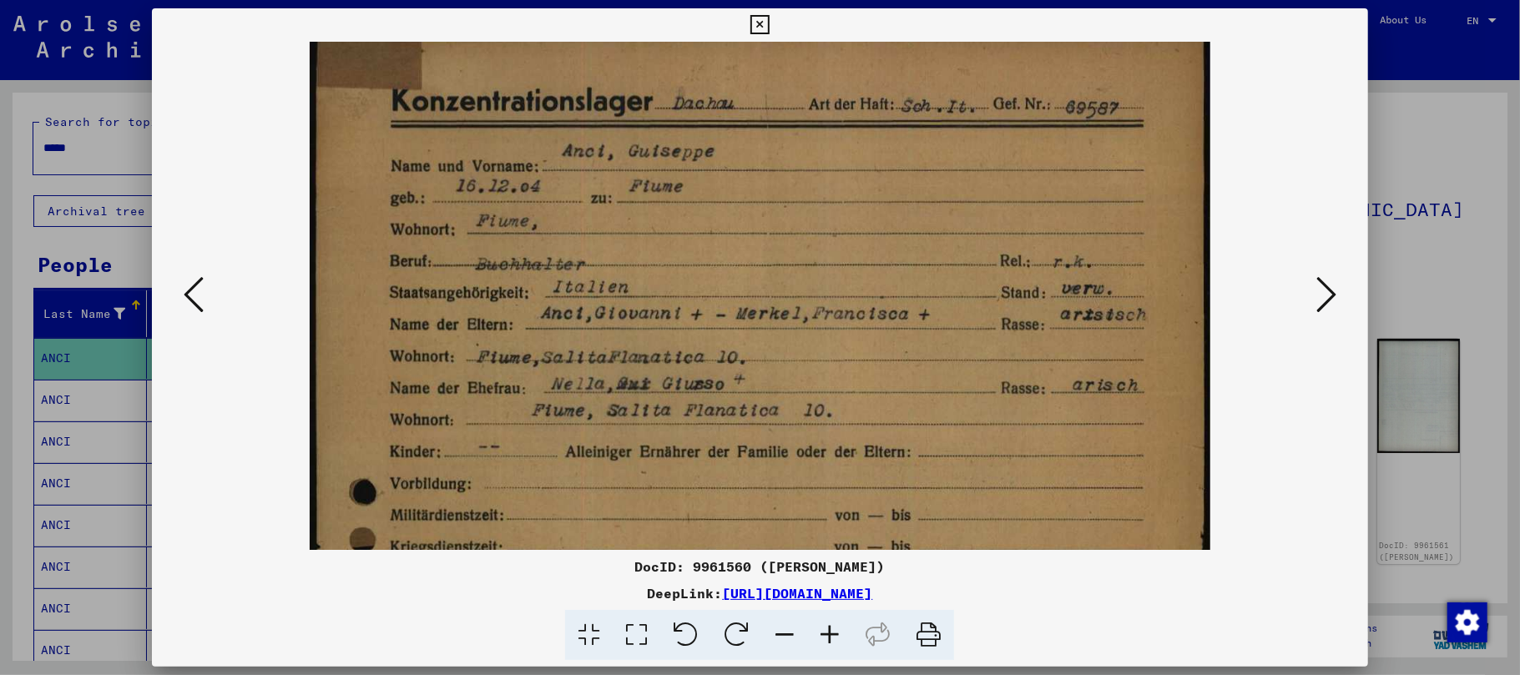
drag, startPoint x: 583, startPoint y: 472, endPoint x: 544, endPoint y: 459, distance: 40.4
click at [544, 459] on img at bounding box center [760, 655] width 901 height 1260
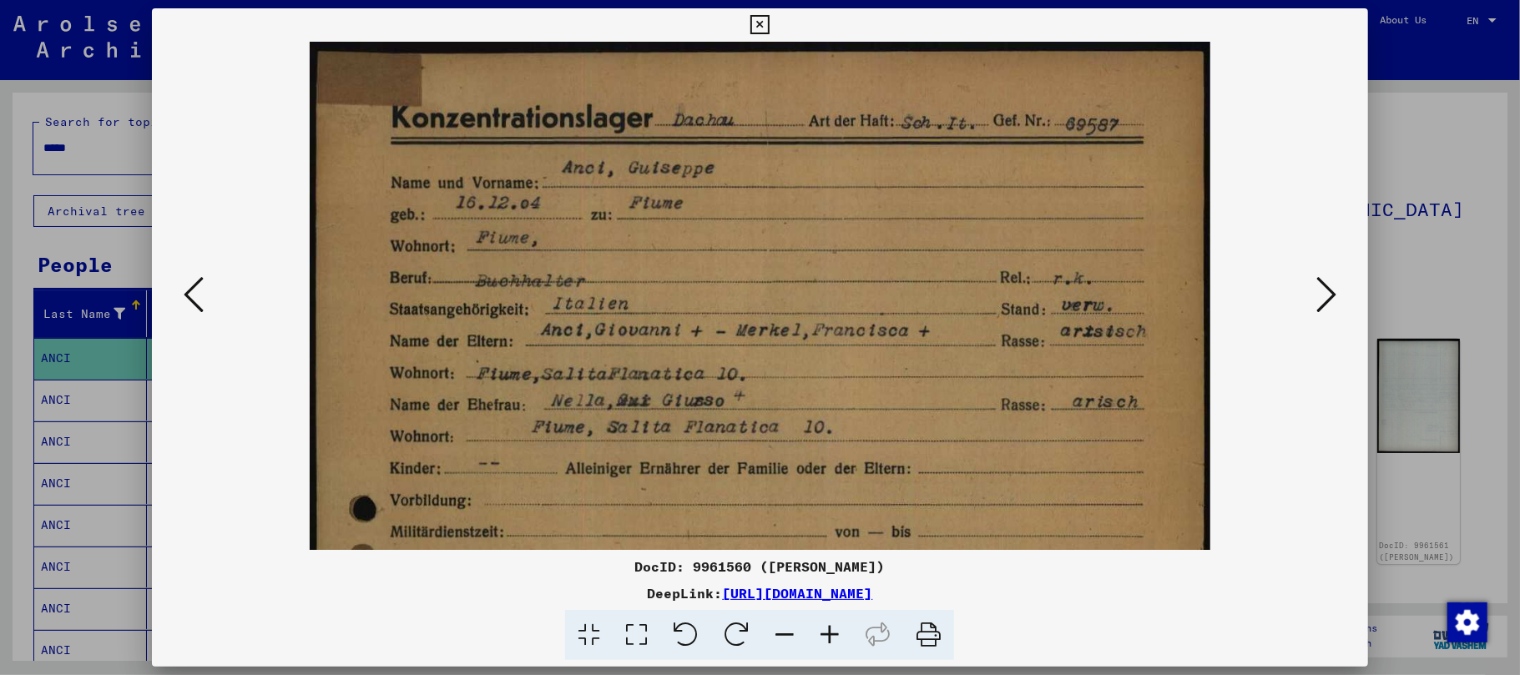
drag, startPoint x: 593, startPoint y: 269, endPoint x: 579, endPoint y: 317, distance: 50.2
click at [579, 317] on img at bounding box center [760, 672] width 901 height 1260
click at [1329, 299] on icon at bounding box center [1327, 295] width 20 height 40
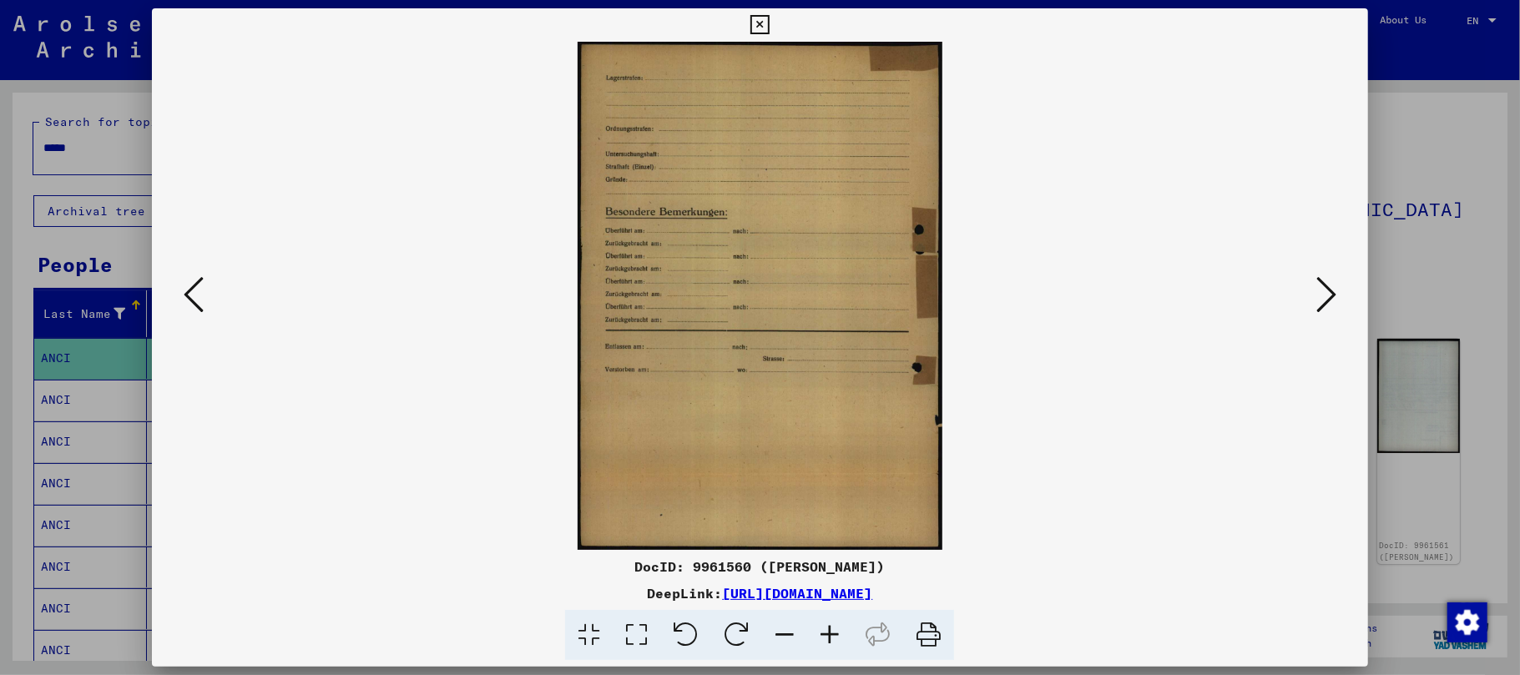
click at [1329, 299] on icon at bounding box center [1327, 295] width 20 height 40
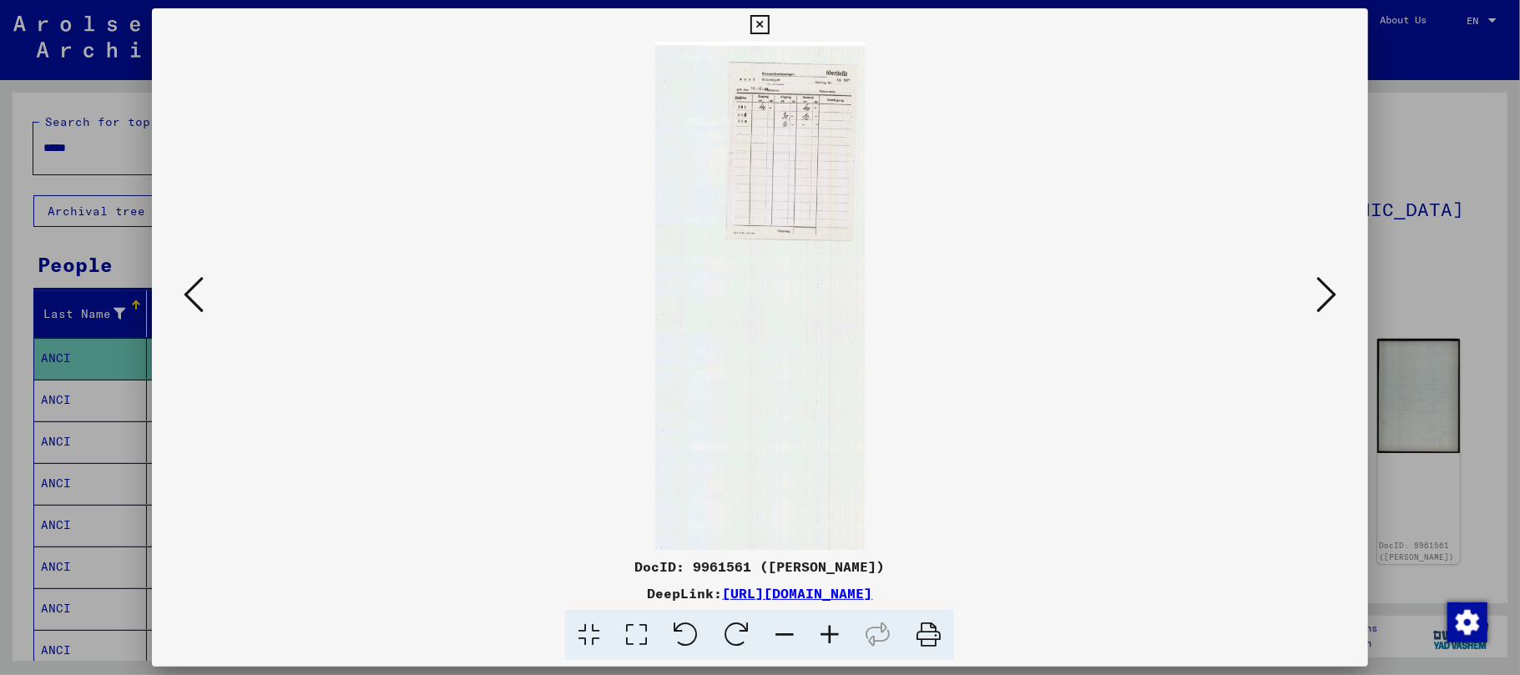
click at [836, 632] on icon at bounding box center [829, 635] width 45 height 51
click at [836, 633] on icon at bounding box center [829, 635] width 45 height 51
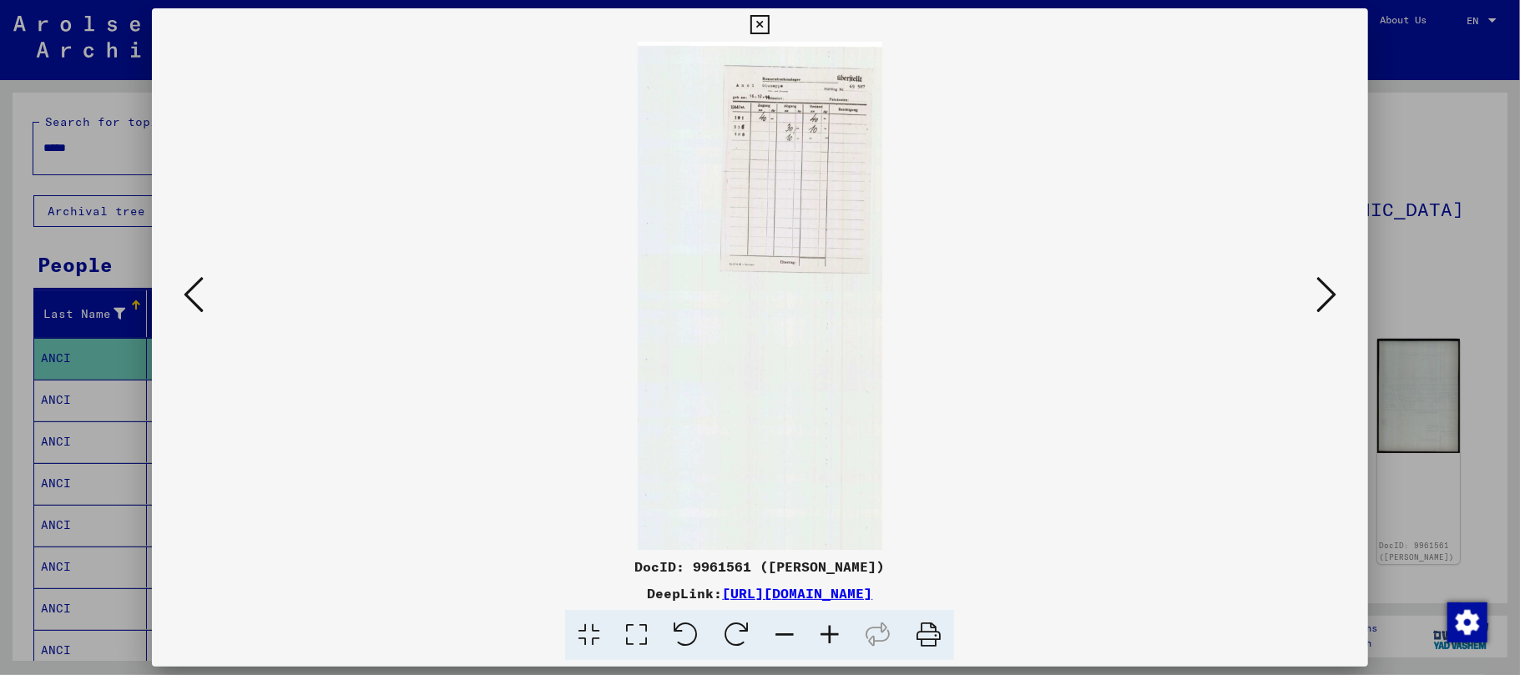
click at [836, 633] on icon at bounding box center [829, 635] width 45 height 51
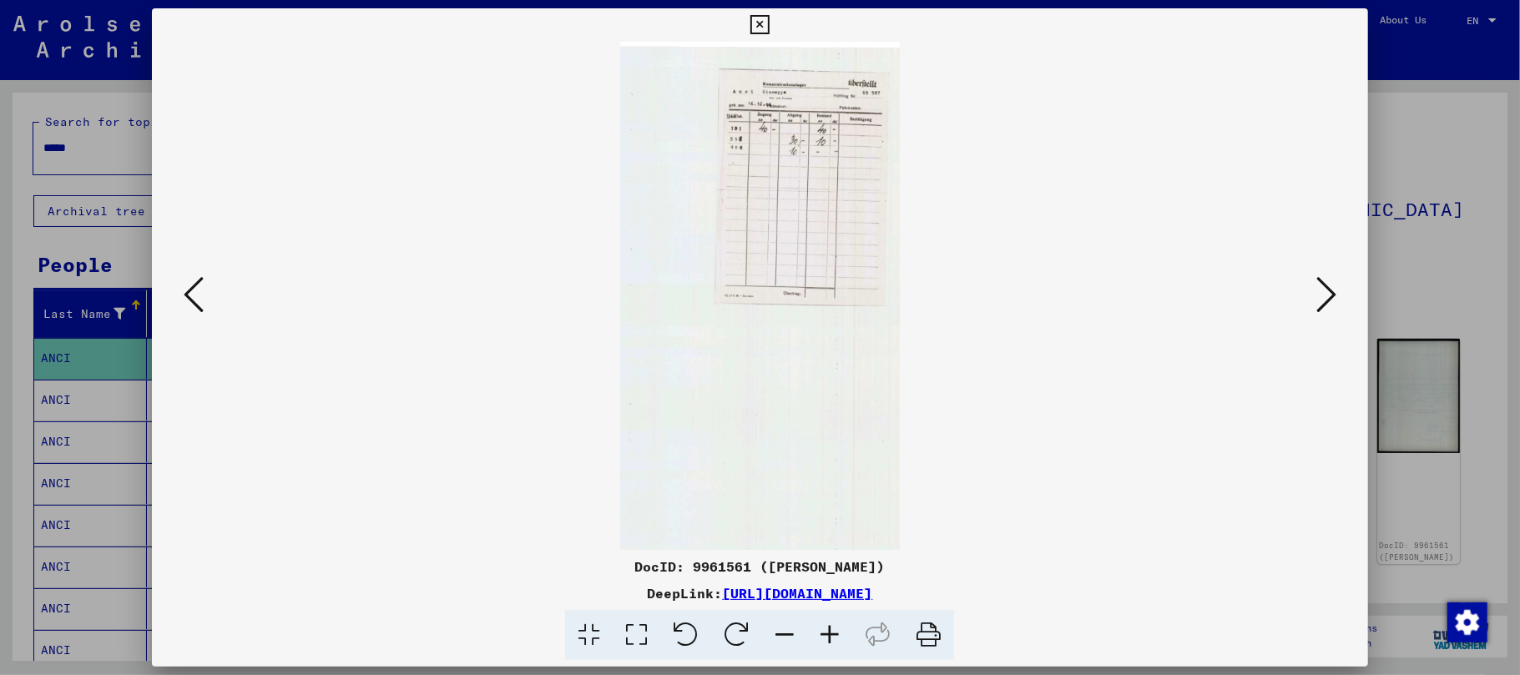
click at [836, 633] on icon at bounding box center [829, 635] width 45 height 51
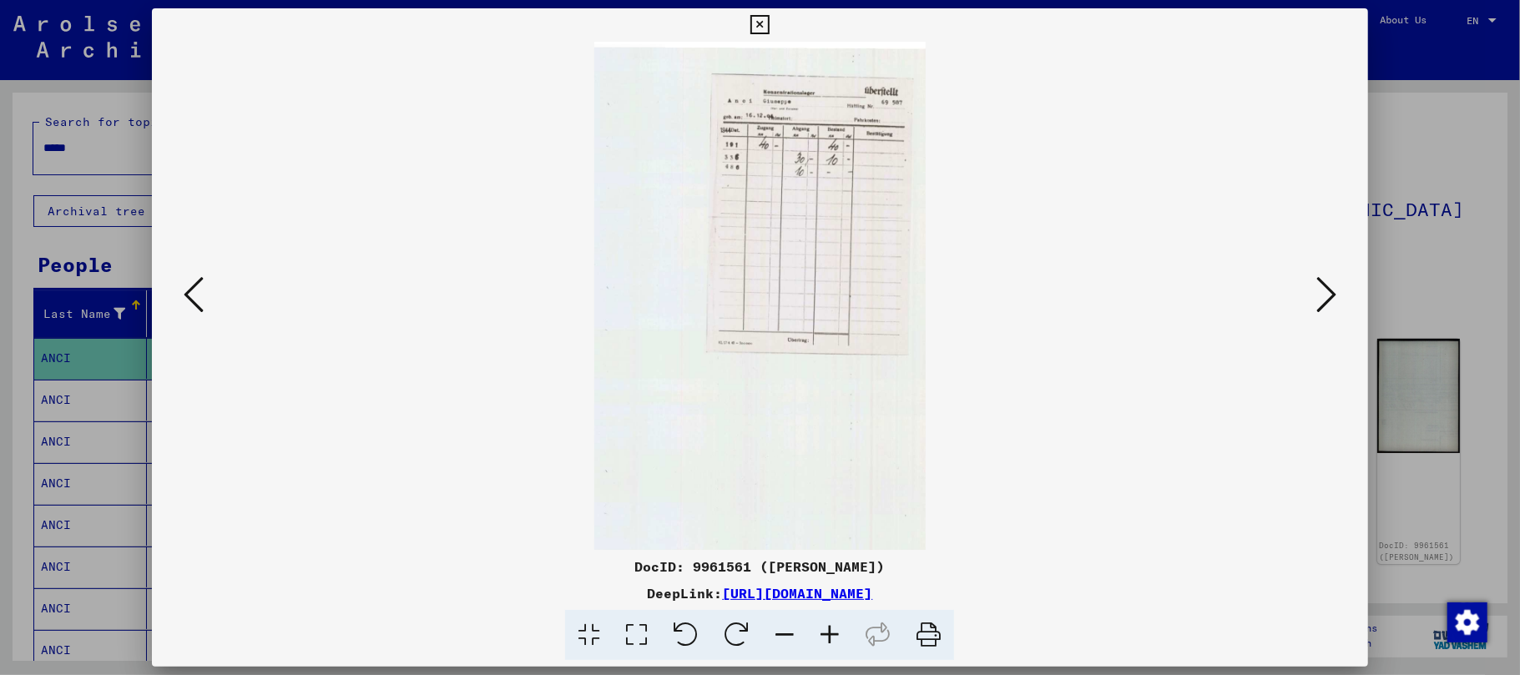
click at [836, 633] on icon at bounding box center [829, 635] width 45 height 51
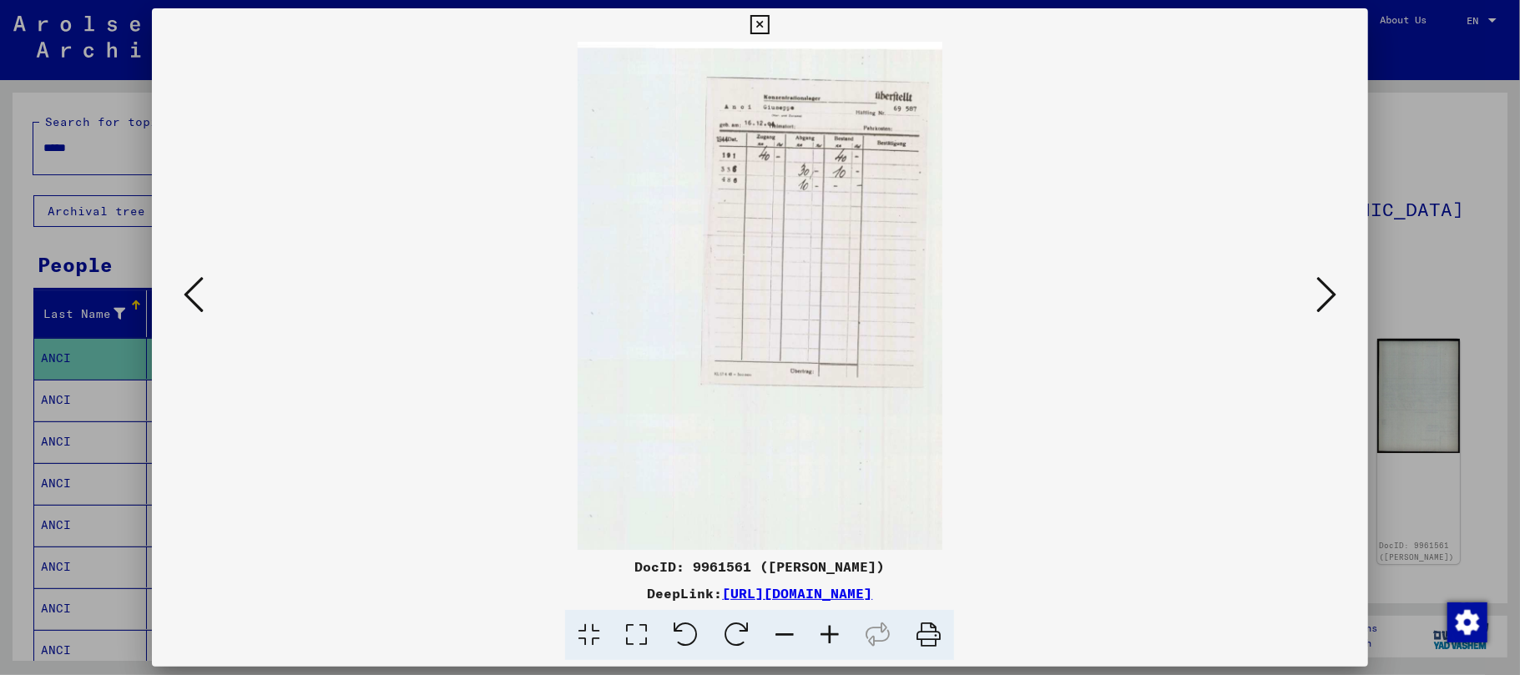
click at [836, 633] on icon at bounding box center [829, 635] width 45 height 51
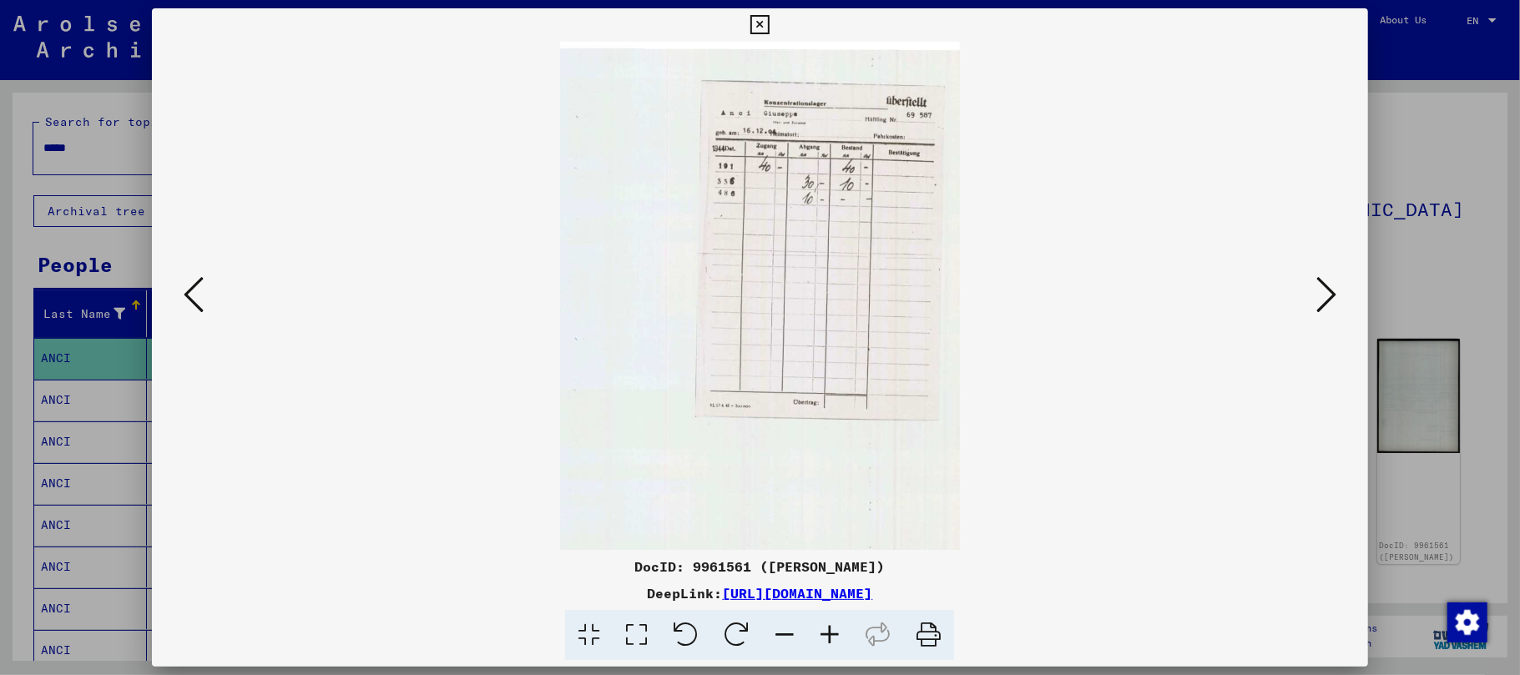
click at [836, 633] on icon at bounding box center [829, 635] width 45 height 51
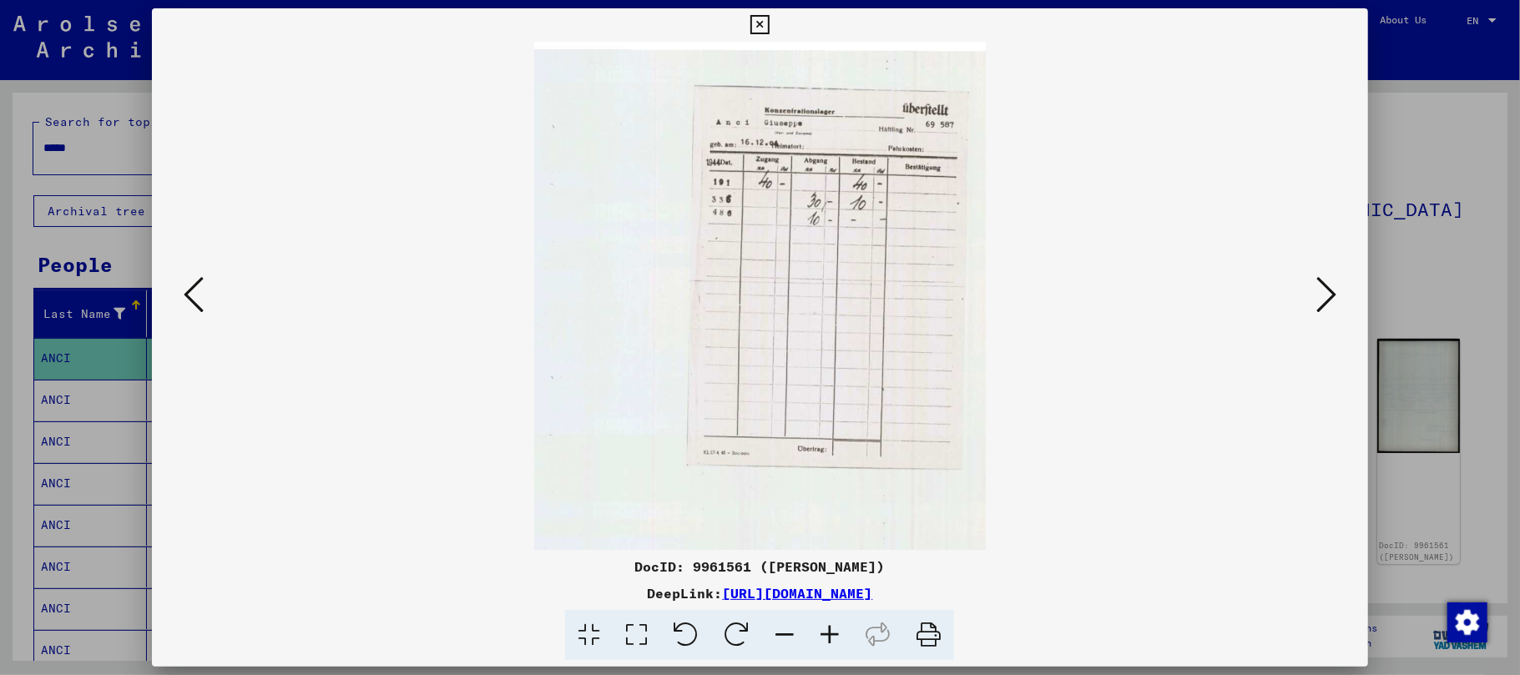
click at [836, 633] on icon at bounding box center [829, 635] width 45 height 51
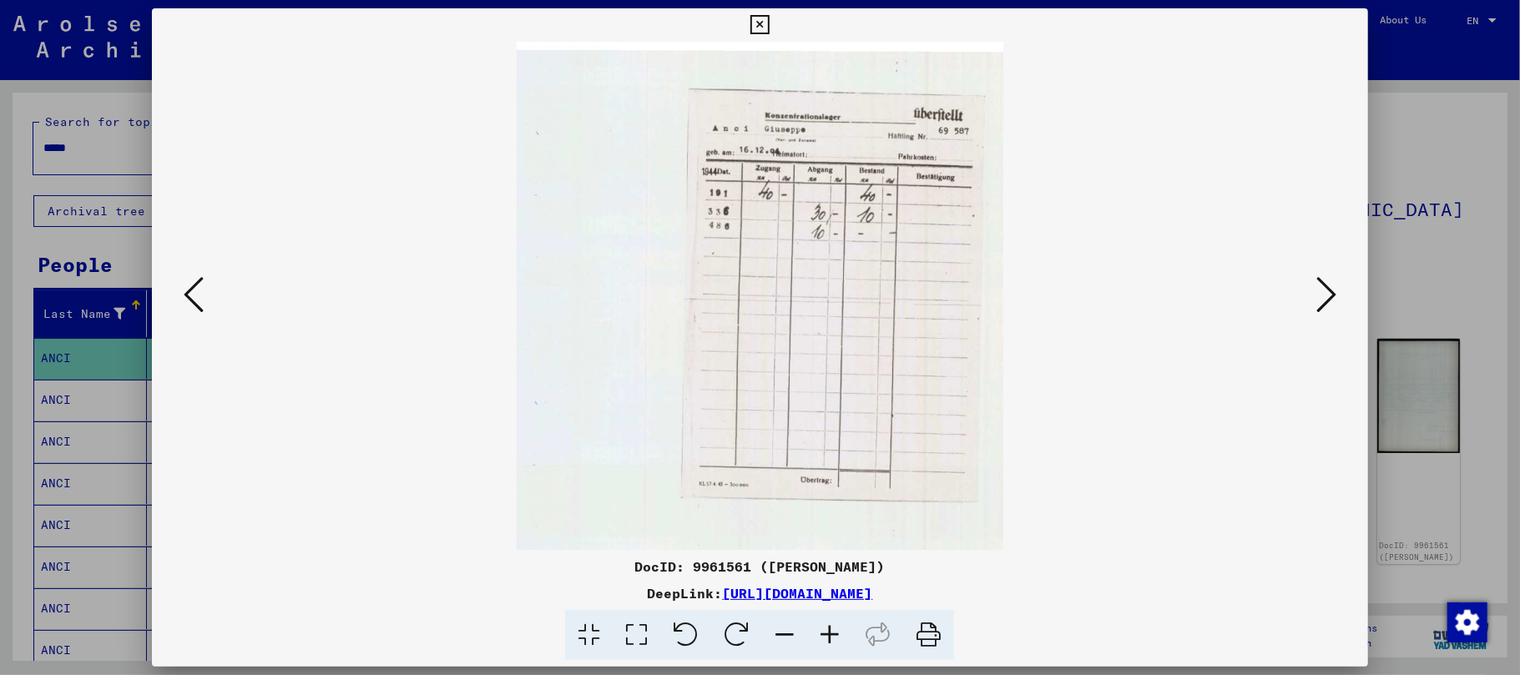
click at [835, 633] on icon at bounding box center [829, 635] width 45 height 51
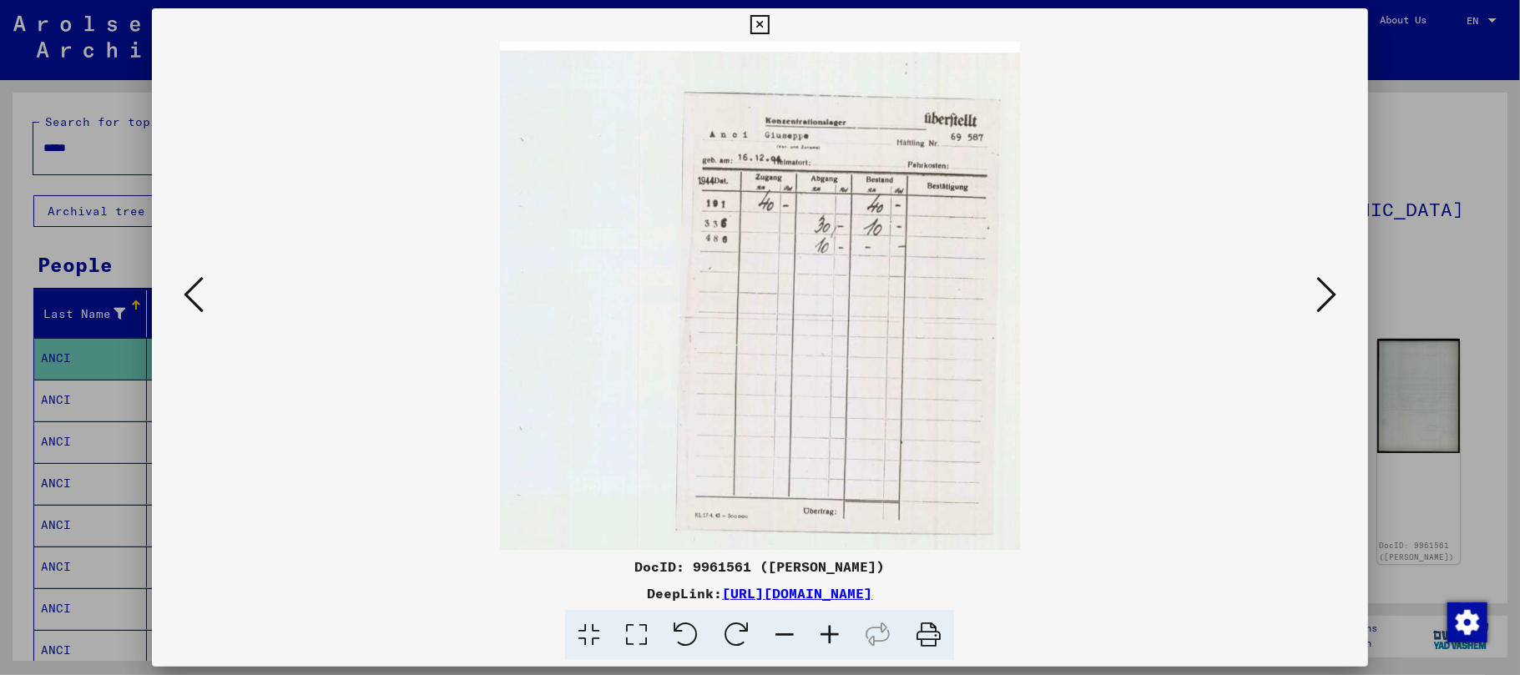
click at [835, 633] on icon at bounding box center [829, 635] width 45 height 51
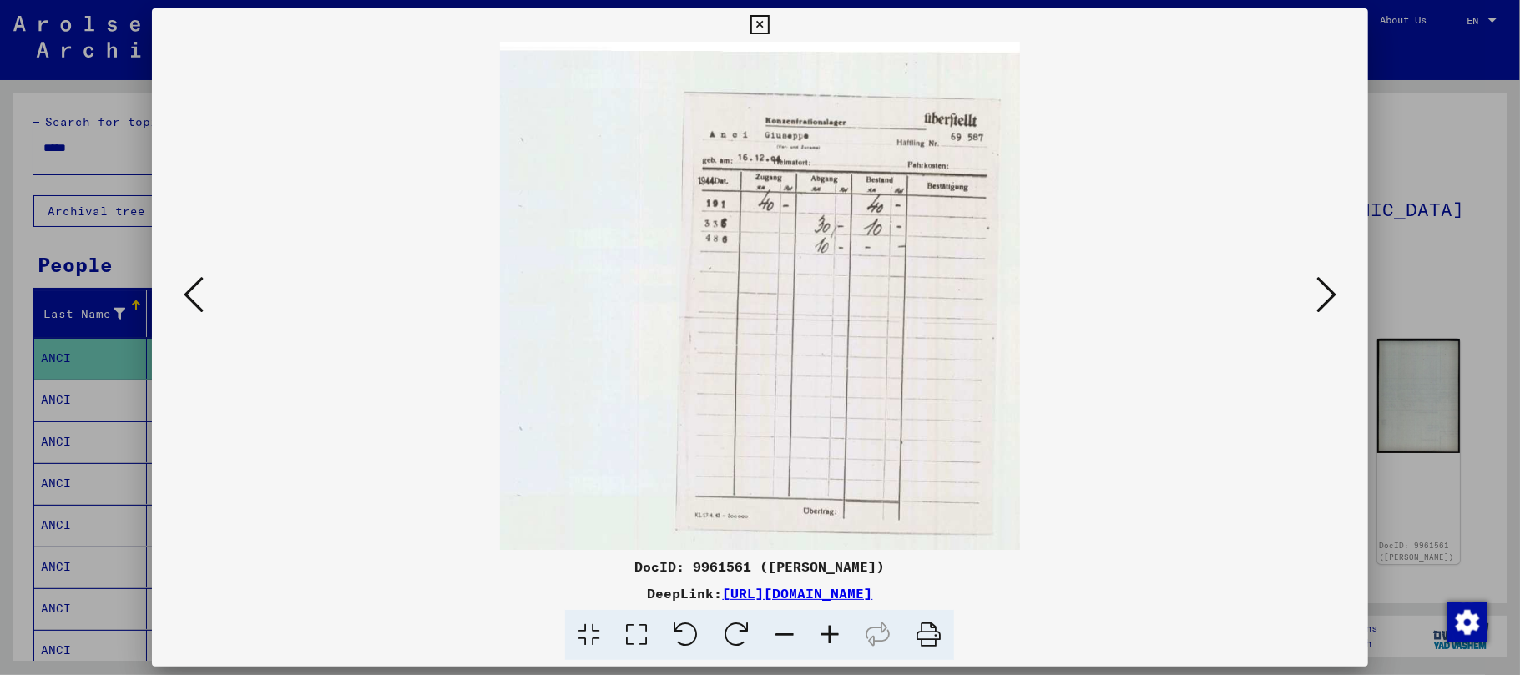
click at [835, 633] on icon at bounding box center [829, 635] width 45 height 51
click at [1329, 295] on icon at bounding box center [1327, 295] width 20 height 40
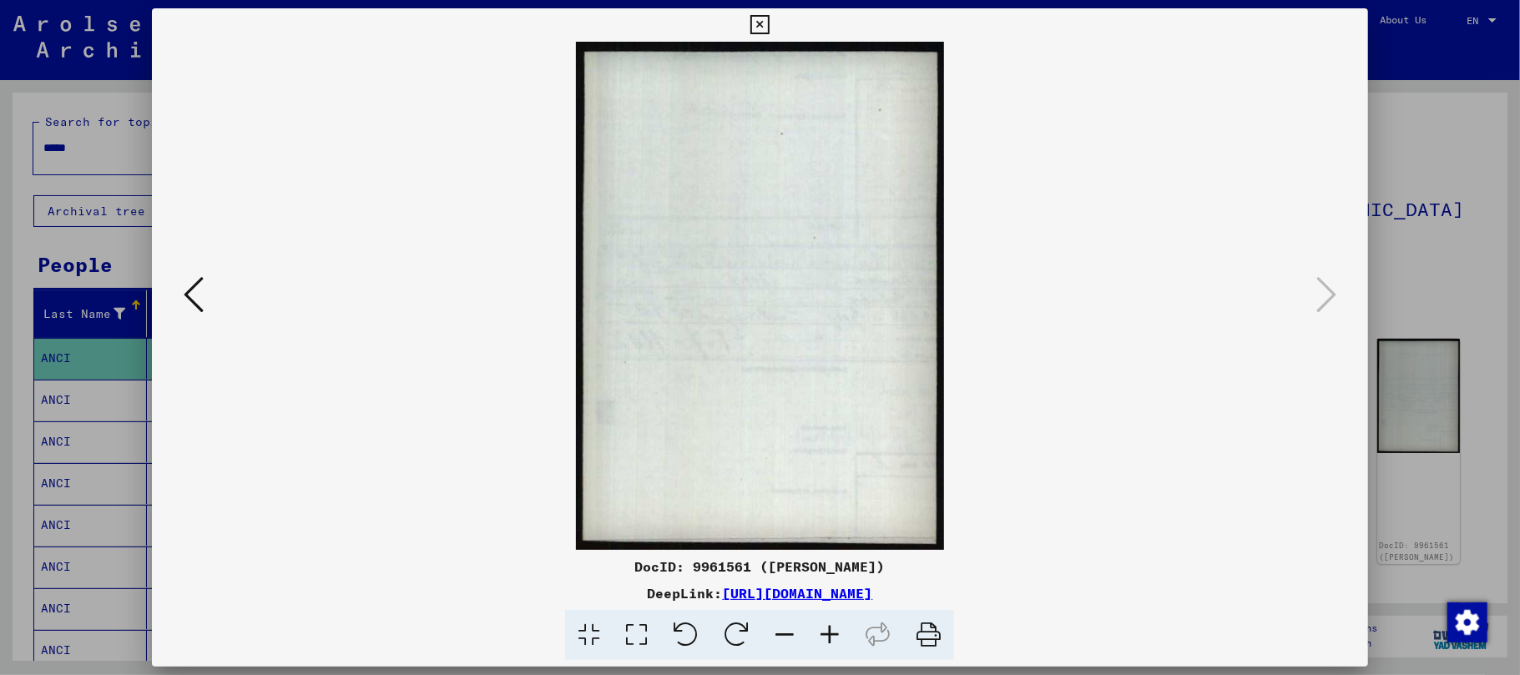
click at [758, 28] on icon at bounding box center [760, 25] width 19 height 20
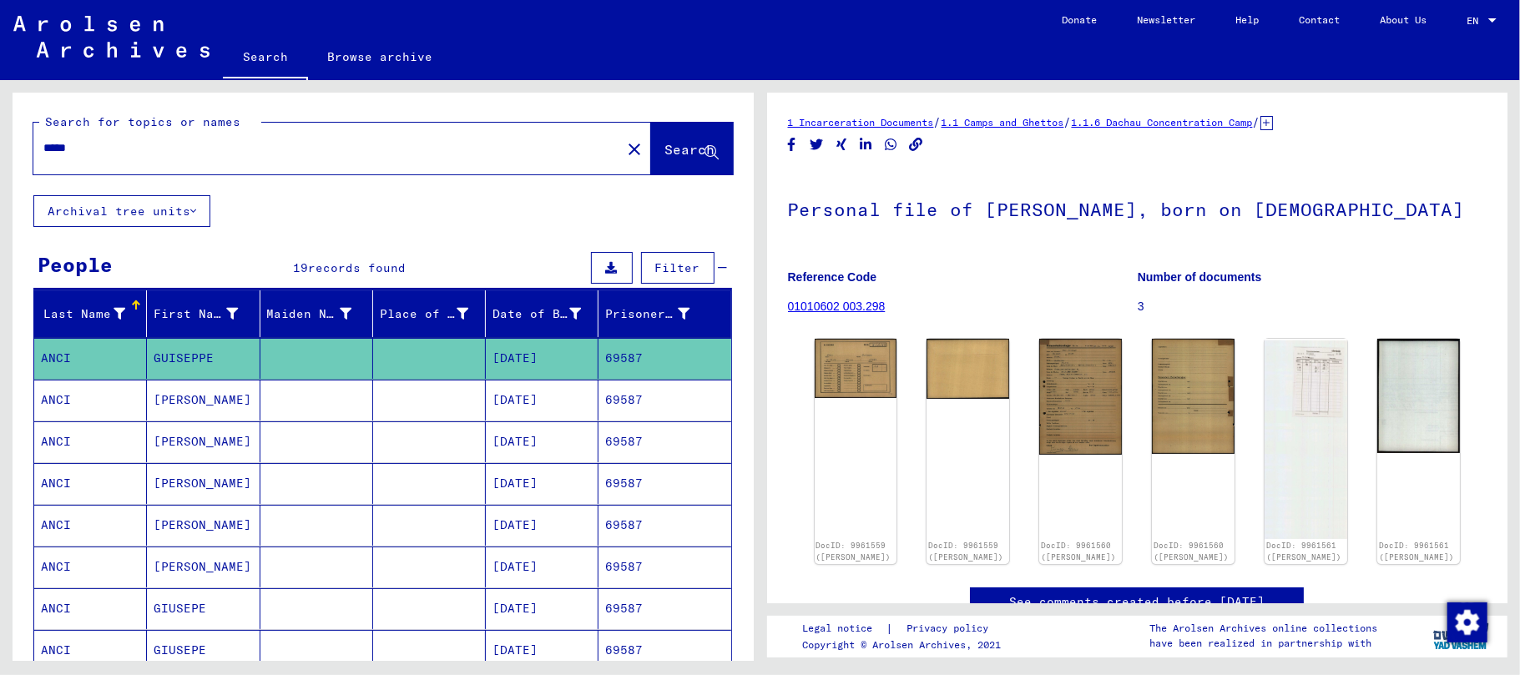
click at [172, 432] on mat-cell "[PERSON_NAME]" at bounding box center [203, 442] width 113 height 41
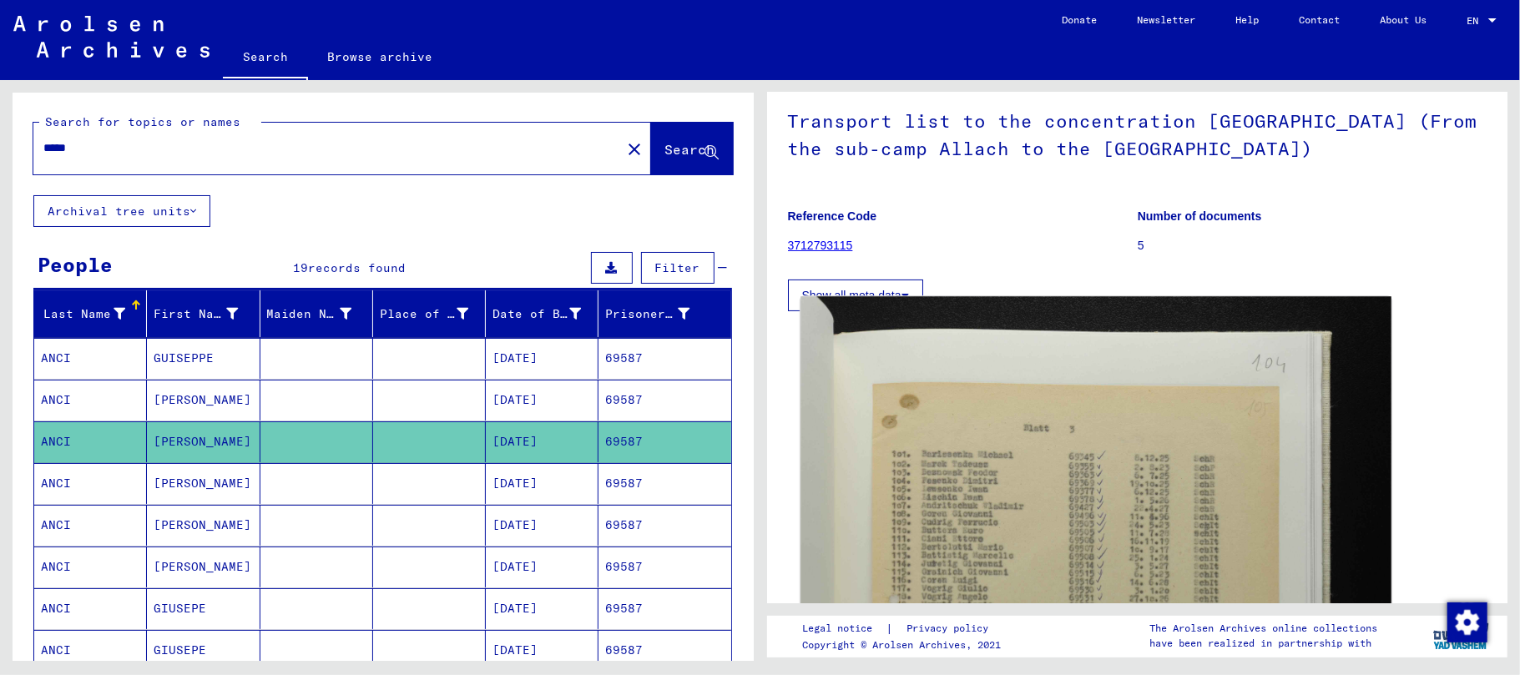
scroll to position [234, 0]
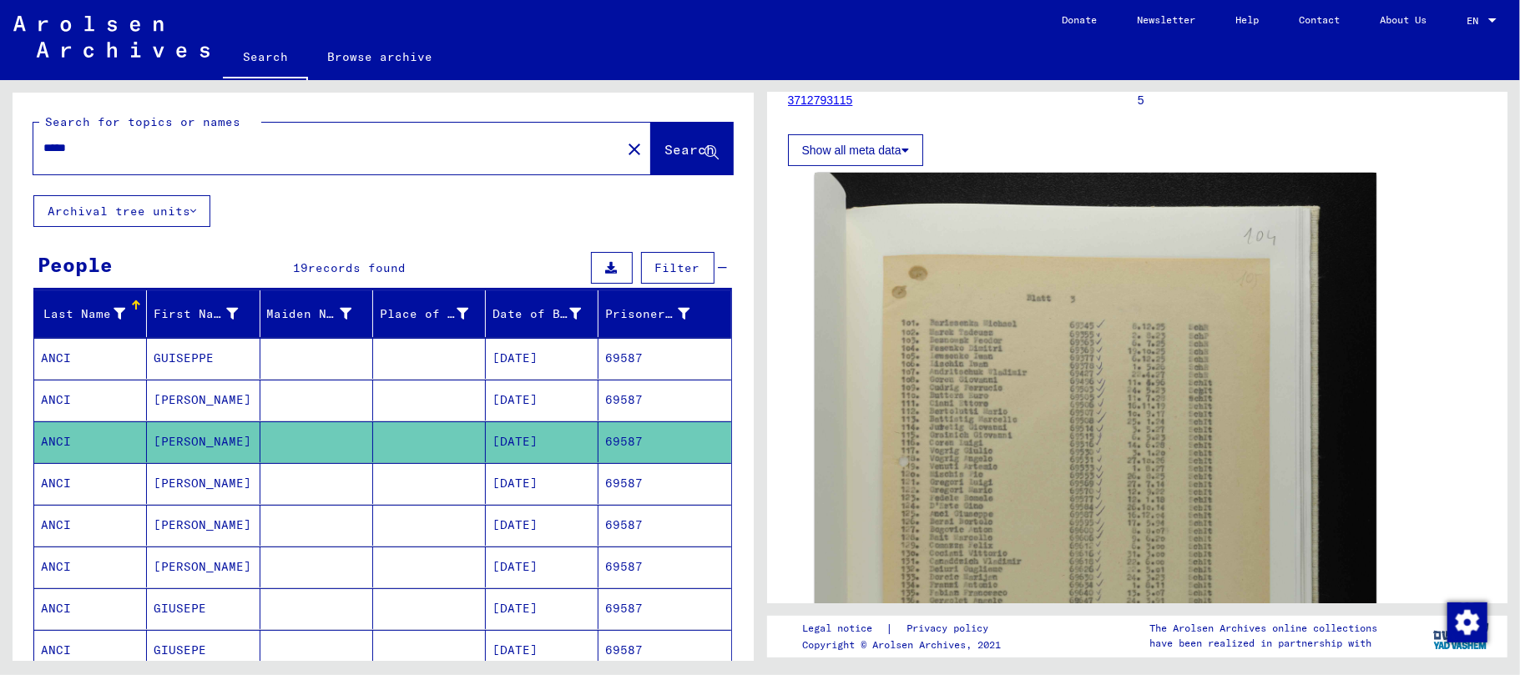
click at [182, 486] on mat-cell "[PERSON_NAME]" at bounding box center [203, 483] width 113 height 41
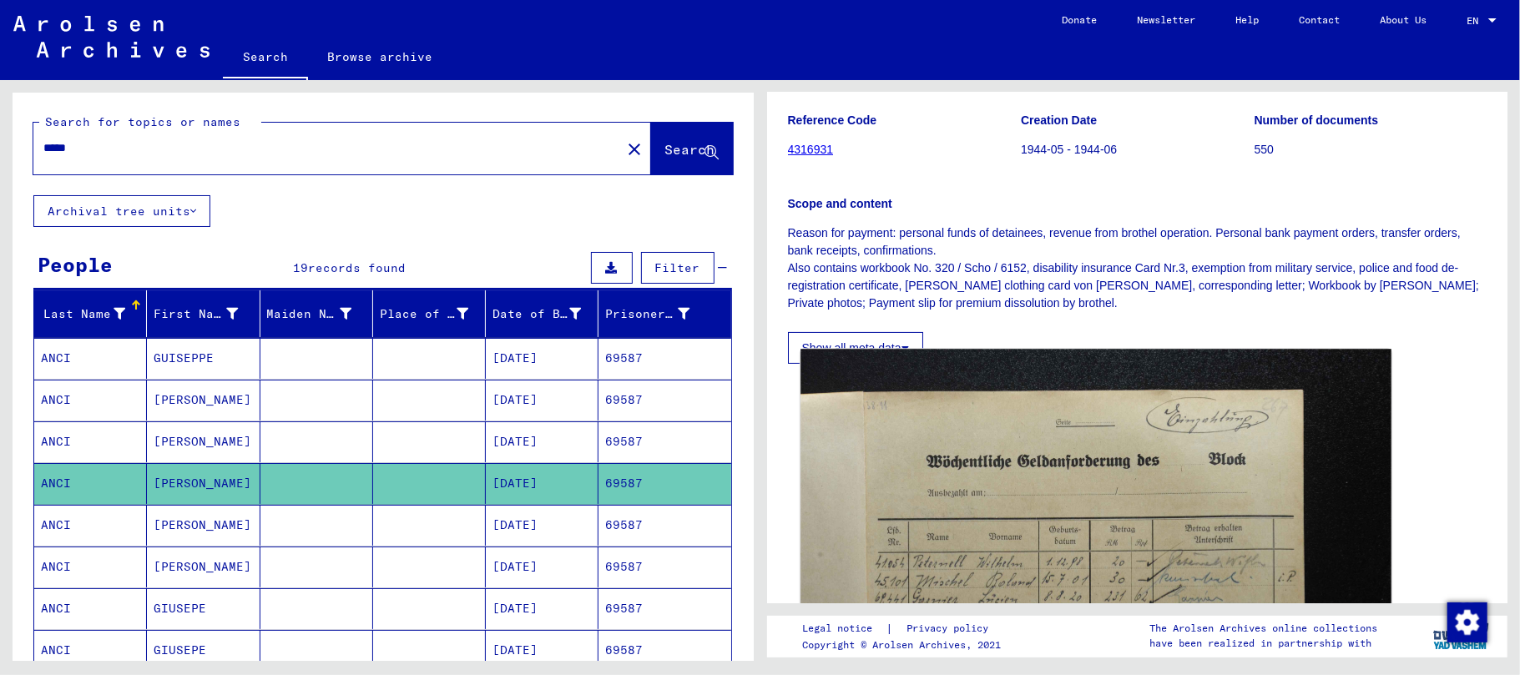
scroll to position [334, 0]
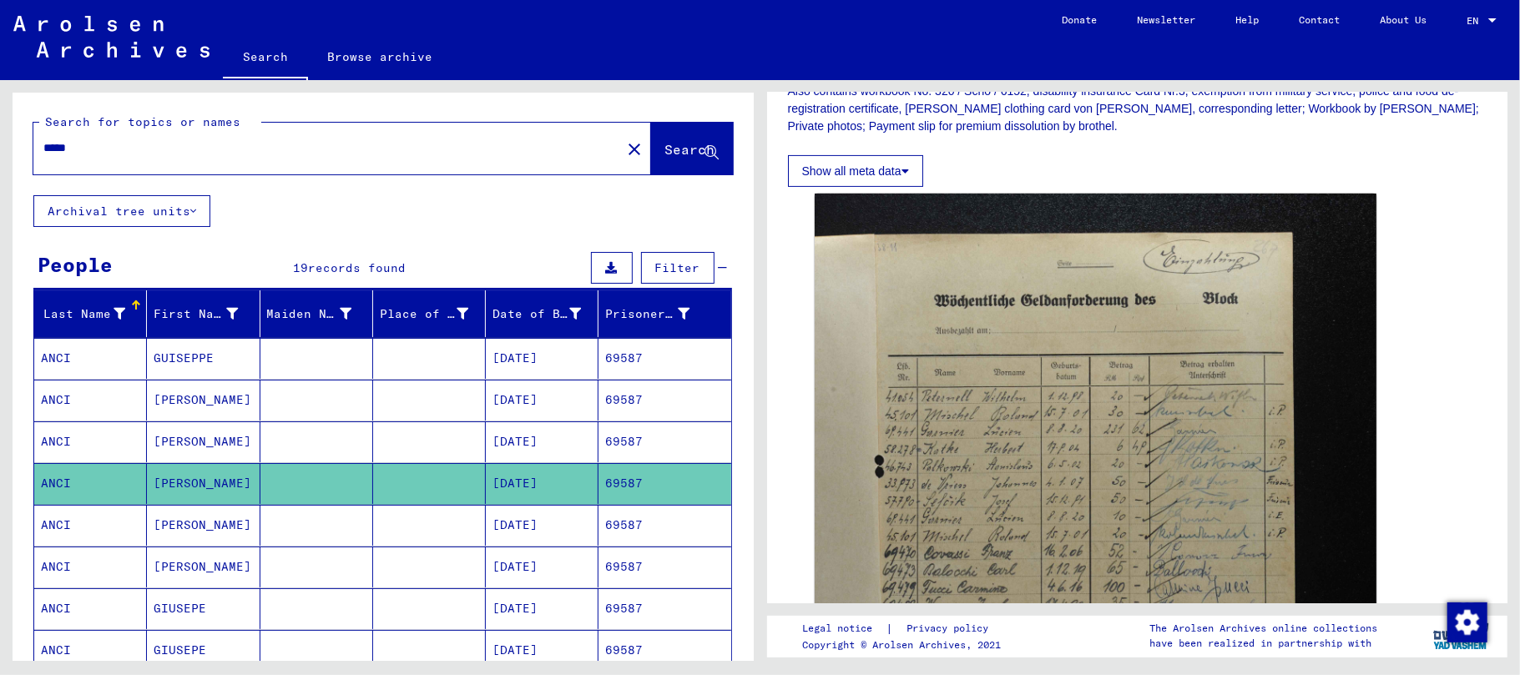
click at [208, 533] on mat-cell "[PERSON_NAME]" at bounding box center [203, 525] width 113 height 41
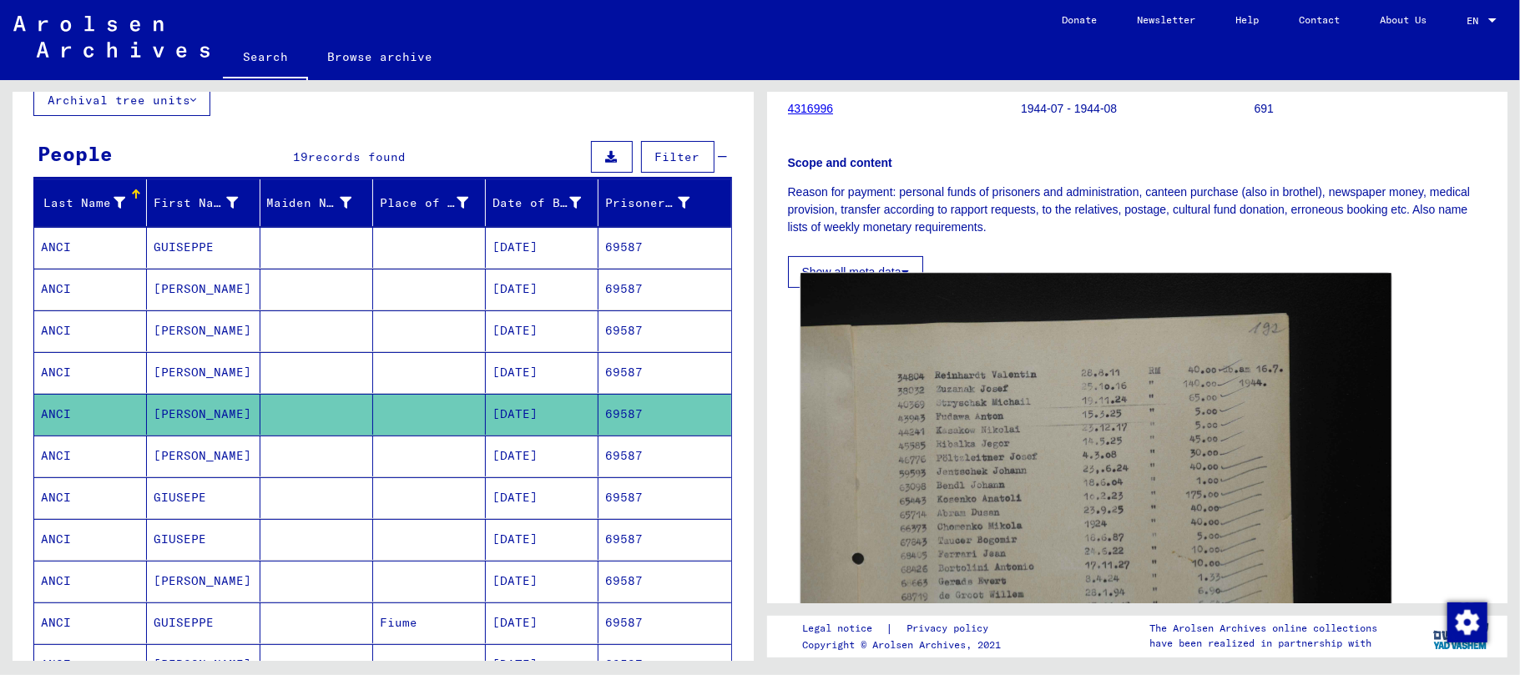
scroll to position [334, 0]
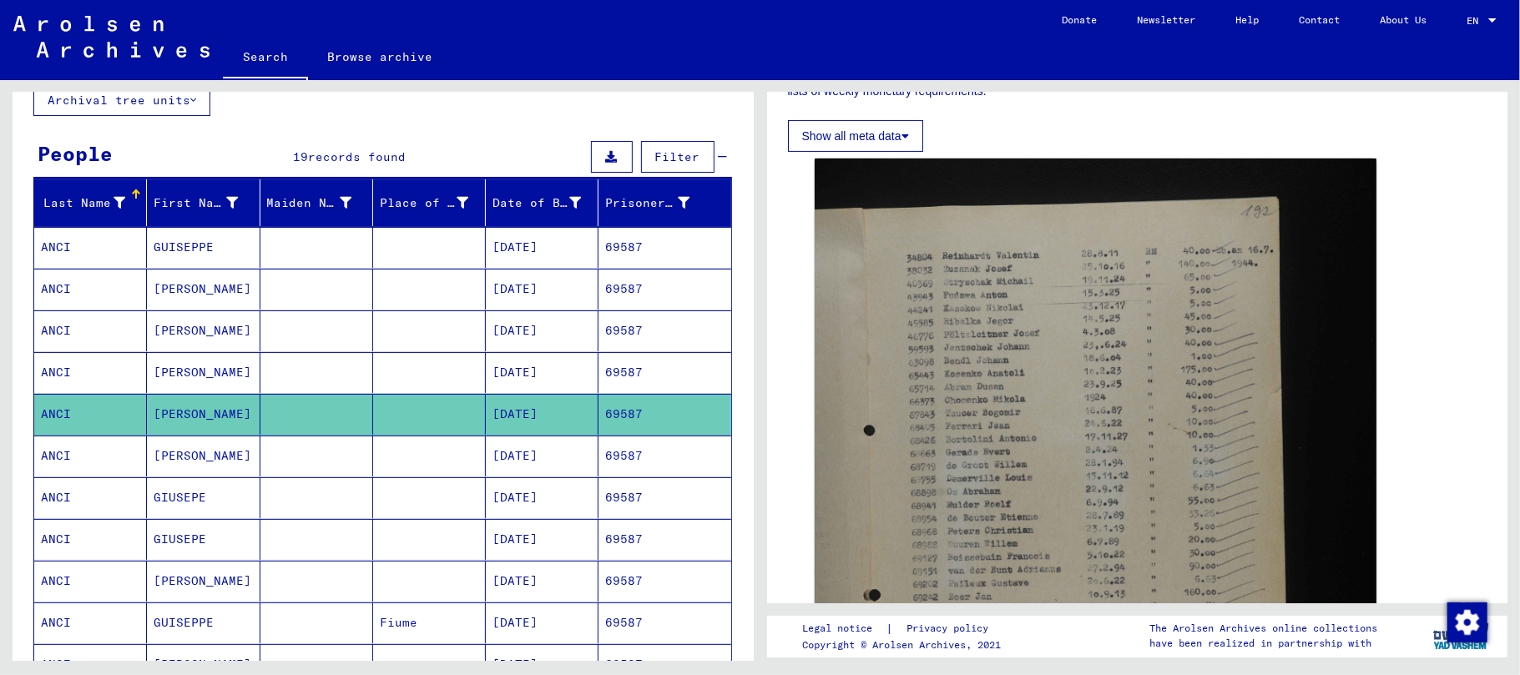
click at [200, 459] on mat-cell "[PERSON_NAME]" at bounding box center [203, 456] width 113 height 41
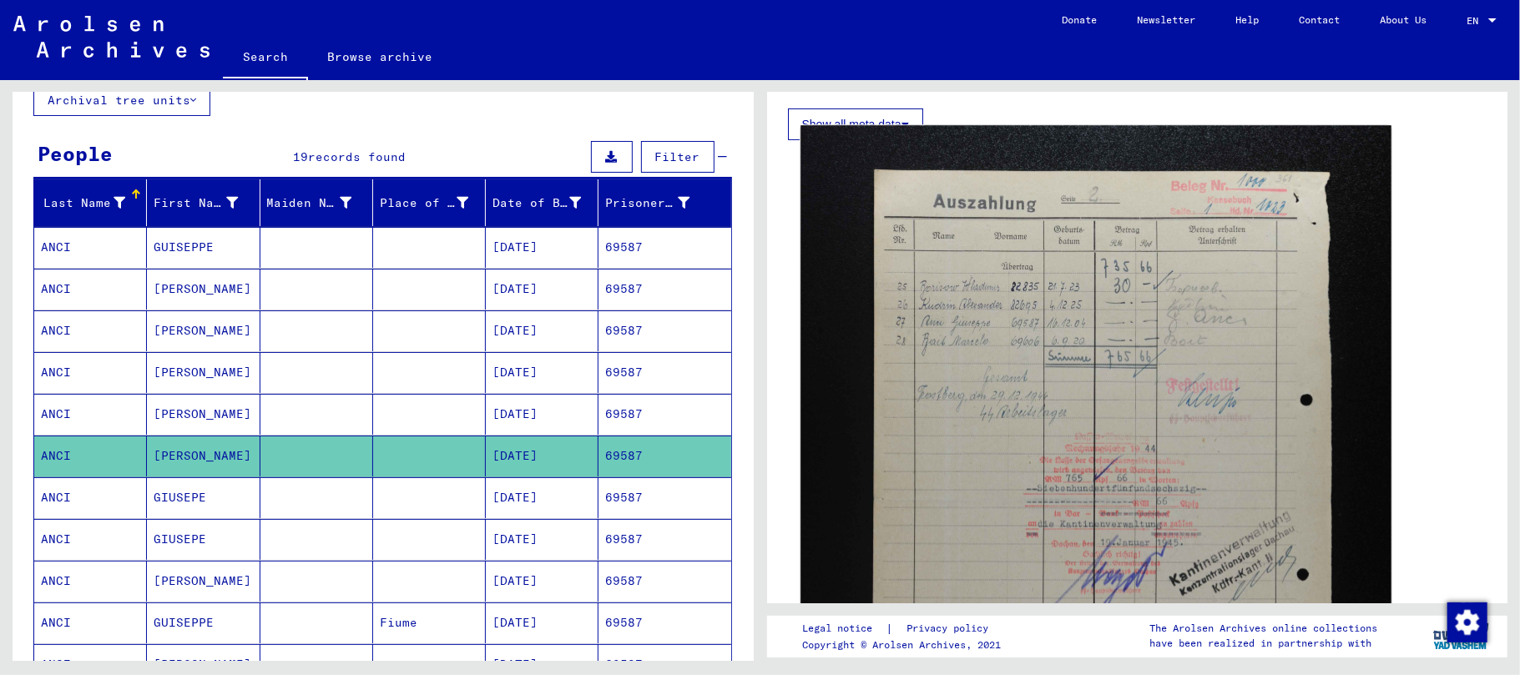
scroll to position [334, 0]
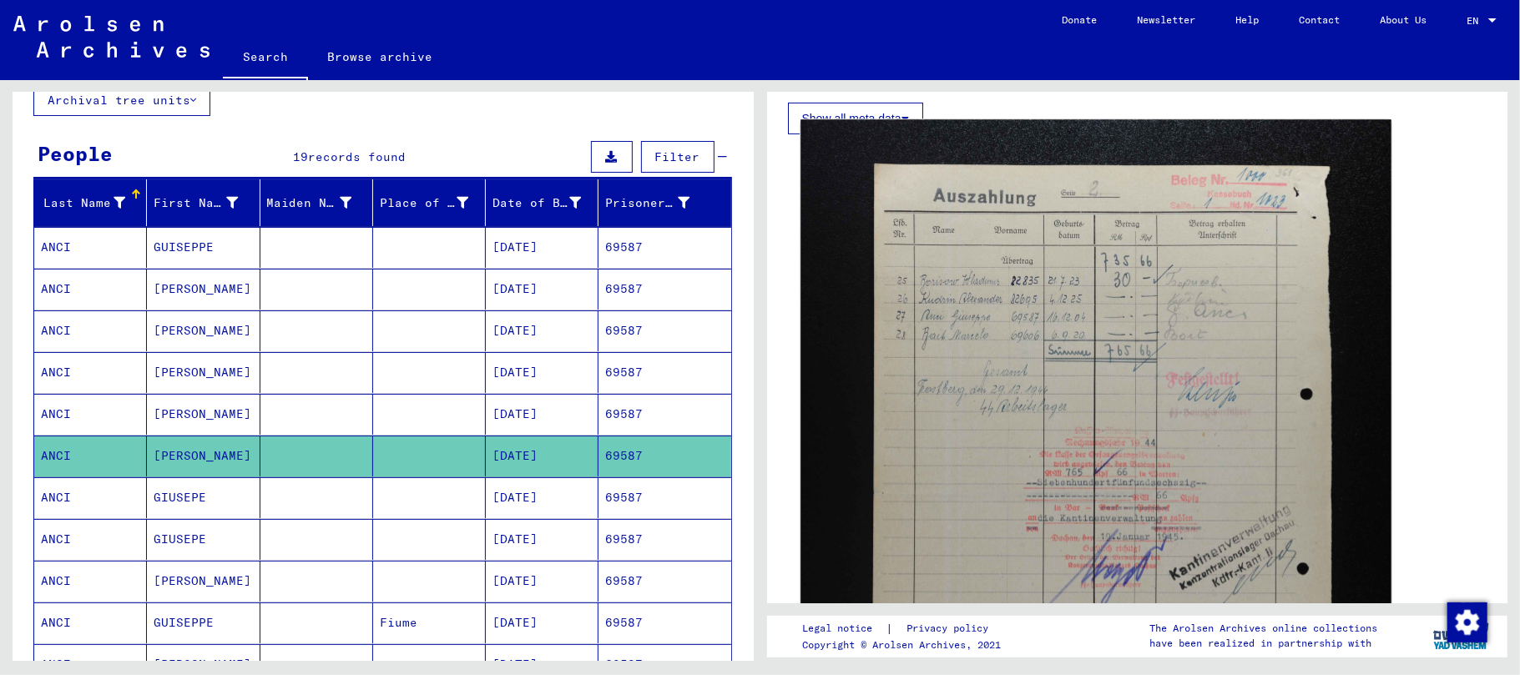
click at [1169, 528] on img at bounding box center [1096, 562] width 590 height 887
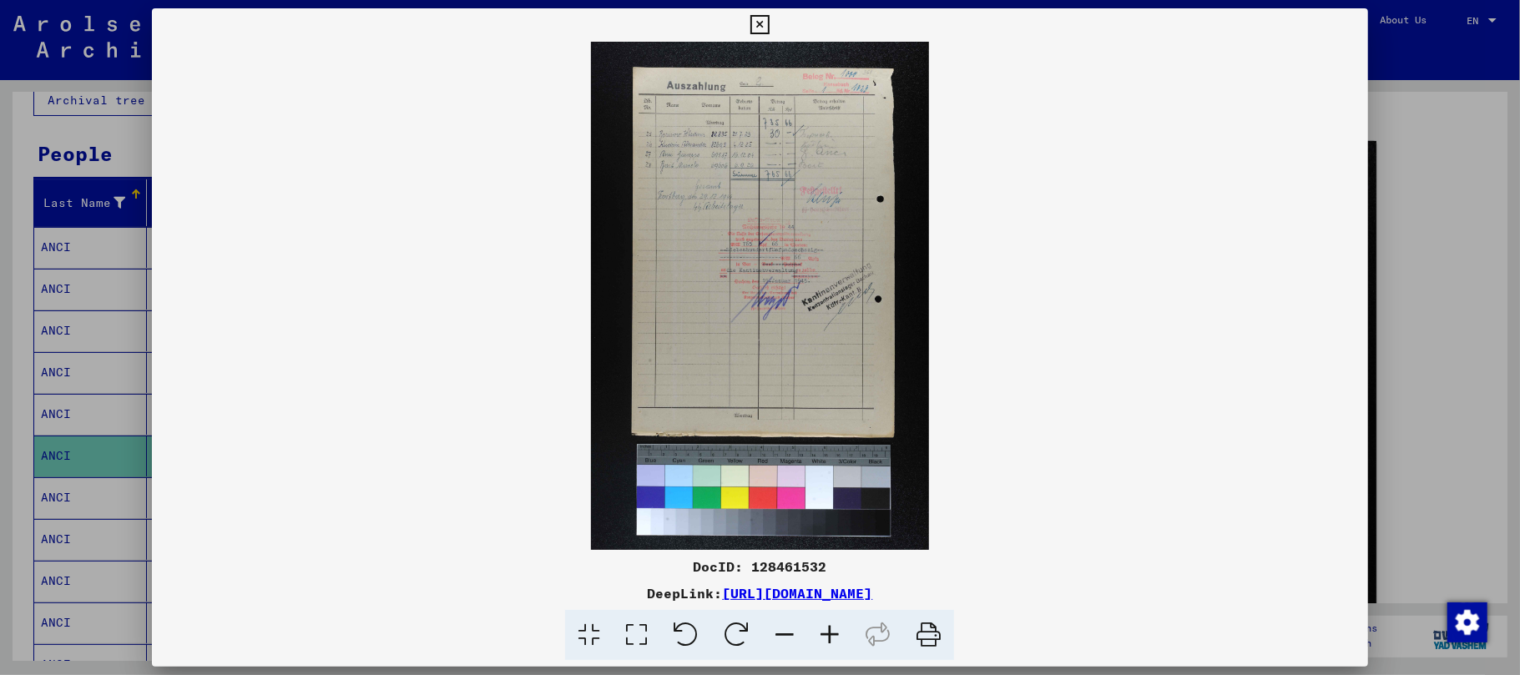
click at [825, 633] on icon at bounding box center [829, 635] width 45 height 51
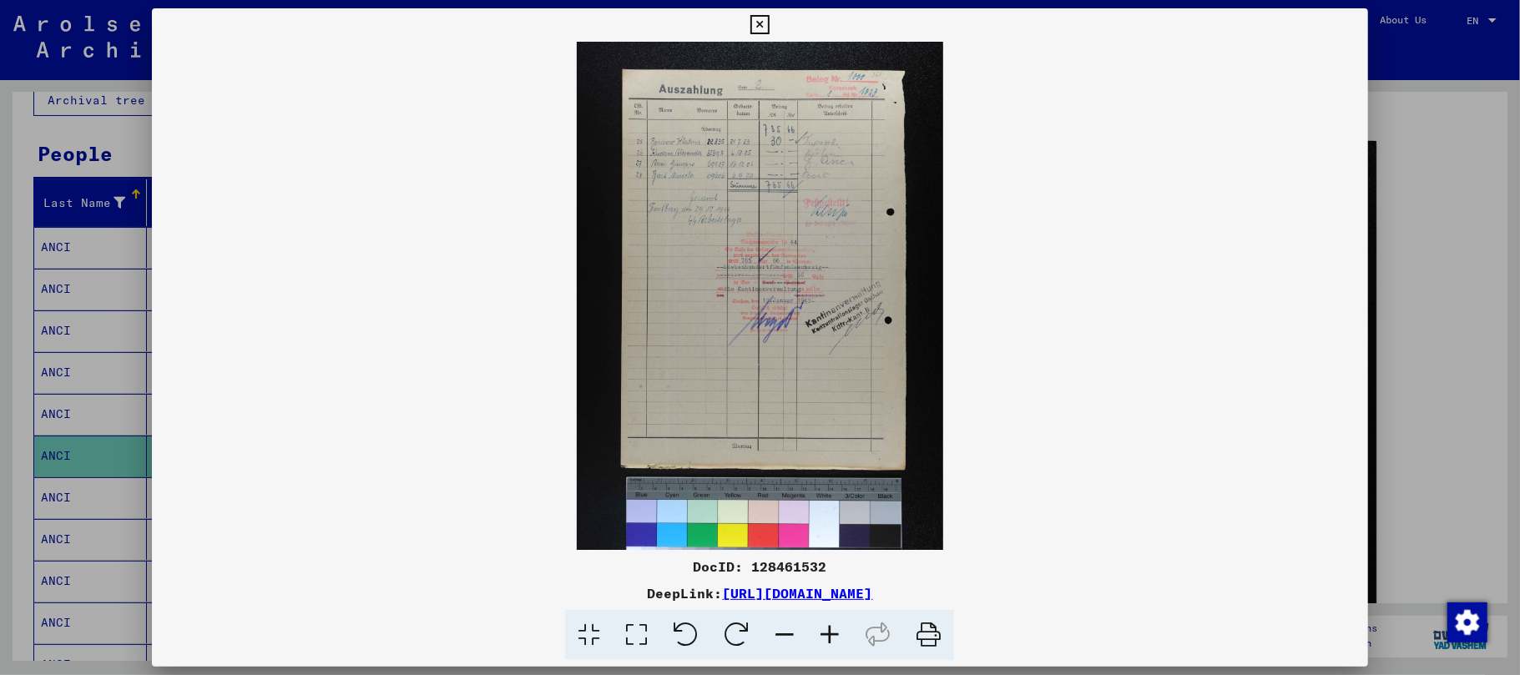
click at [826, 633] on icon at bounding box center [829, 635] width 45 height 51
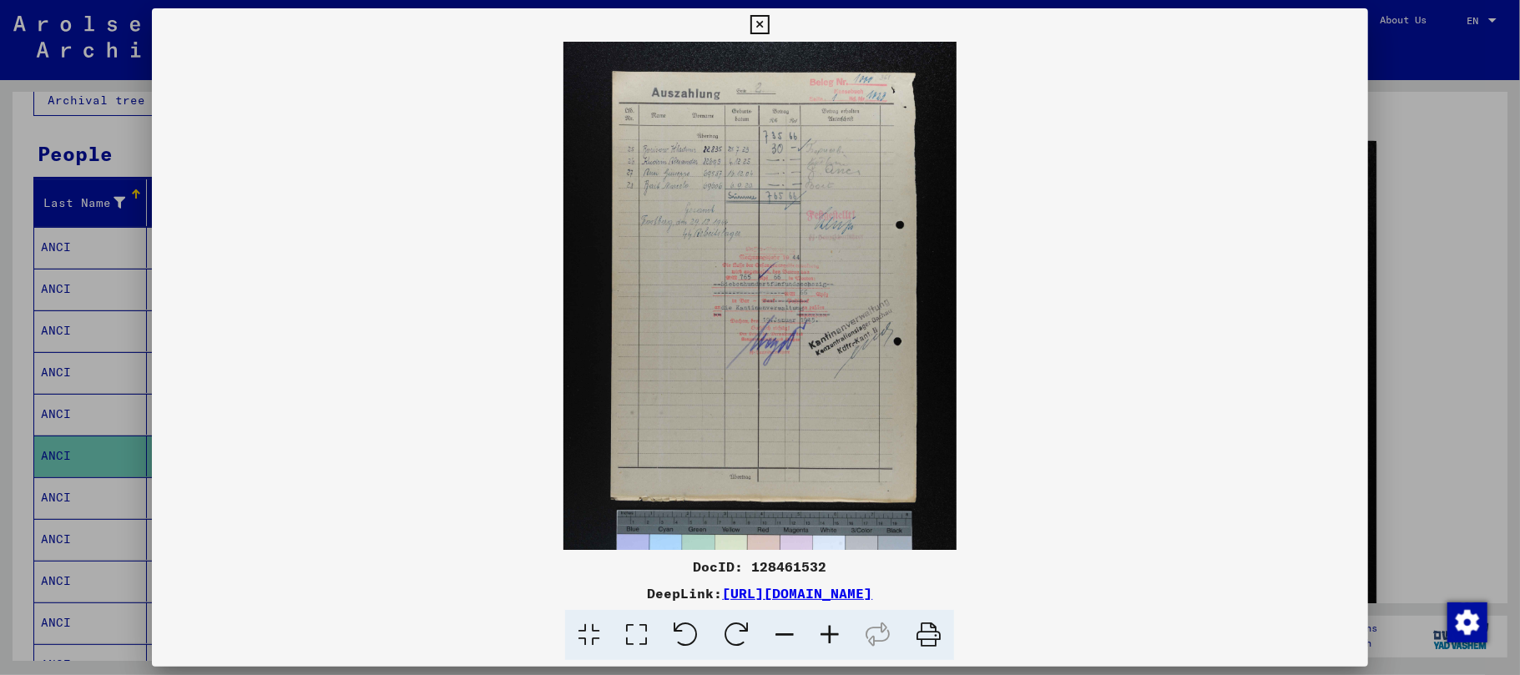
click at [826, 633] on icon at bounding box center [829, 635] width 45 height 51
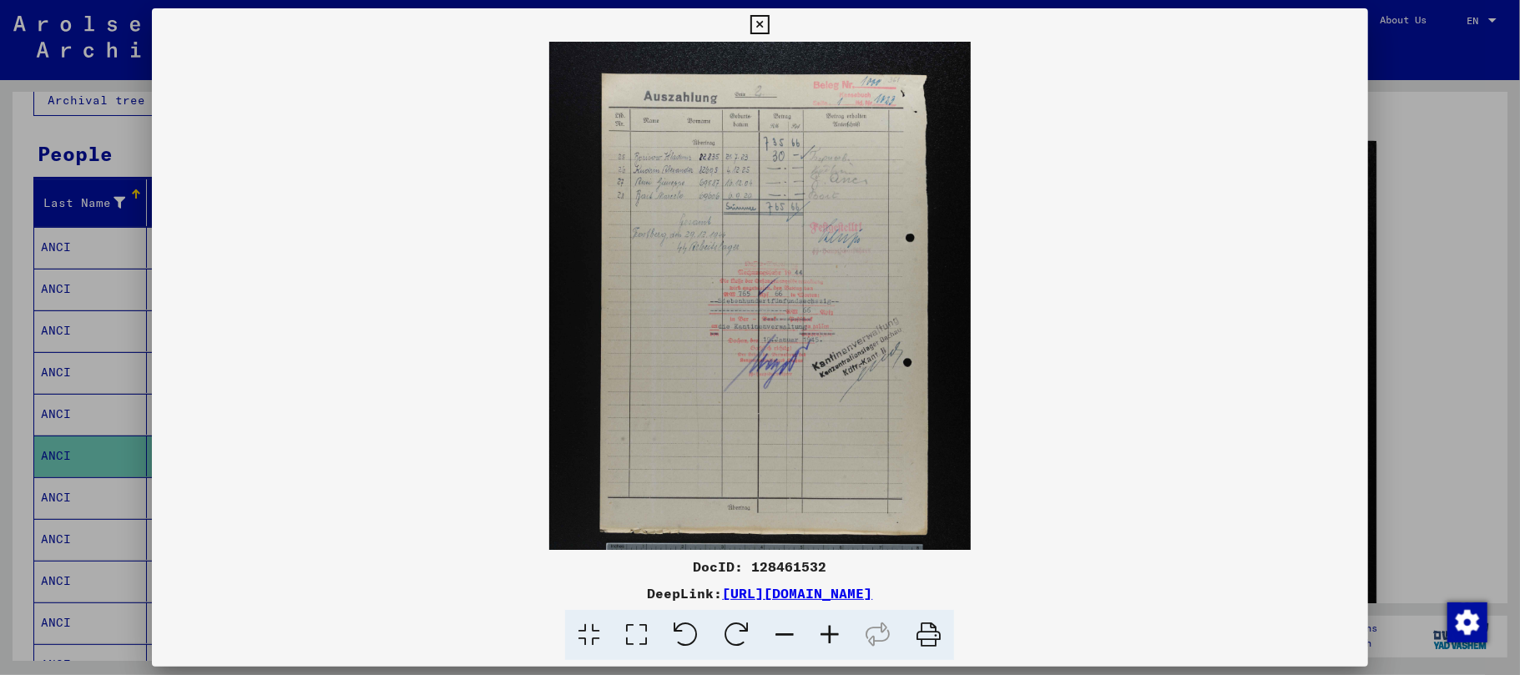
click at [826, 633] on icon at bounding box center [829, 635] width 45 height 51
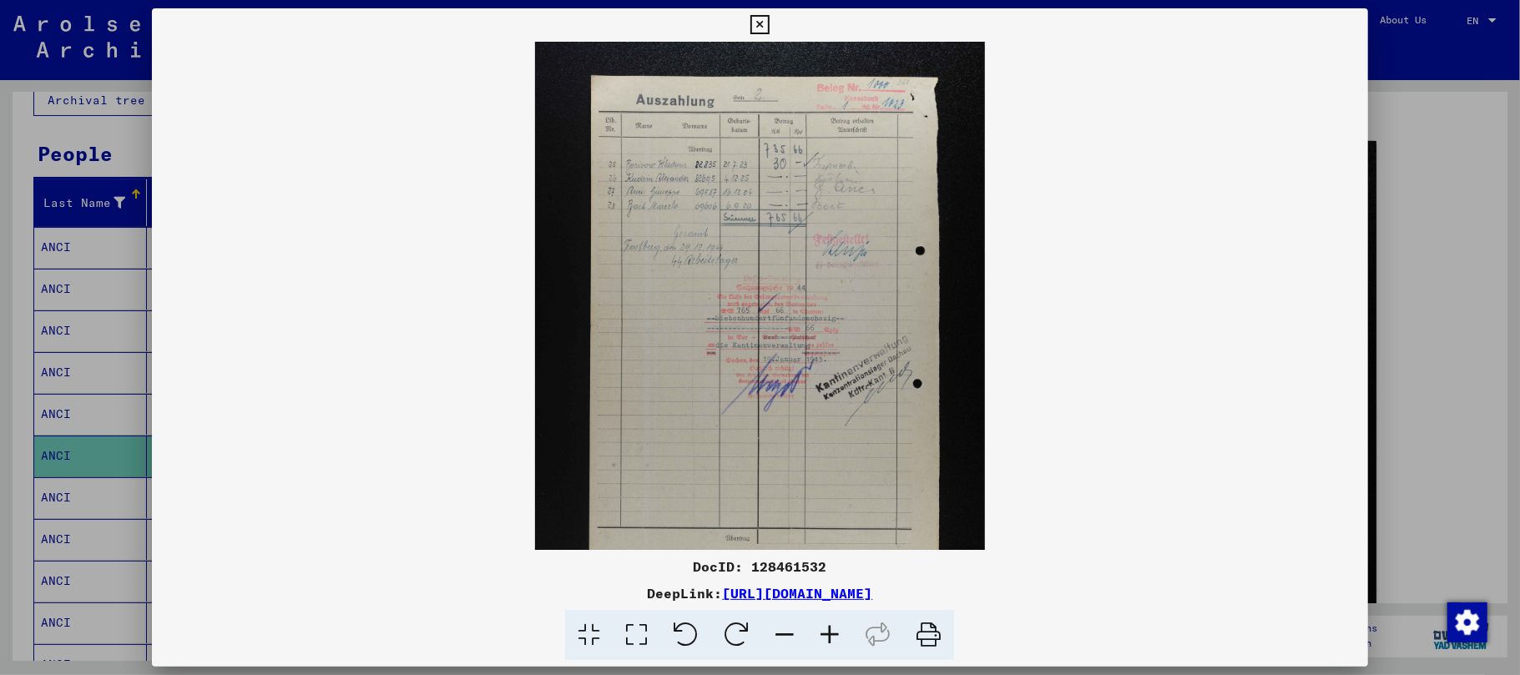
click at [826, 633] on icon at bounding box center [829, 635] width 45 height 51
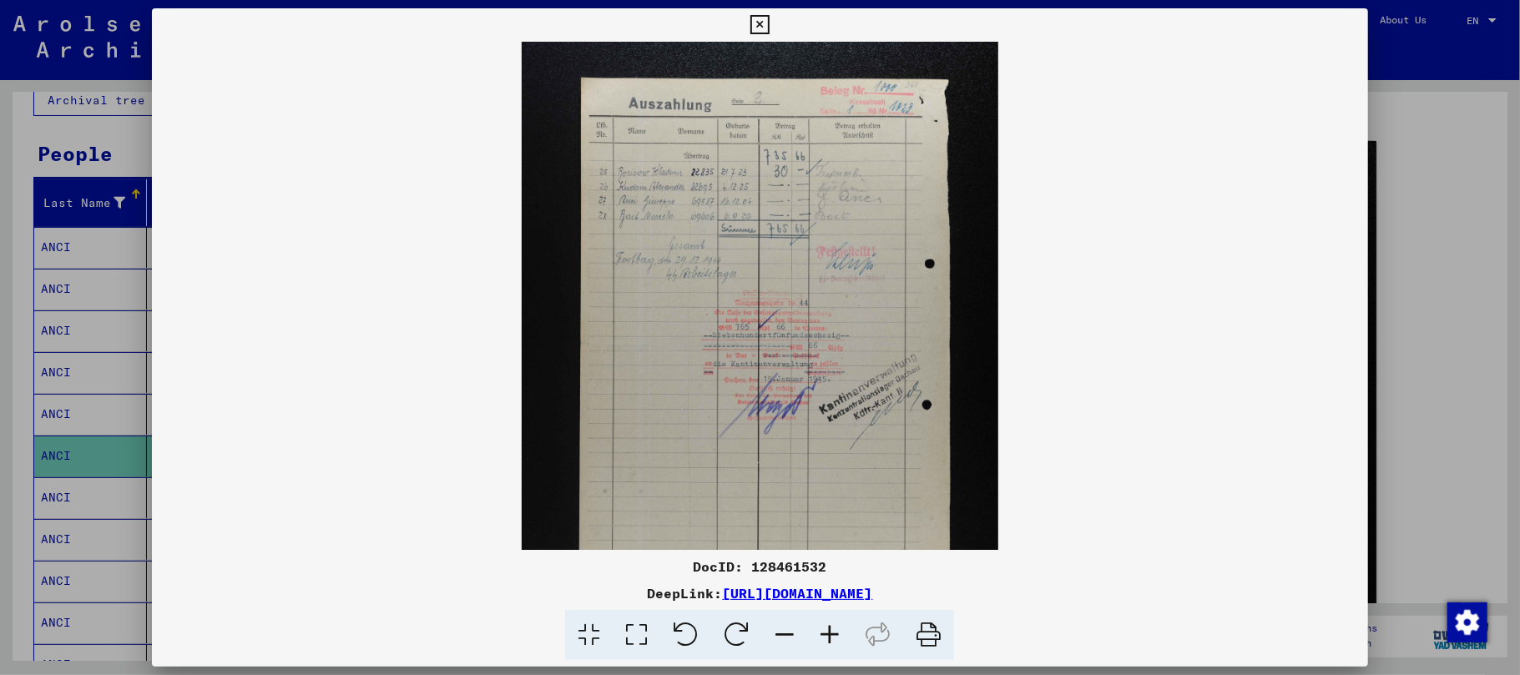
click at [826, 633] on icon at bounding box center [829, 635] width 45 height 51
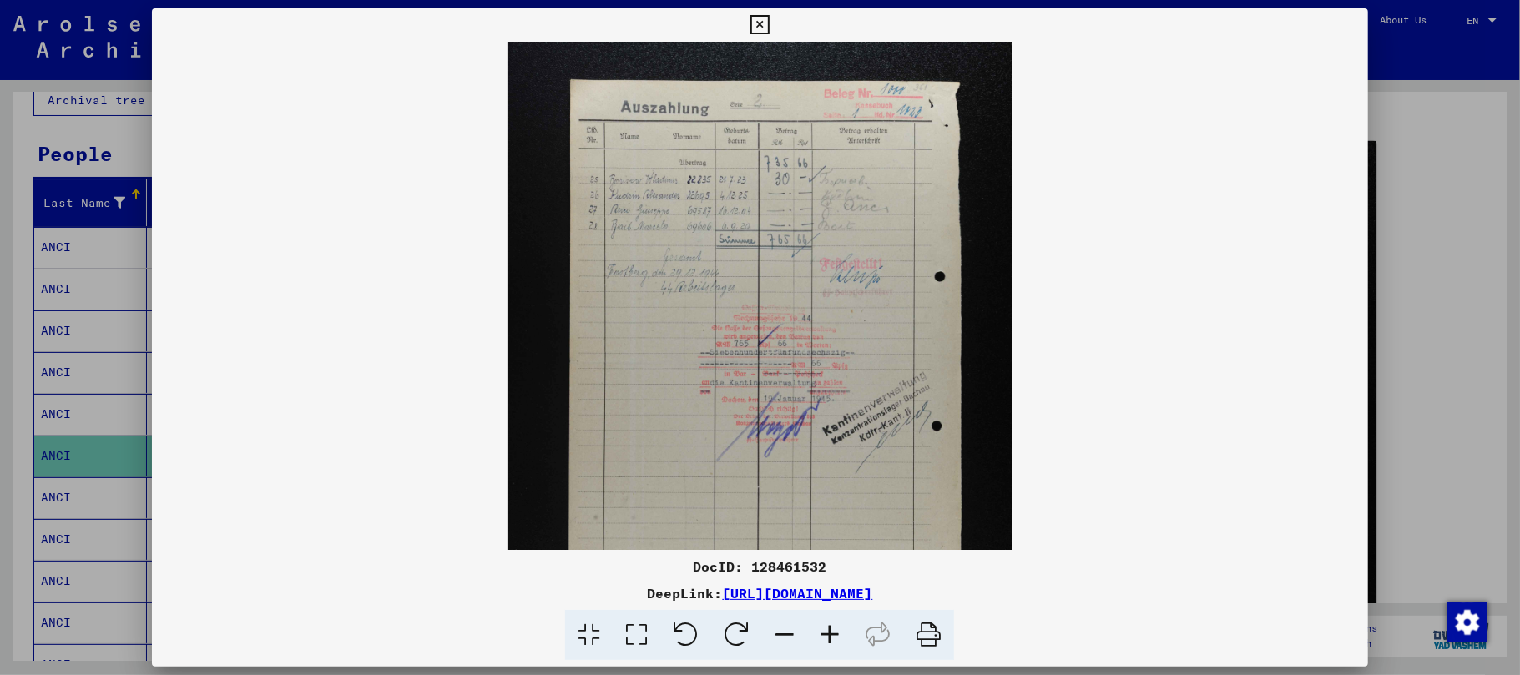
click at [826, 633] on icon at bounding box center [829, 635] width 45 height 51
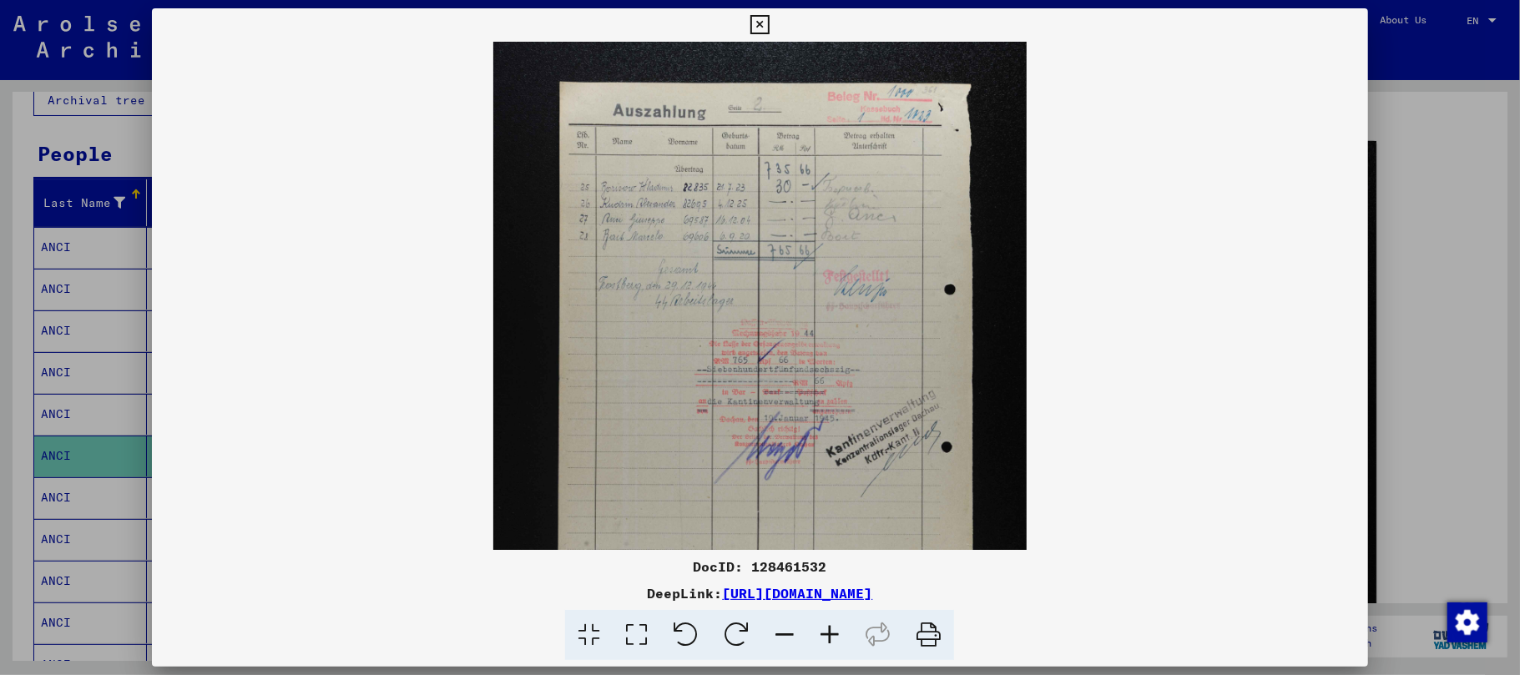
click at [826, 633] on icon at bounding box center [829, 635] width 45 height 51
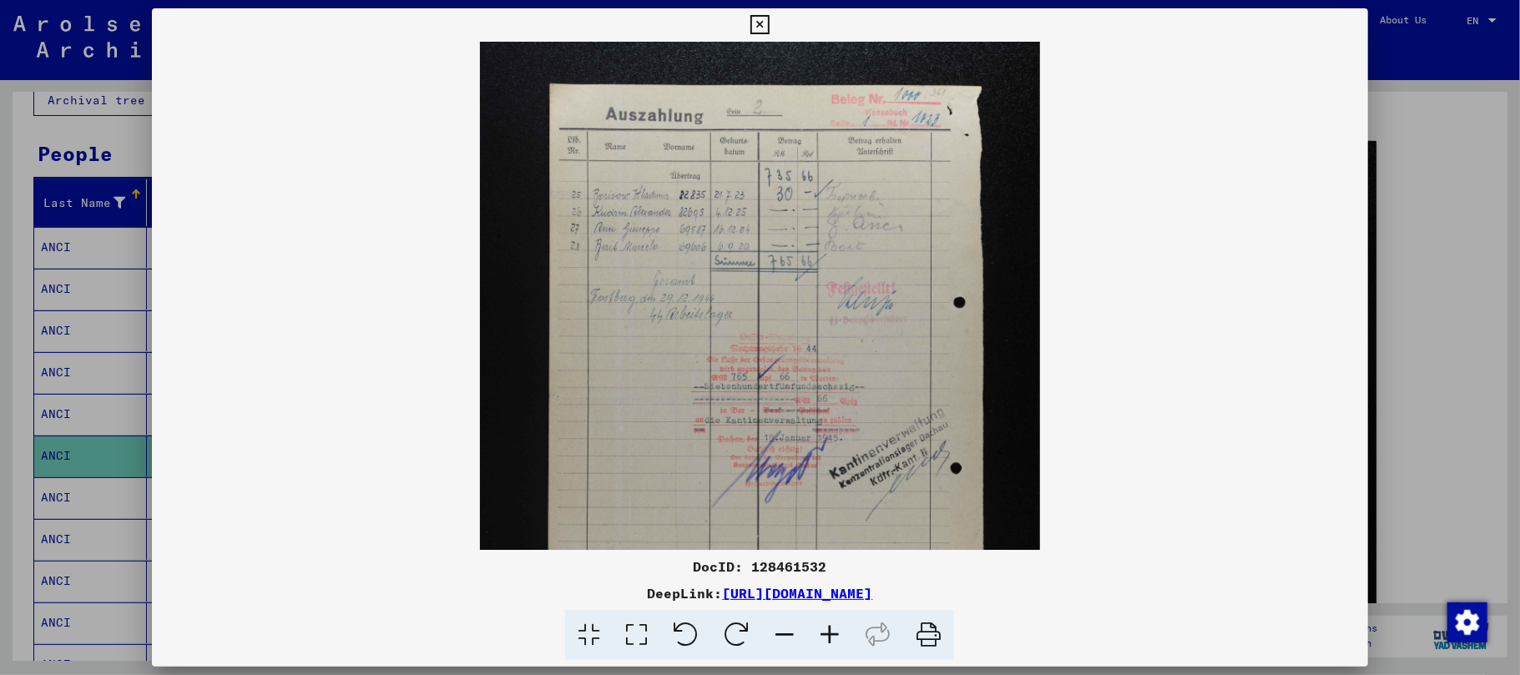
click at [826, 633] on icon at bounding box center [829, 635] width 45 height 51
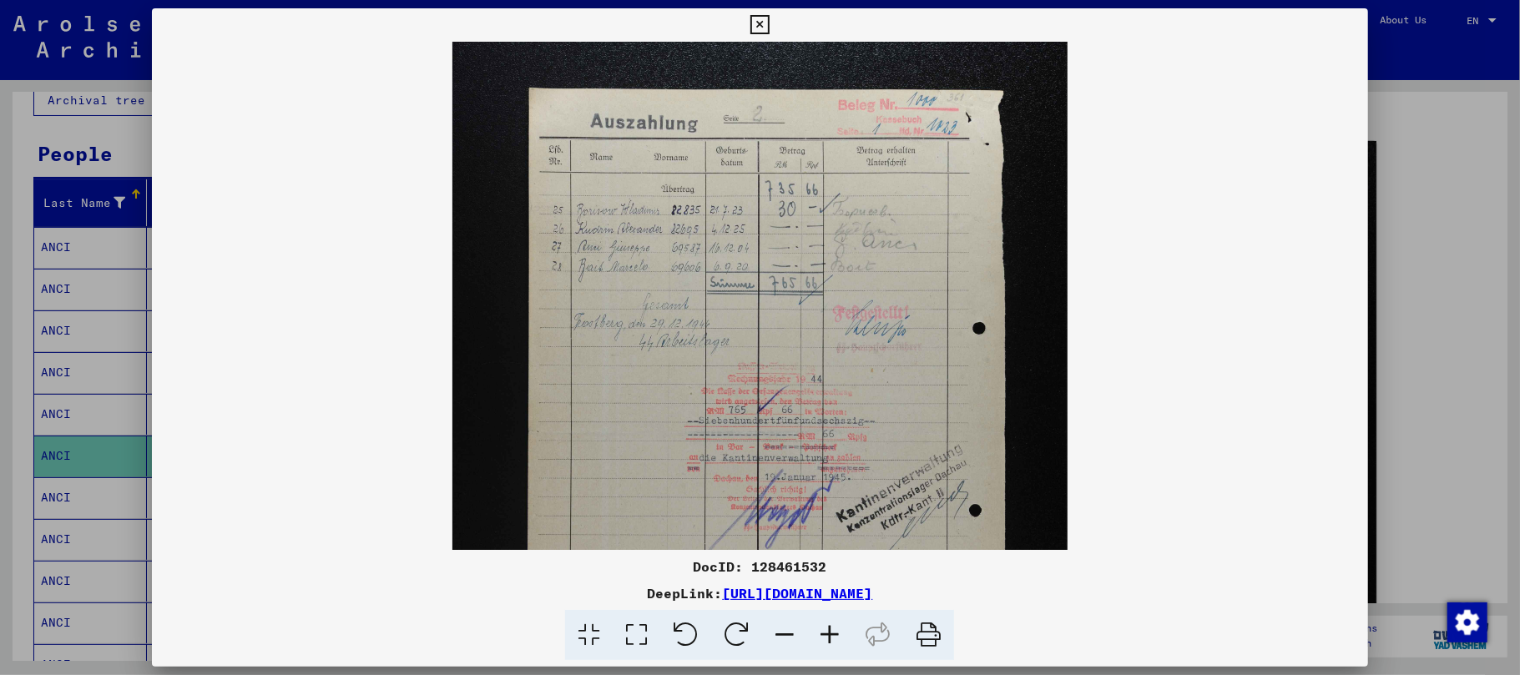
click at [826, 633] on icon at bounding box center [829, 635] width 45 height 51
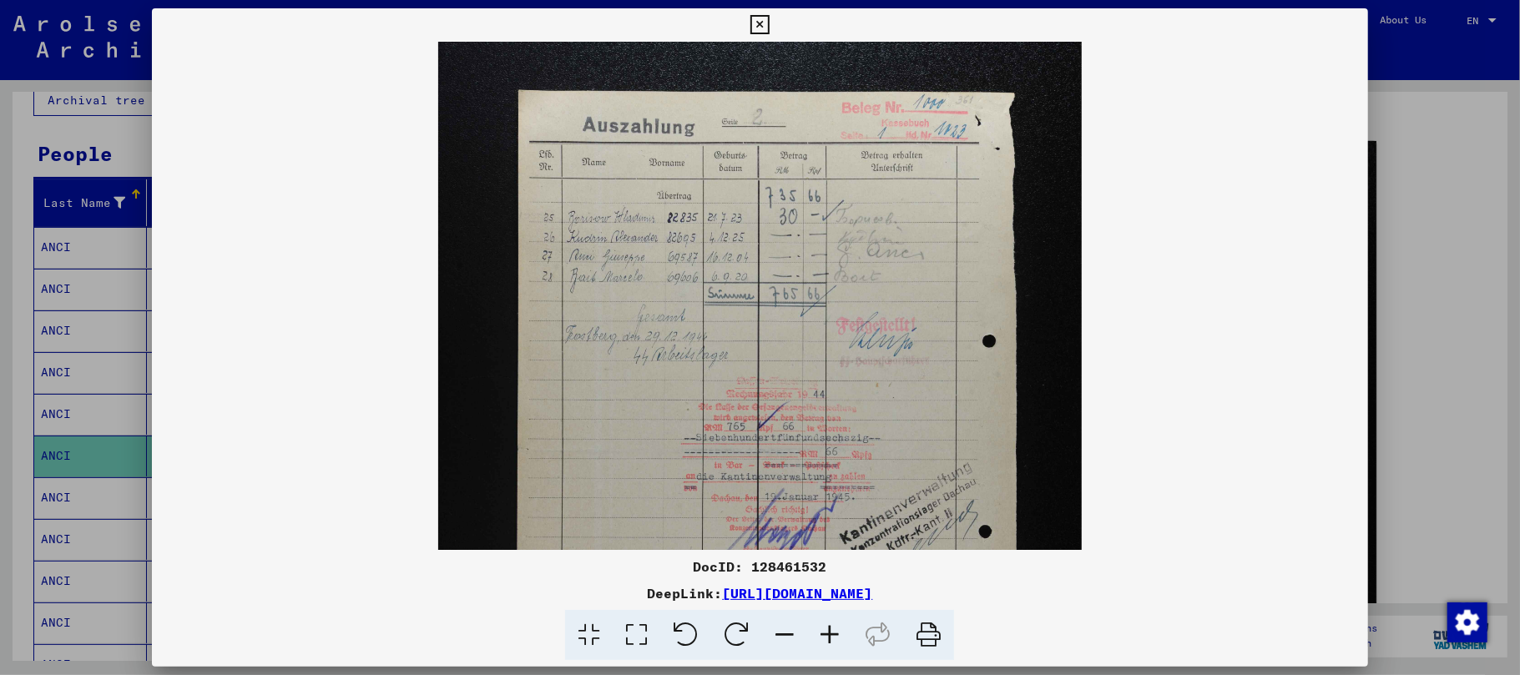
click at [826, 633] on icon at bounding box center [829, 635] width 45 height 51
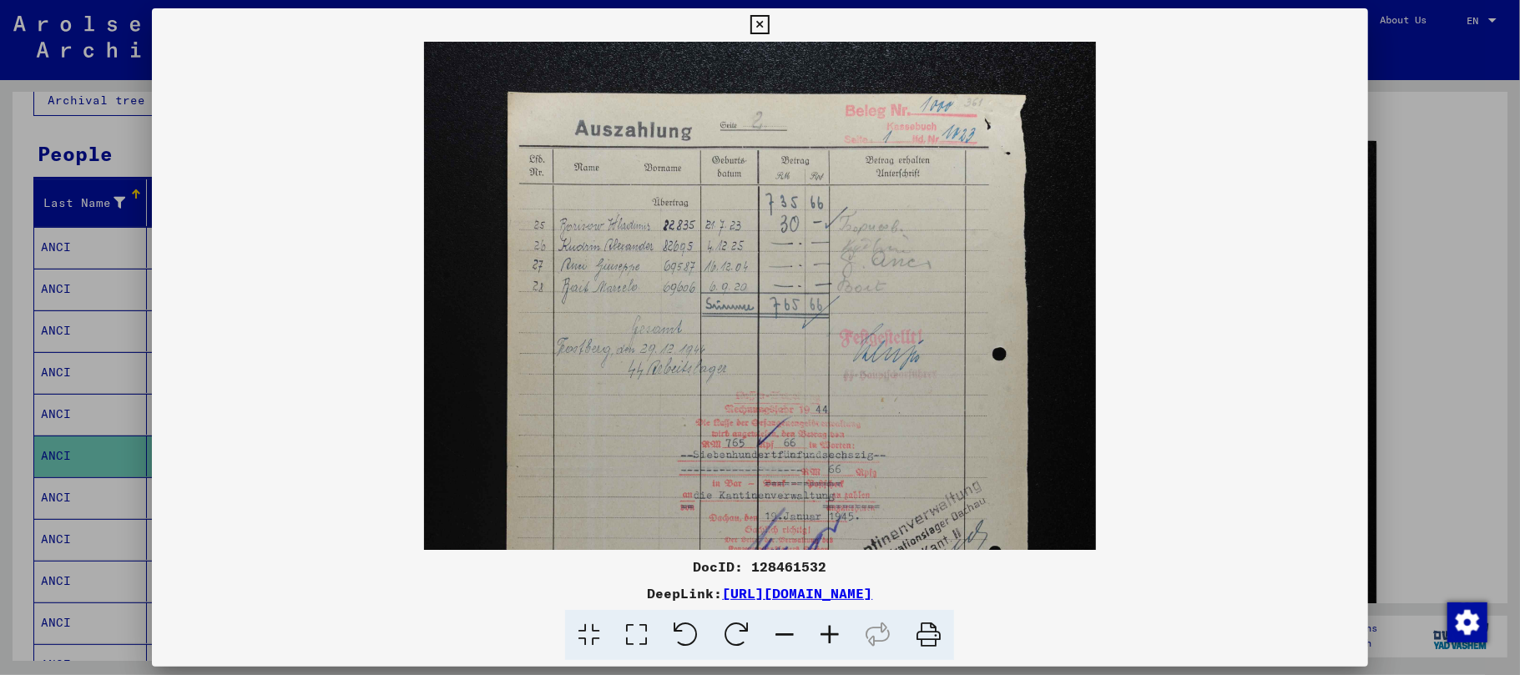
click at [826, 633] on icon at bounding box center [829, 635] width 45 height 51
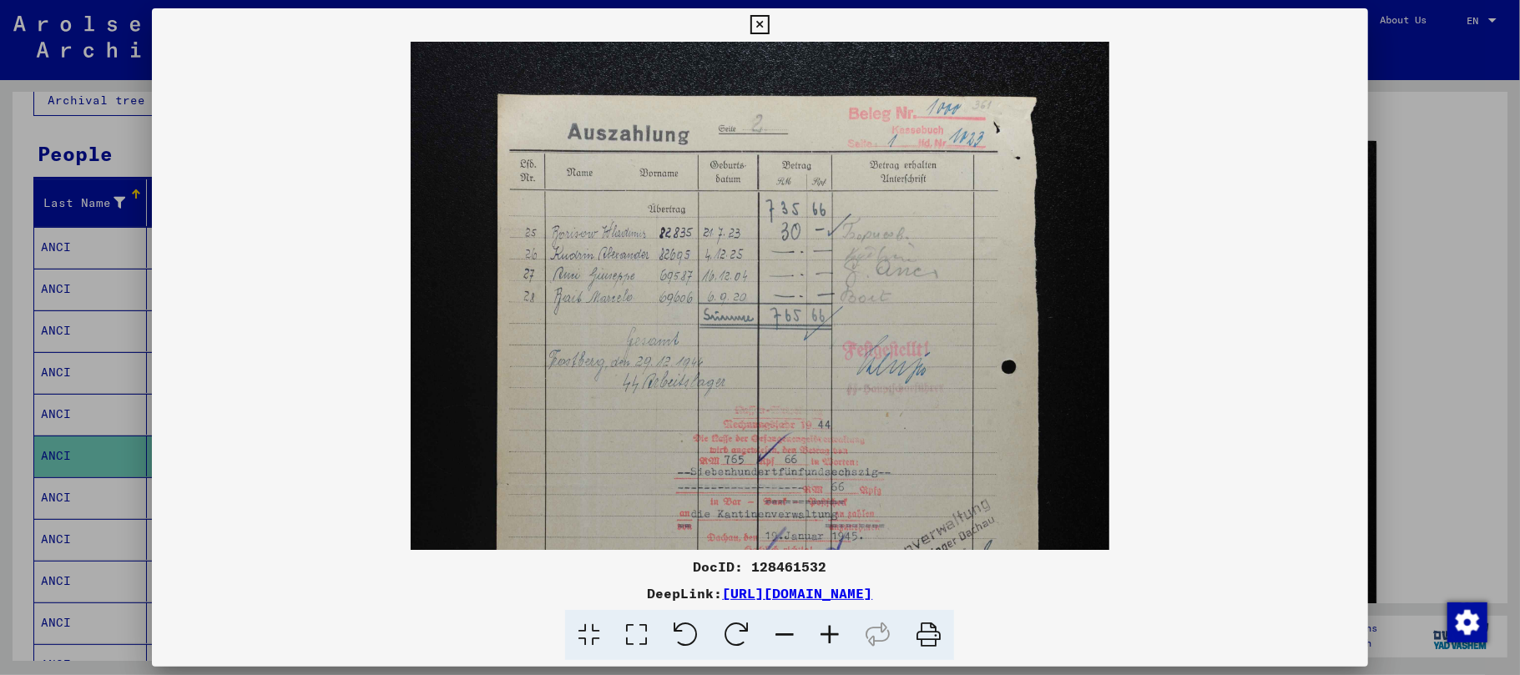
click at [826, 633] on icon at bounding box center [829, 635] width 45 height 51
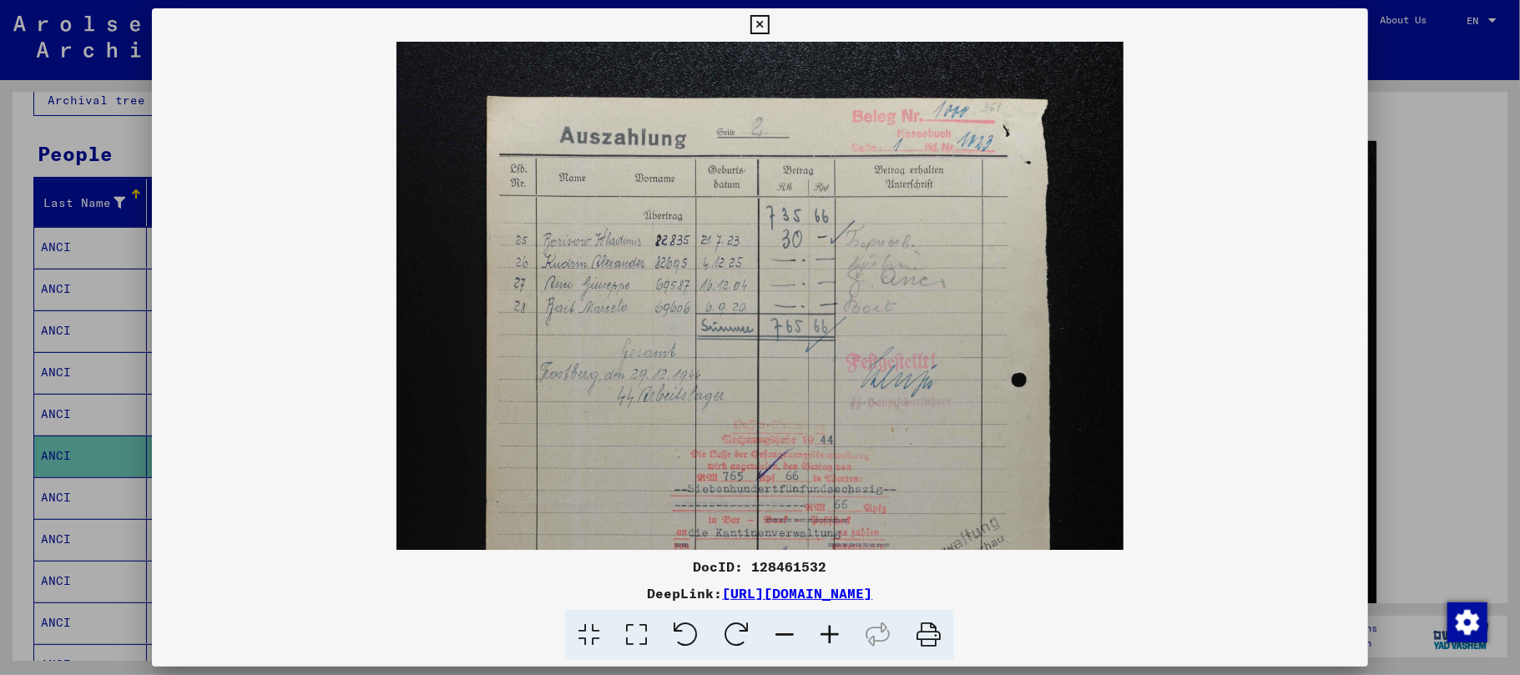
click at [826, 633] on icon at bounding box center [829, 635] width 45 height 51
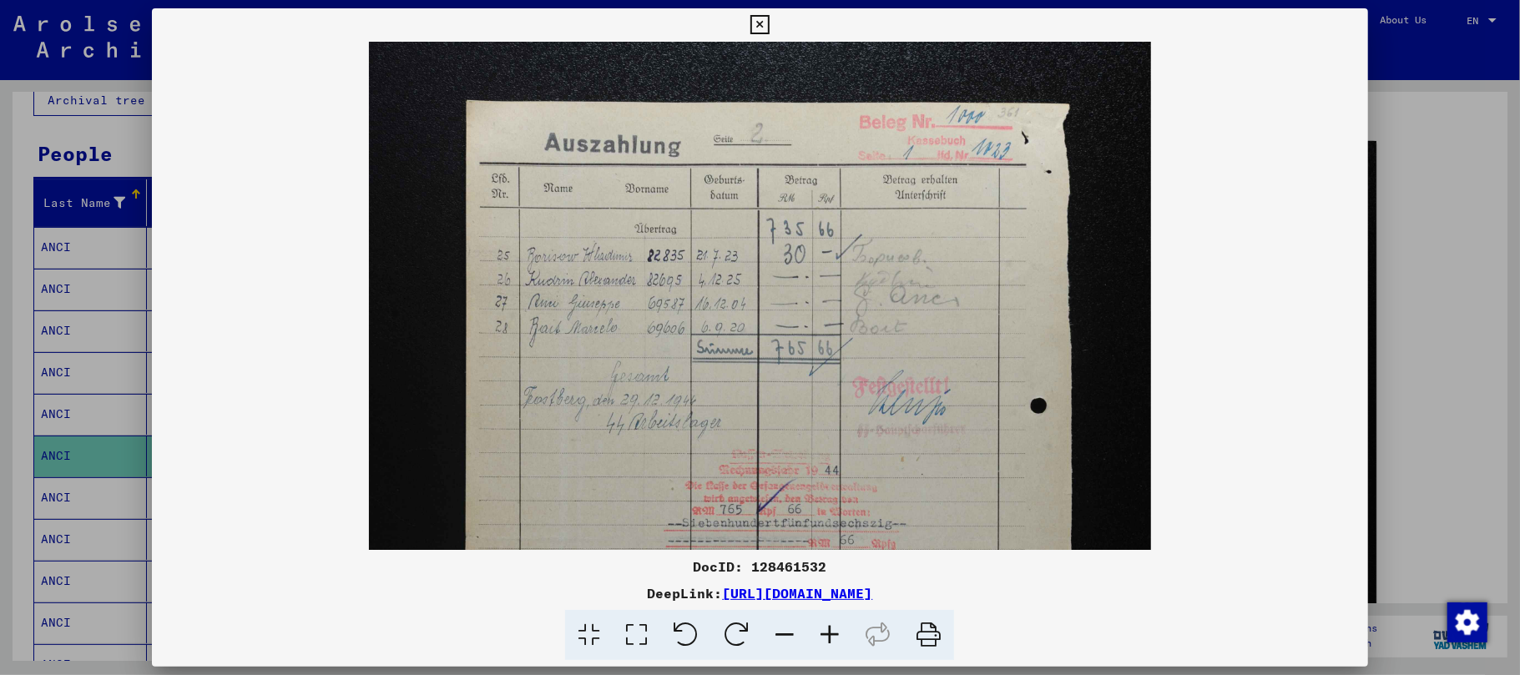
click at [826, 634] on icon at bounding box center [829, 635] width 45 height 51
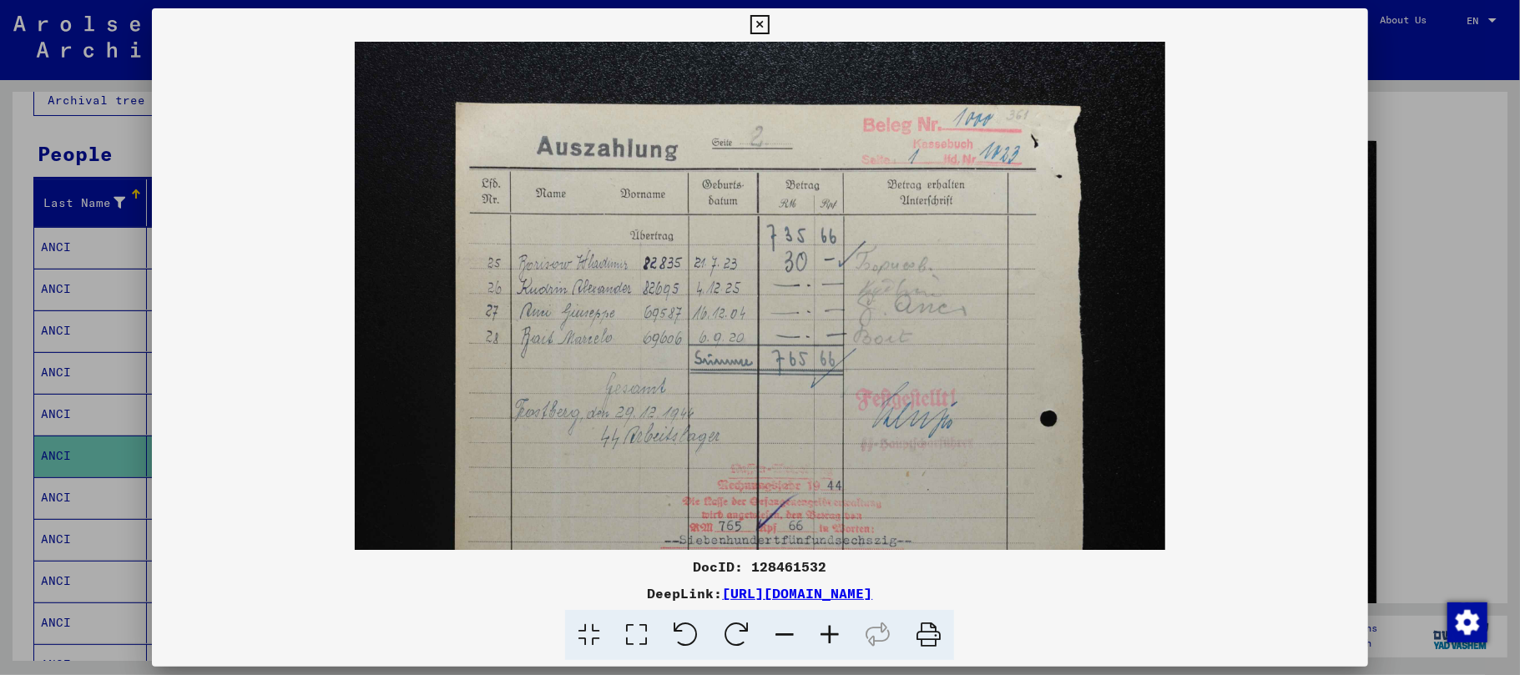
click at [826, 634] on icon at bounding box center [829, 635] width 45 height 51
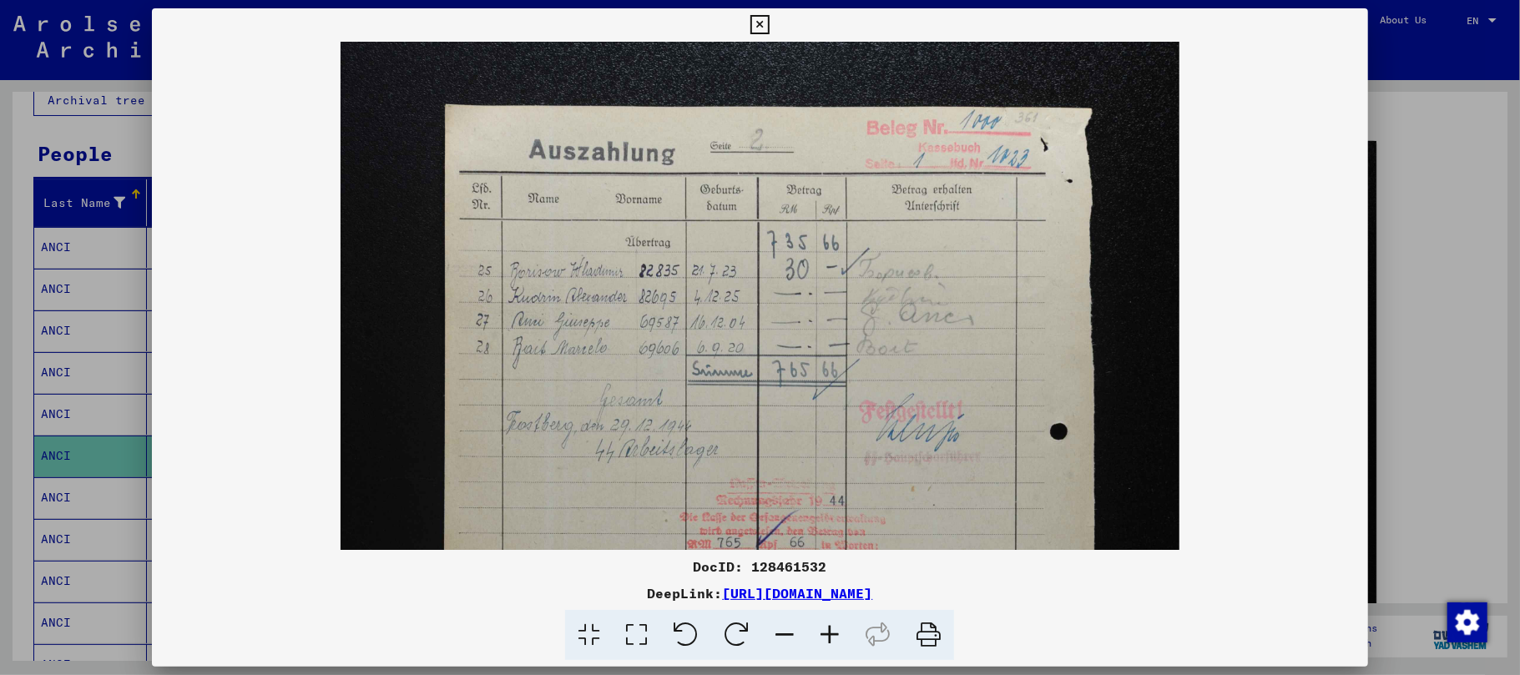
click at [826, 634] on icon at bounding box center [829, 635] width 45 height 51
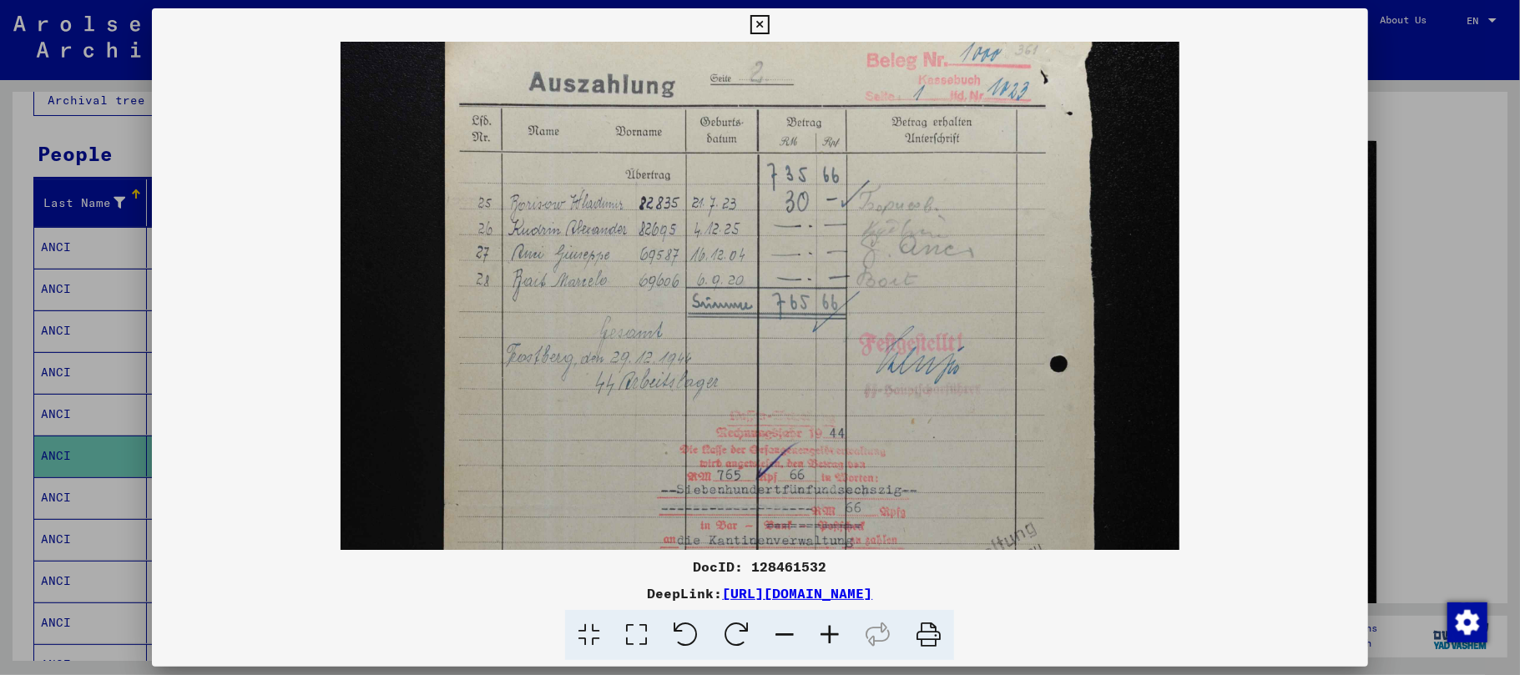
scroll to position [258, 0]
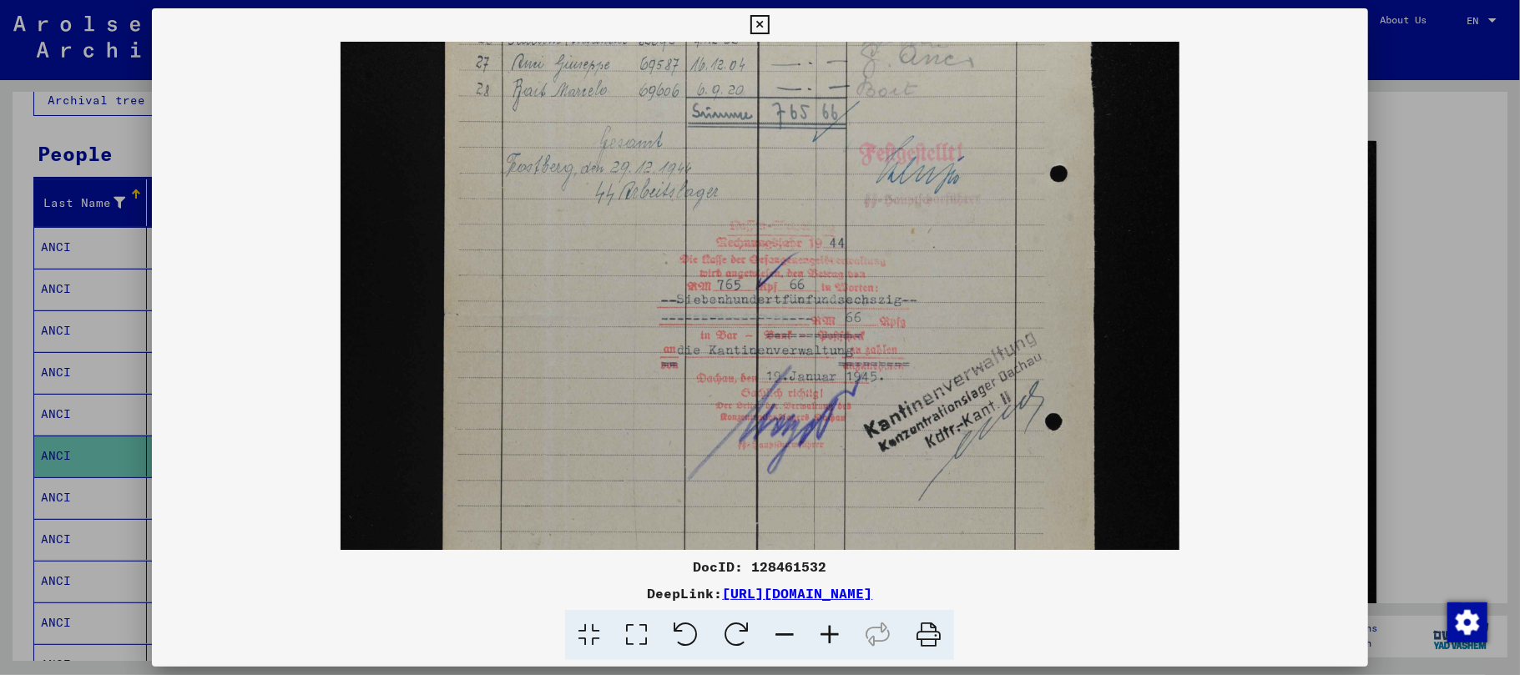
drag, startPoint x: 768, startPoint y: 422, endPoint x: 730, endPoint y: 202, distance: 223.7
click at [730, 202] on img at bounding box center [760, 414] width 838 height 1260
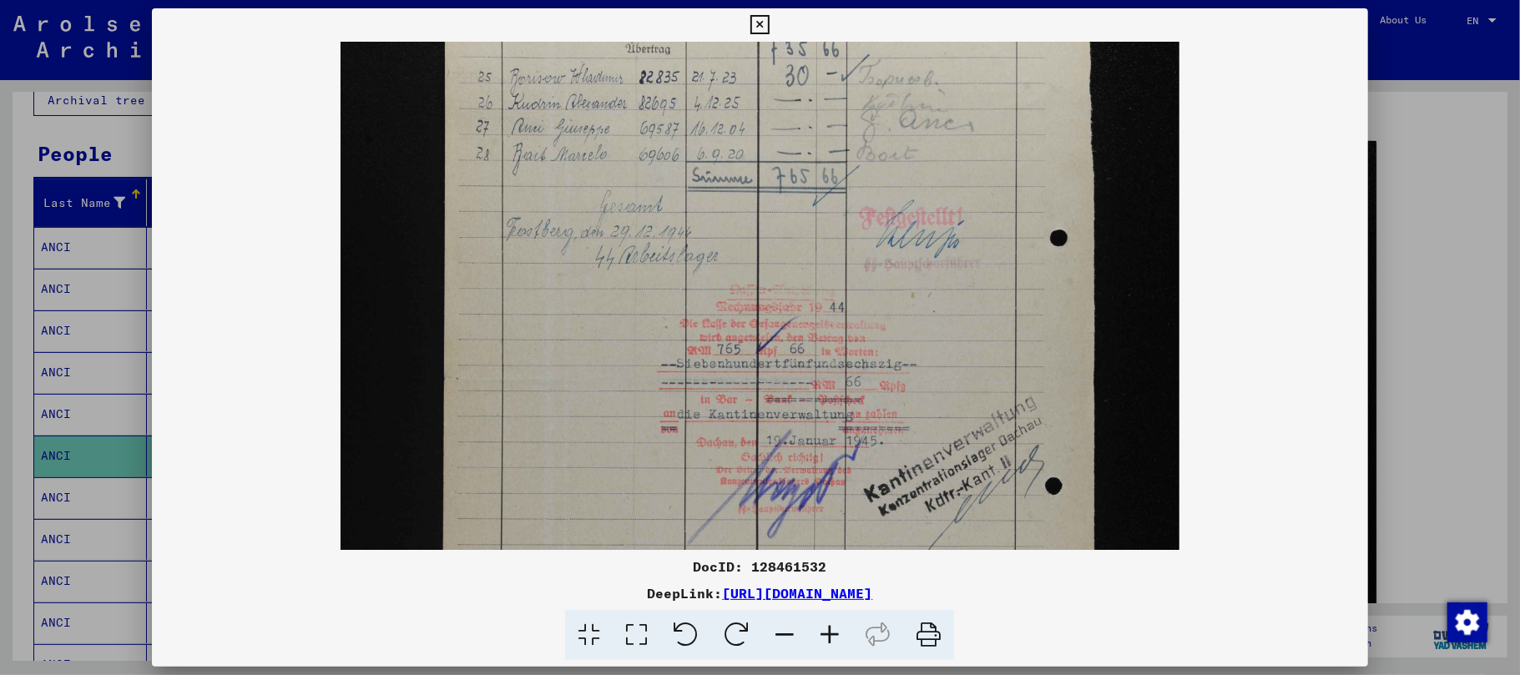
scroll to position [192, 0]
drag, startPoint x: 672, startPoint y: 327, endPoint x: 660, endPoint y: 375, distance: 49.2
click at [660, 375] on img at bounding box center [760, 480] width 838 height 1260
